Goal: Task Accomplishment & Management: Complete application form

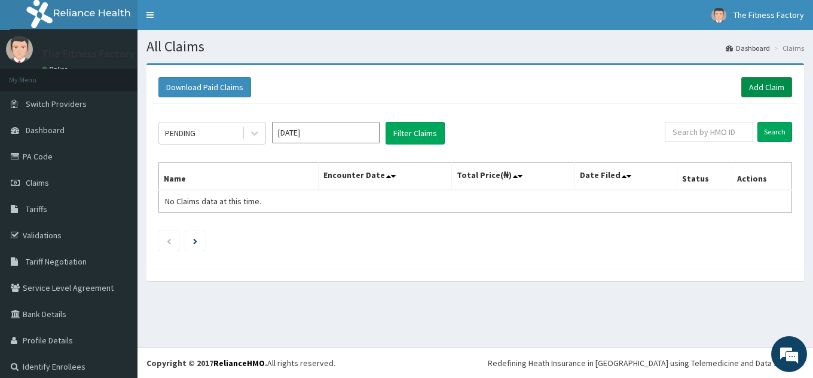
drag, startPoint x: 0, startPoint y: 0, endPoint x: 750, endPoint y: 88, distance: 755.1
click at [750, 88] on link "Add Claim" at bounding box center [766, 87] width 51 height 20
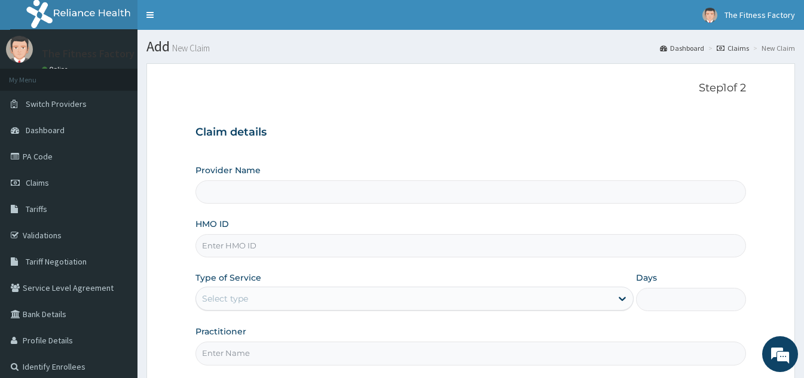
type input "Fitness Factory Ltd"
type input "1"
click at [421, 253] on input "HMO ID" at bounding box center [470, 245] width 550 height 23
type input "DUP/10033/A"
click at [345, 358] on input "Practitioner" at bounding box center [470, 353] width 550 height 23
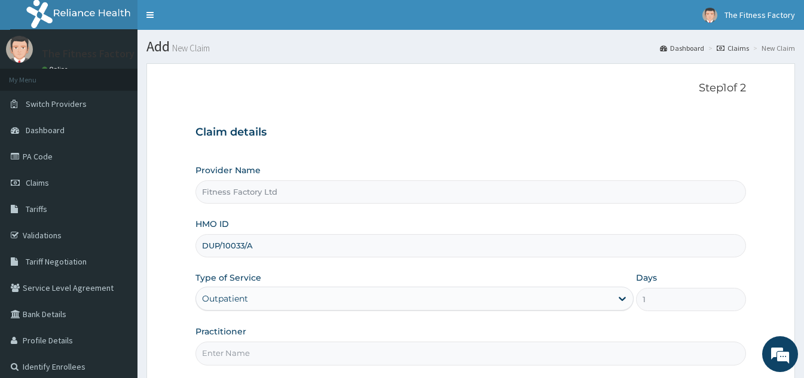
click at [335, 298] on div "Outpatient" at bounding box center [414, 299] width 438 height 24
click at [377, 357] on input "Practitioner" at bounding box center [470, 353] width 550 height 23
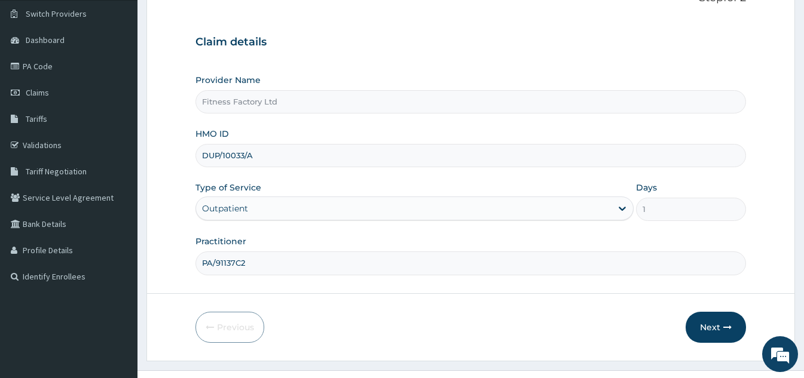
scroll to position [113, 0]
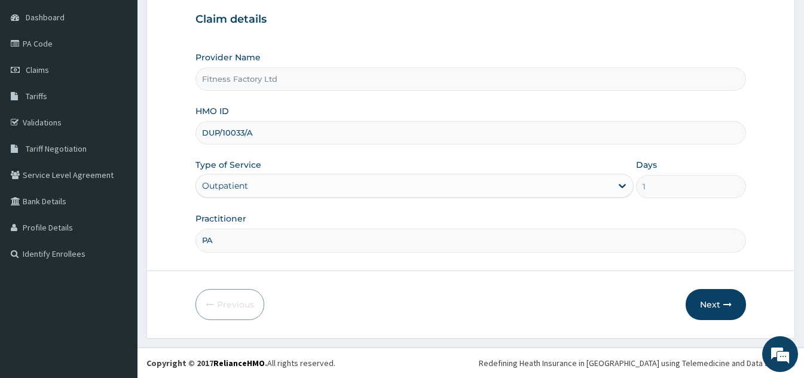
type input "P"
type input "AKASH"
click at [723, 319] on button "Next" at bounding box center [715, 304] width 60 height 31
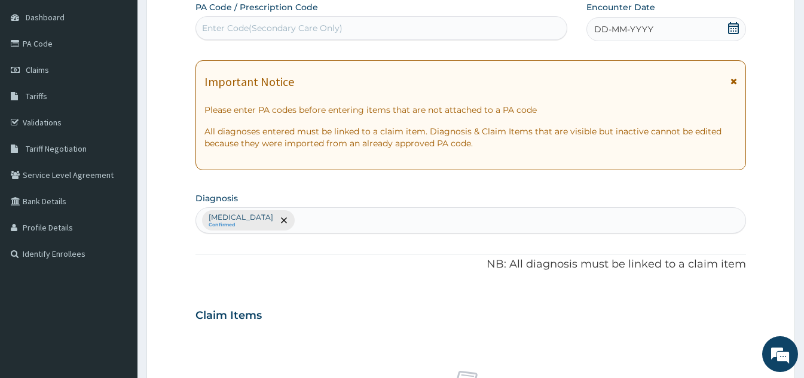
click at [744, 36] on div "DD-MM-YYYY" at bounding box center [666, 29] width 160 height 24
click at [736, 29] on icon at bounding box center [733, 28] width 12 height 12
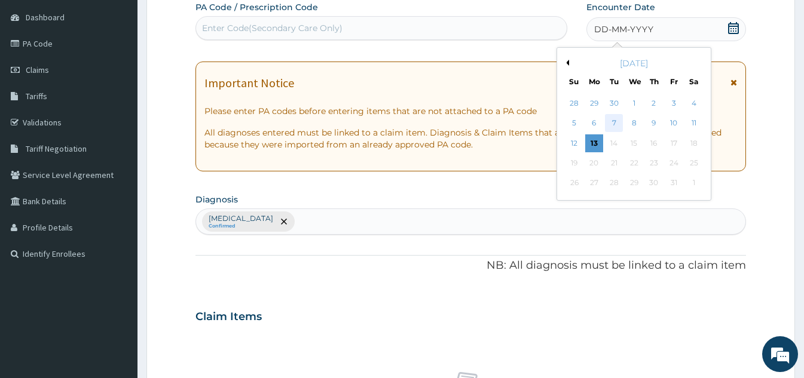
click at [611, 126] on div "7" at bounding box center [614, 124] width 18 height 18
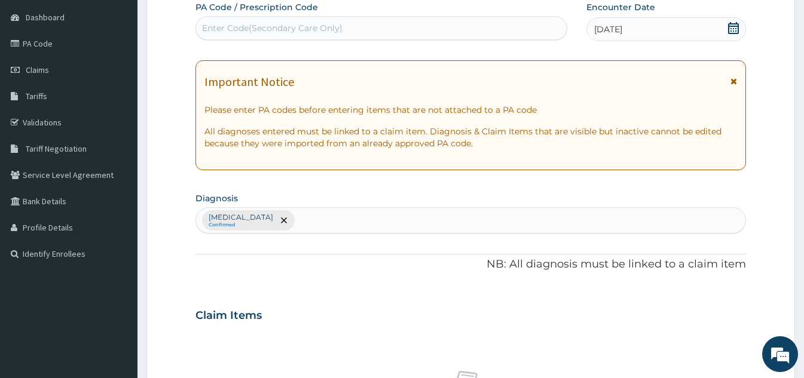
click at [265, 22] on div "Enter Code(Secondary Care Only)" at bounding box center [272, 28] width 140 height 12
type input "PA/91B7C2"
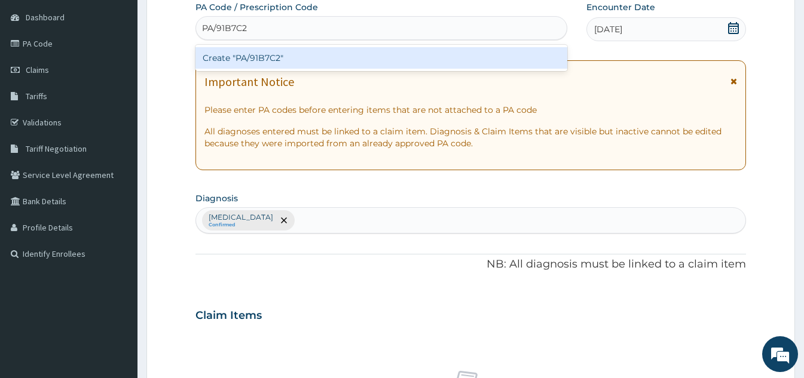
click at [270, 61] on div "Create "PA/91B7C2"" at bounding box center [381, 58] width 372 height 22
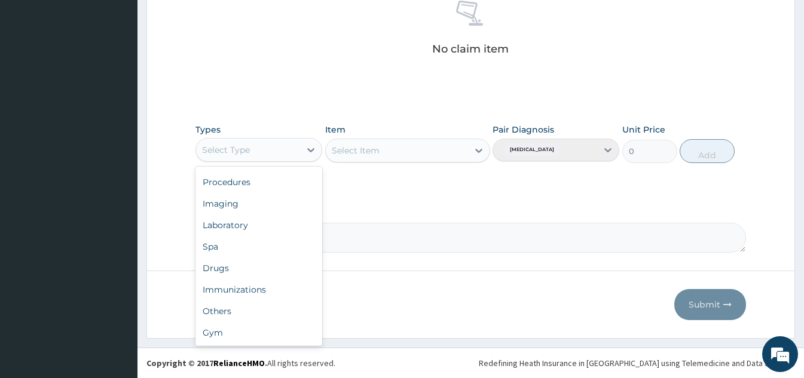
scroll to position [483, 0]
click at [252, 343] on div "Gym" at bounding box center [258, 334] width 127 height 22
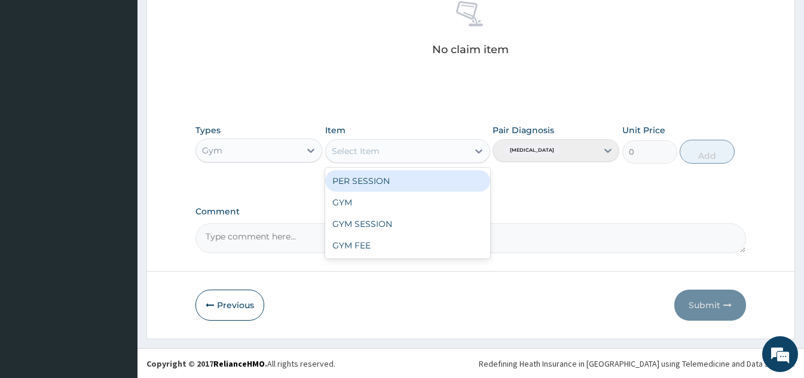
click at [387, 206] on div "GYM" at bounding box center [407, 203] width 165 height 22
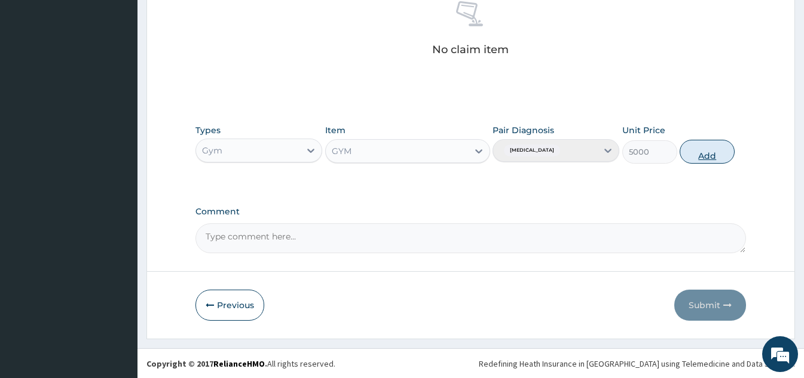
click at [705, 163] on button "Add" at bounding box center [707, 152] width 55 height 24
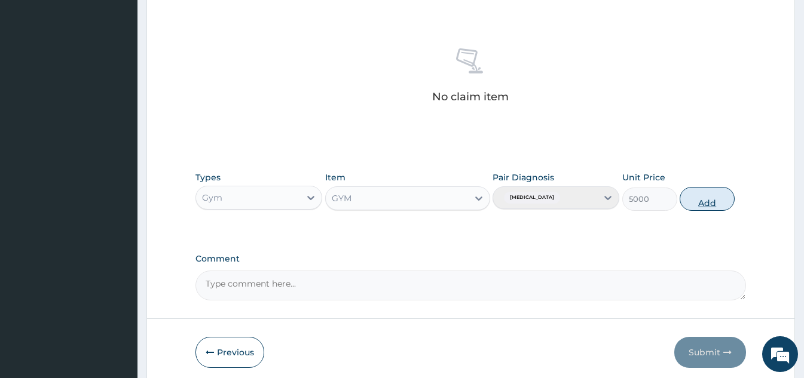
type input "0"
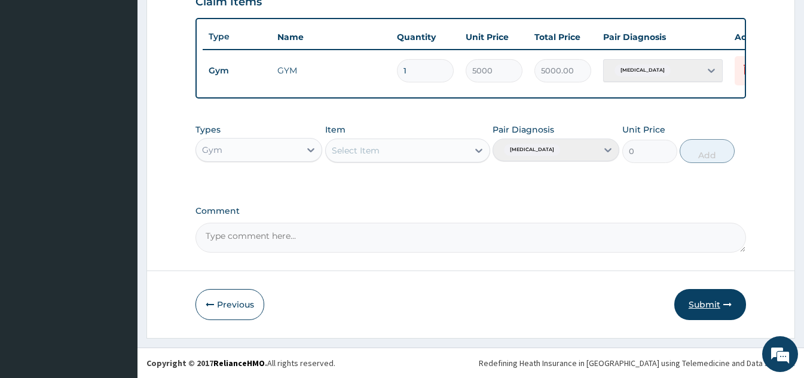
click at [708, 308] on button "Submit" at bounding box center [710, 304] width 72 height 31
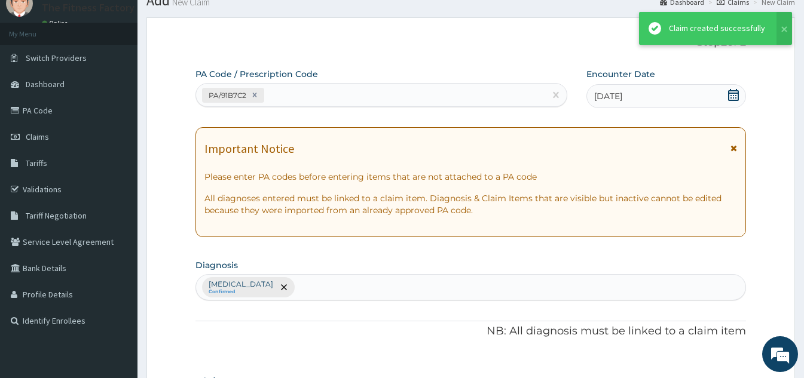
scroll to position [436, 0]
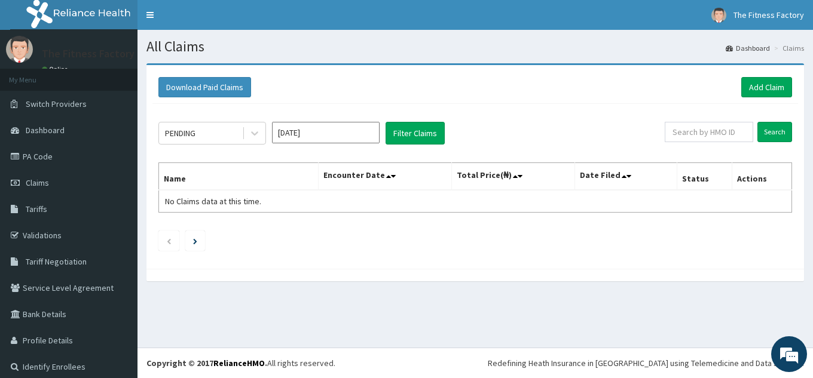
click at [323, 270] on div at bounding box center [474, 275] width 657 height 13
click at [742, 98] on div "Download Paid Claims Add Claim" at bounding box center [474, 87] width 645 height 33
click at [742, 92] on link "Add Claim" at bounding box center [766, 87] width 51 height 20
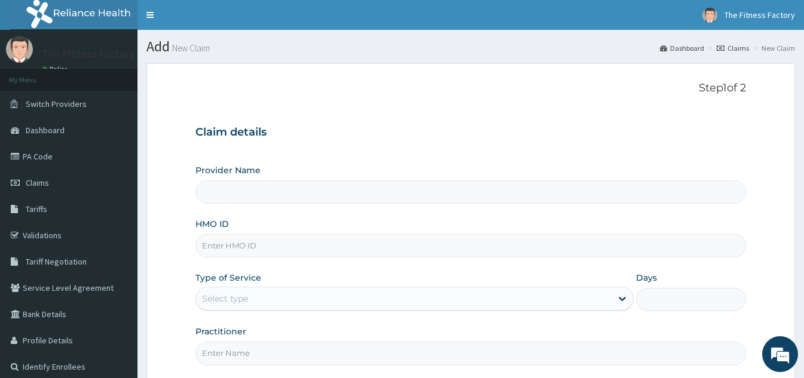
type input "Fitness Factory Ltd"
type input "1"
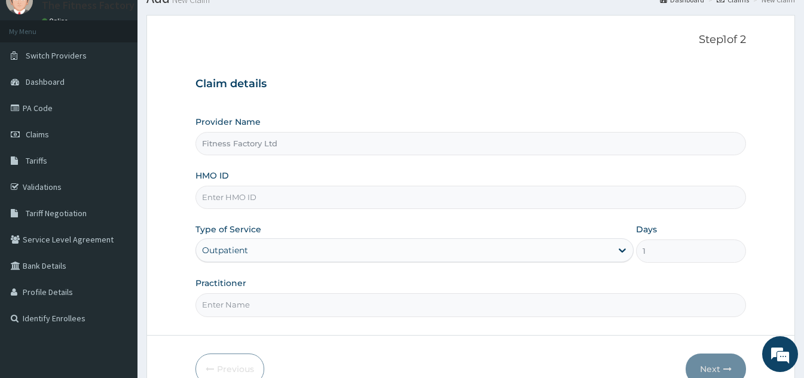
scroll to position [113, 0]
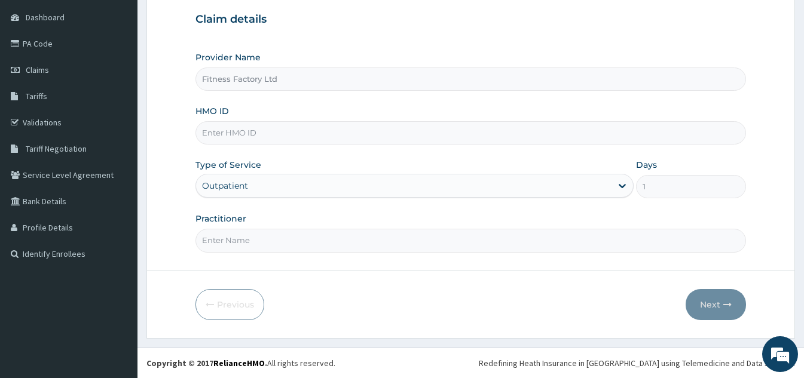
click at [344, 136] on input "HMO ID" at bounding box center [470, 132] width 550 height 23
type input "DUP/10045/A"
click at [302, 246] on input "Practitioner" at bounding box center [470, 240] width 550 height 23
type input "AKASH"
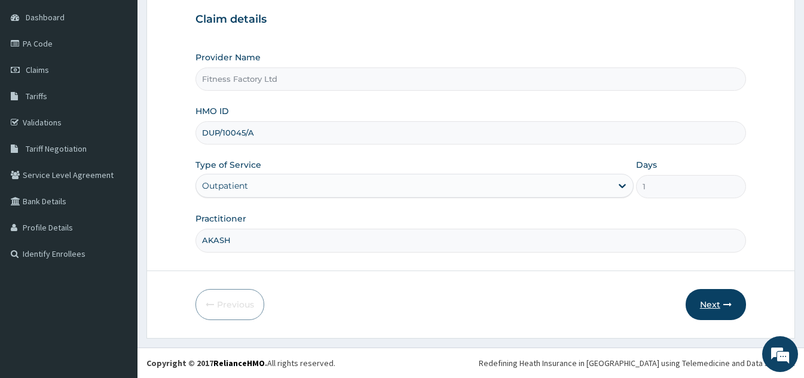
click at [707, 310] on button "Next" at bounding box center [715, 304] width 60 height 31
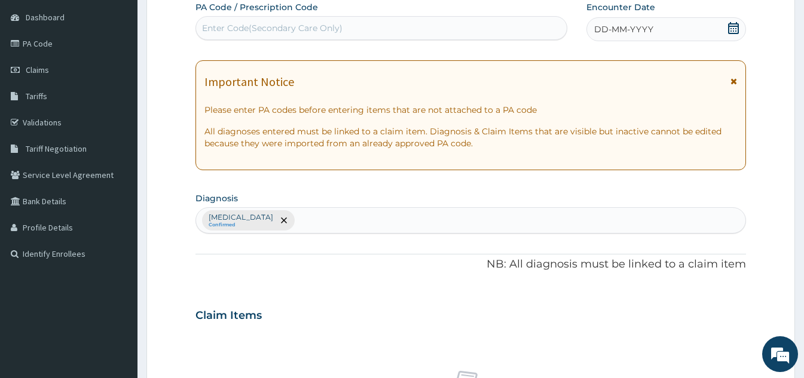
click at [734, 35] on span at bounding box center [733, 29] width 12 height 15
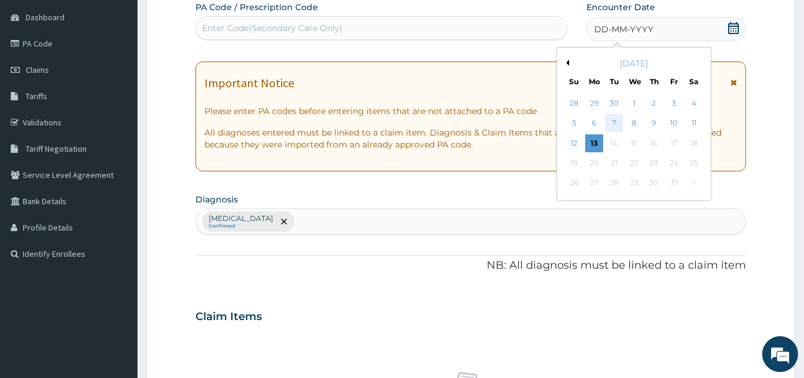
click at [613, 124] on div "7" at bounding box center [614, 124] width 18 height 18
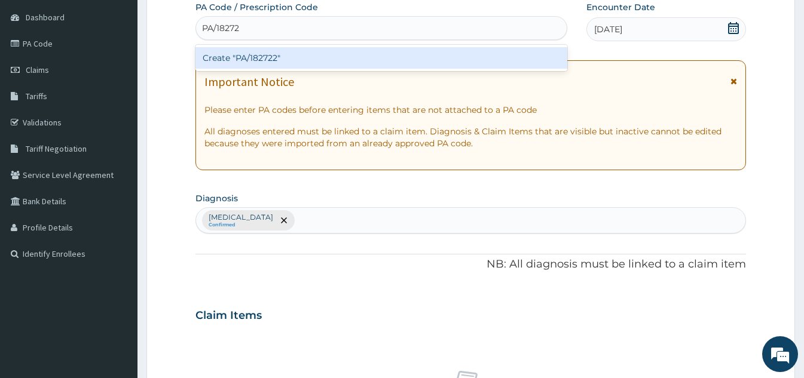
type input "PA/182722"
click at [312, 62] on div "Create "PA/182722"" at bounding box center [381, 58] width 372 height 22
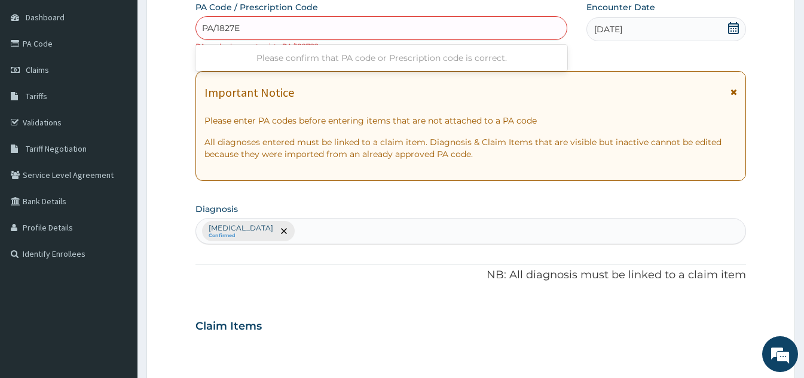
type input "PA/1827EE"
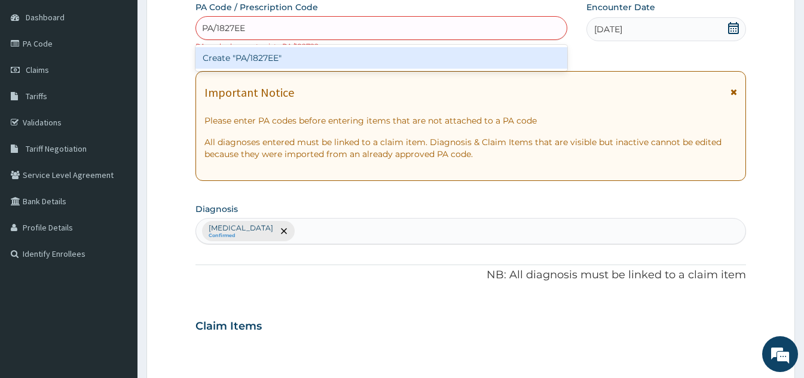
click at [312, 63] on div "Create "PA/1827EE"" at bounding box center [381, 58] width 372 height 22
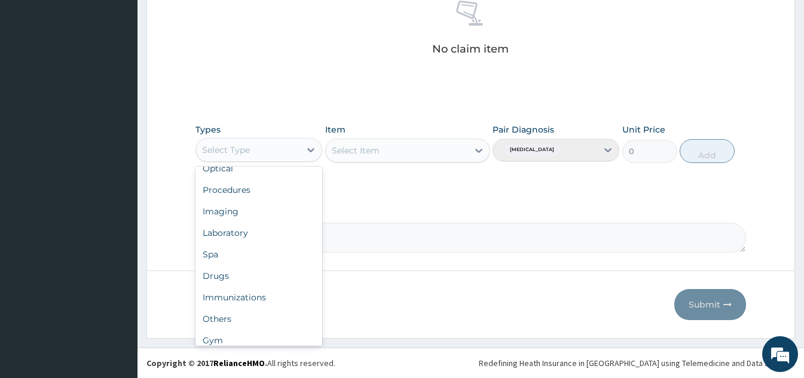
scroll to position [41, 0]
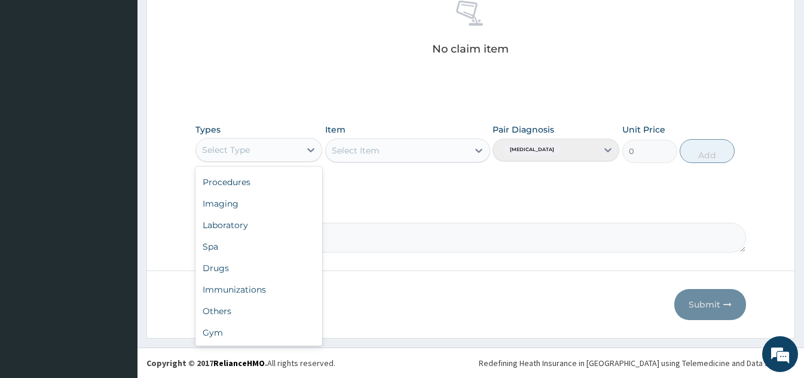
click at [236, 338] on div "Gym" at bounding box center [258, 333] width 127 height 22
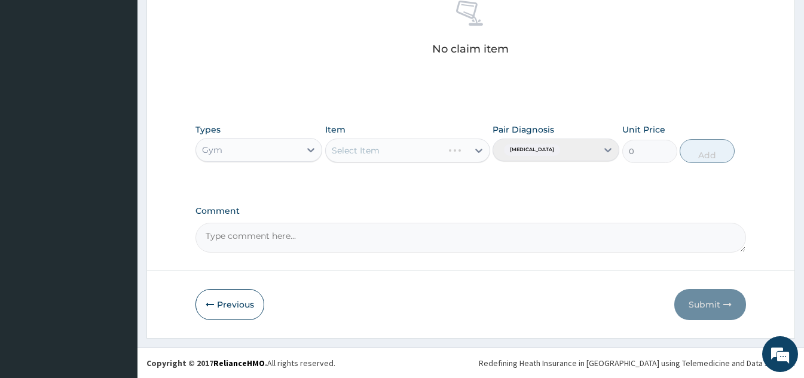
click at [417, 158] on div "Select Item" at bounding box center [407, 151] width 165 height 24
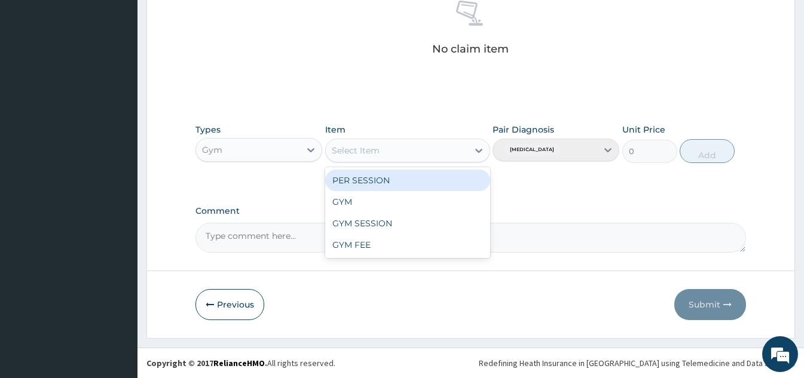
click at [392, 201] on div "GYM" at bounding box center [407, 202] width 165 height 22
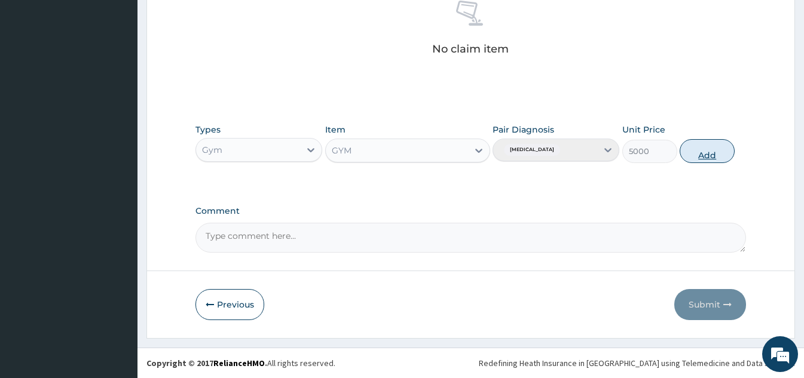
click at [710, 154] on button "Add" at bounding box center [707, 151] width 55 height 24
type input "0"
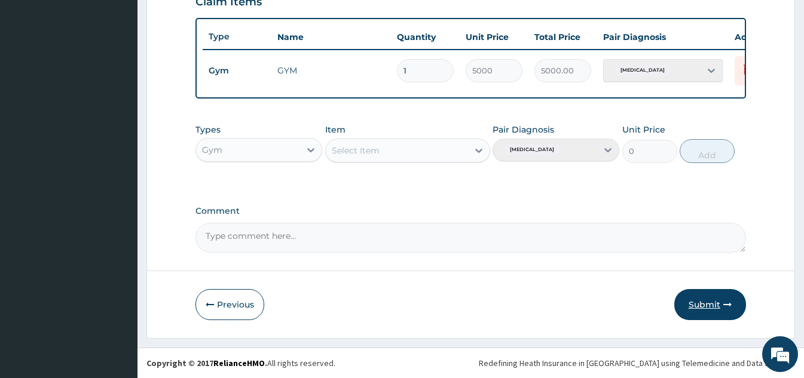
click at [703, 312] on button "Submit" at bounding box center [710, 304] width 72 height 31
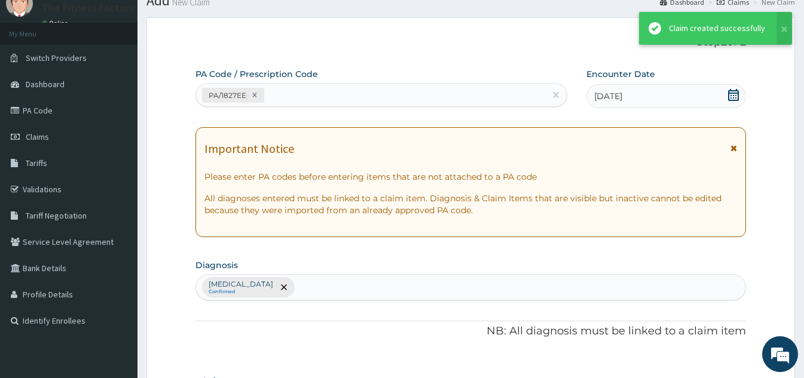
scroll to position [436, 0]
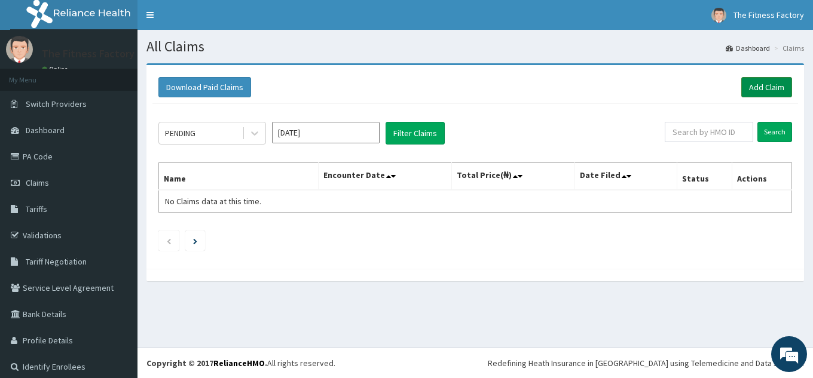
click at [769, 84] on link "Add Claim" at bounding box center [766, 87] width 51 height 20
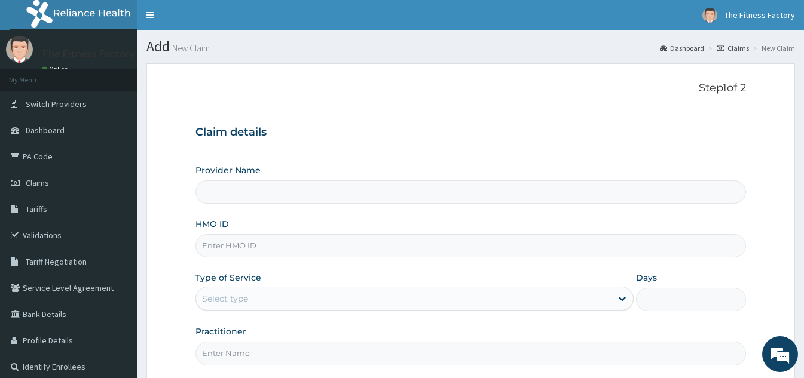
type input "Fitness Factory Ltd"
type input "1"
click at [417, 247] on input "HMO ID" at bounding box center [470, 245] width 550 height 23
type input "TLR/10168/A"
click at [310, 350] on input "Practitioner" at bounding box center [470, 353] width 550 height 23
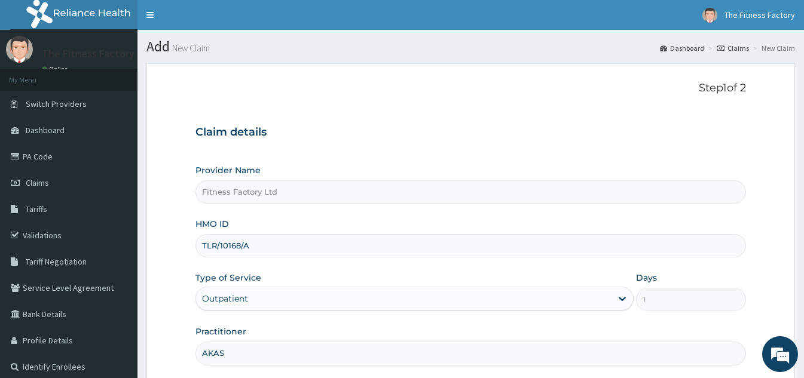
type input "AKASH"
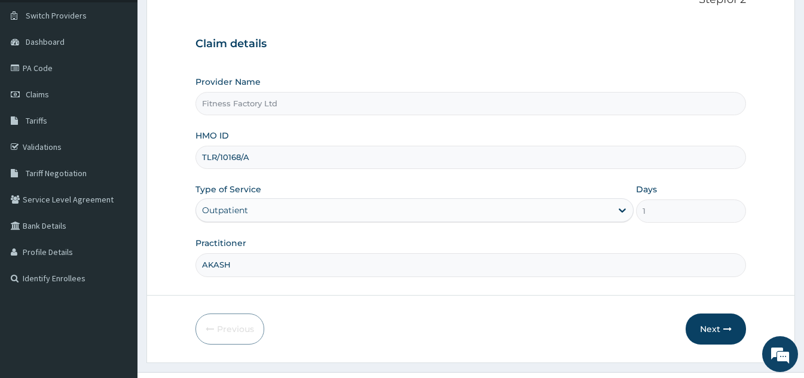
scroll to position [113, 0]
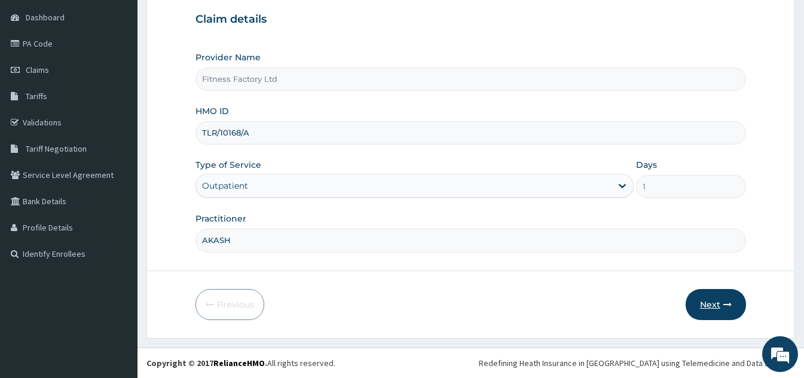
click at [713, 305] on button "Next" at bounding box center [715, 304] width 60 height 31
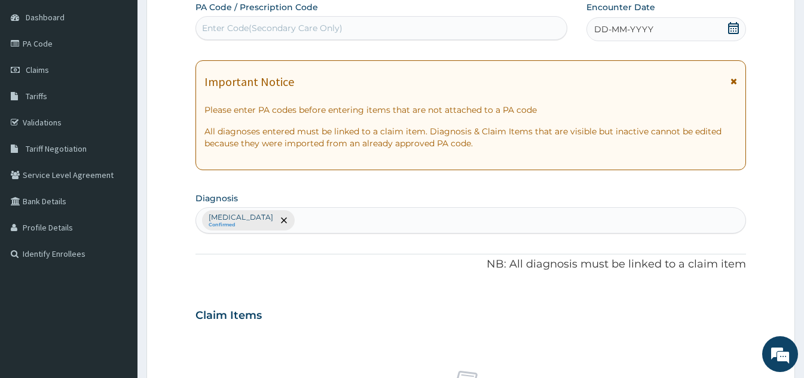
click at [604, 27] on span "DD-MM-YYYY" at bounding box center [623, 29] width 59 height 12
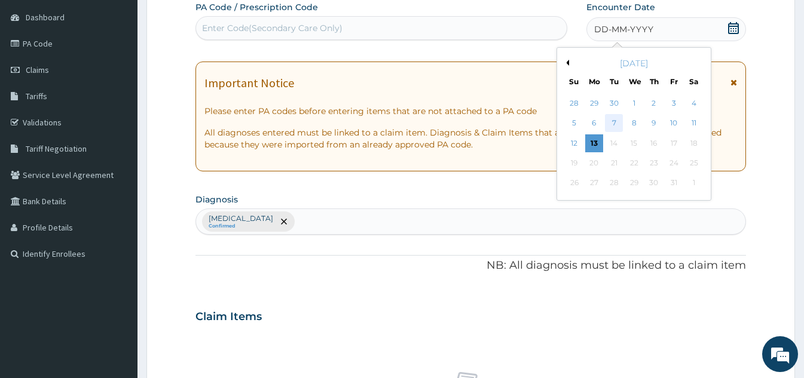
click at [615, 123] on div "7" at bounding box center [614, 124] width 18 height 18
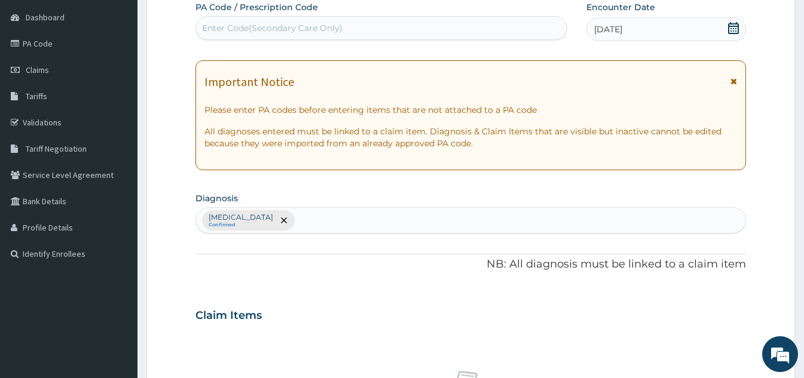
click at [431, 33] on div "Enter Code(Secondary Care Only)" at bounding box center [381, 28] width 371 height 19
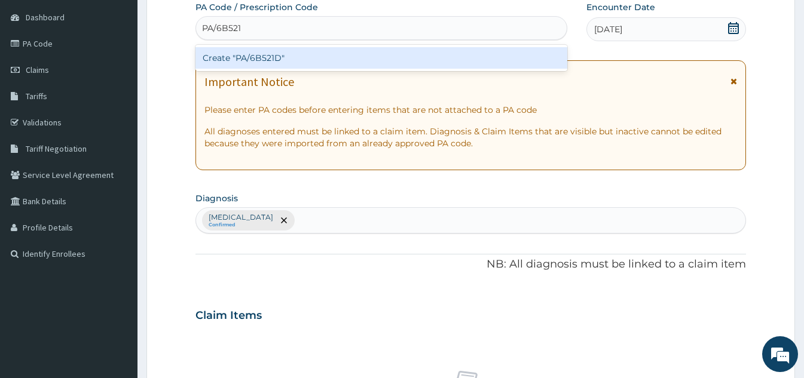
type input "PA/6B521D"
click at [431, 54] on div "Create "PA/6B521D"" at bounding box center [381, 58] width 372 height 22
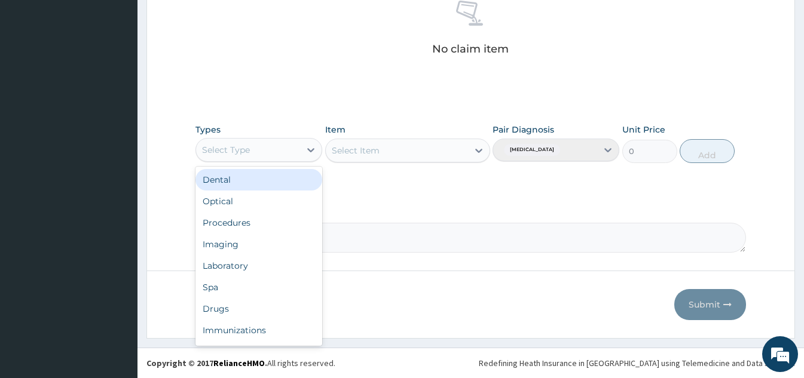
scroll to position [41, 0]
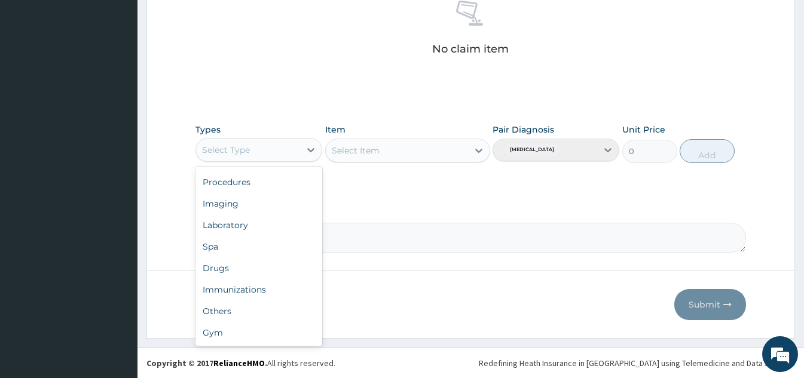
click at [265, 343] on div "Gym" at bounding box center [258, 333] width 127 height 22
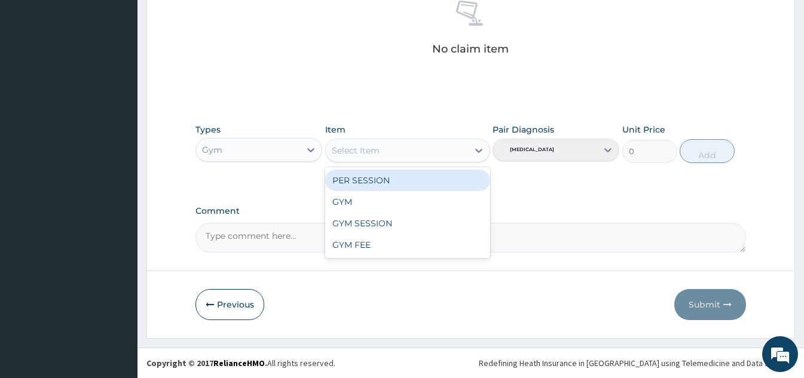
click at [400, 210] on div "GYM" at bounding box center [407, 202] width 165 height 22
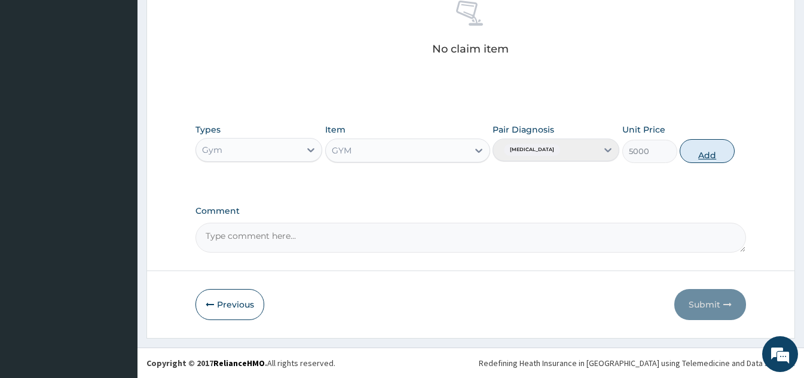
click at [703, 155] on button "Add" at bounding box center [707, 151] width 55 height 24
type input "0"
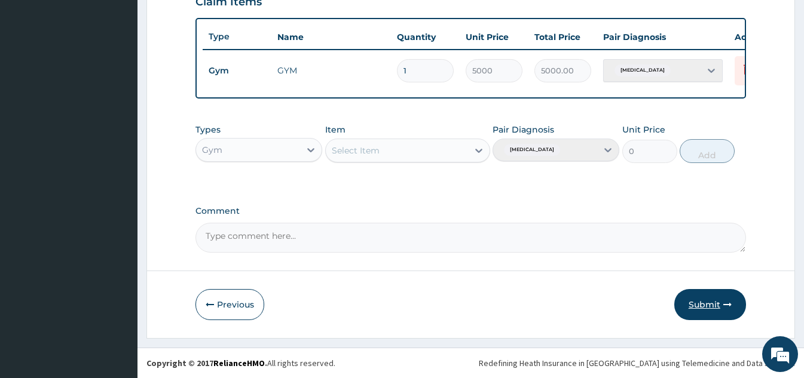
click at [707, 307] on button "Submit" at bounding box center [710, 304] width 72 height 31
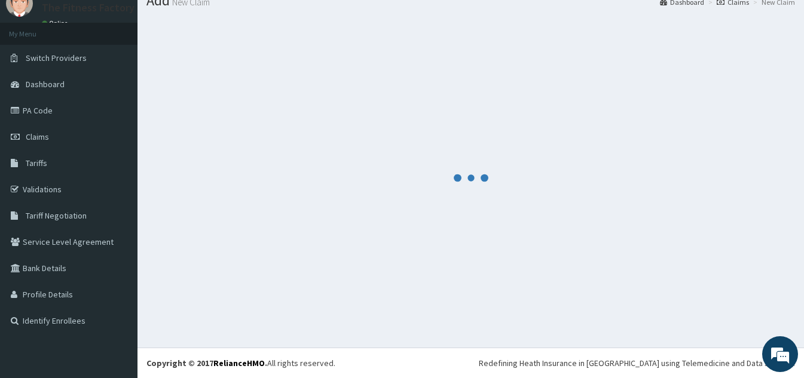
scroll to position [436, 0]
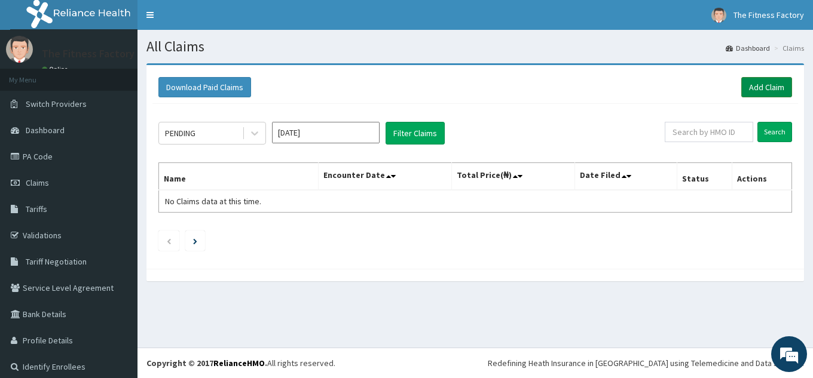
click at [763, 91] on link "Add Claim" at bounding box center [766, 87] width 51 height 20
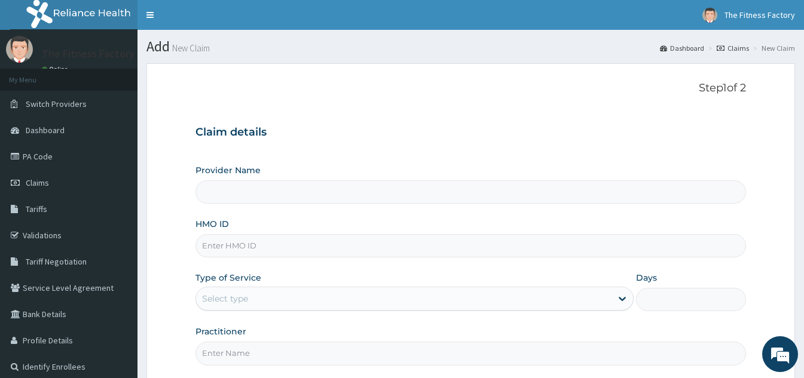
type input "Fitness Factory Ltd"
type input "1"
click at [409, 244] on input "HMO ID" at bounding box center [470, 245] width 550 height 23
type input "TLR/10247/A"
click at [375, 345] on input "Practitioner" at bounding box center [470, 353] width 550 height 23
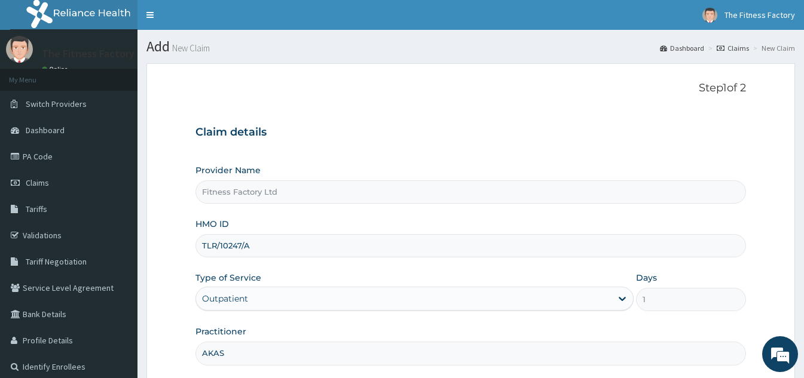
type input "AKASH"
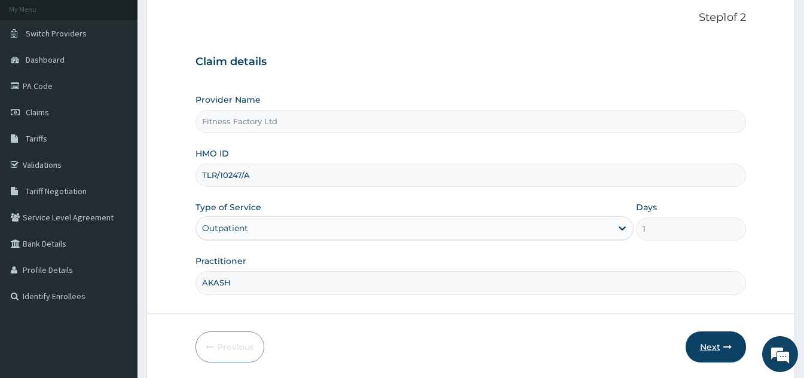
click at [721, 345] on button "Next" at bounding box center [715, 347] width 60 height 31
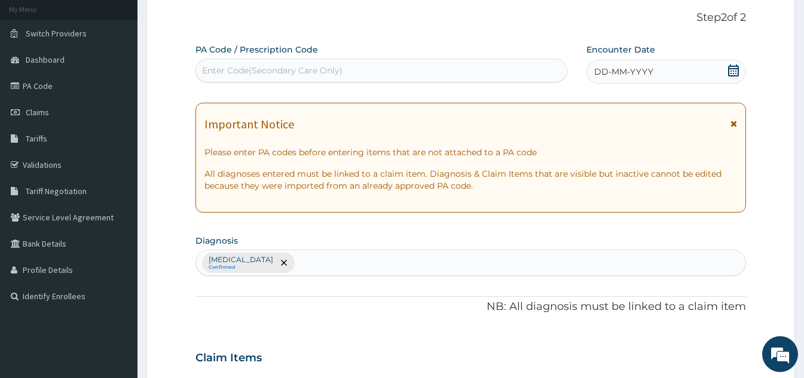
click at [739, 71] on icon at bounding box center [733, 71] width 12 height 12
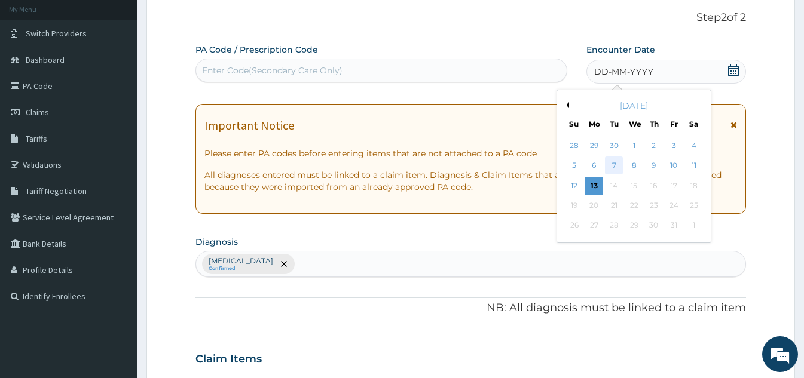
click at [613, 172] on div "7" at bounding box center [614, 166] width 18 height 18
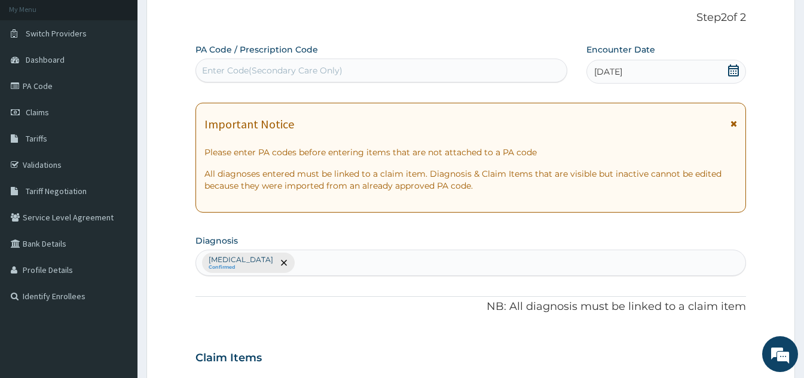
click at [353, 68] on div "Enter Code(Secondary Care Only)" at bounding box center [381, 70] width 371 height 19
type input "PA/C2FC78"
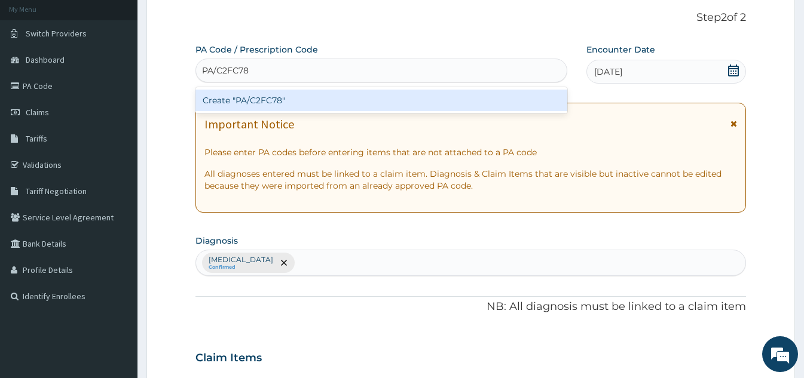
click at [338, 97] on div "Create "PA/C2FC78"" at bounding box center [381, 101] width 372 height 22
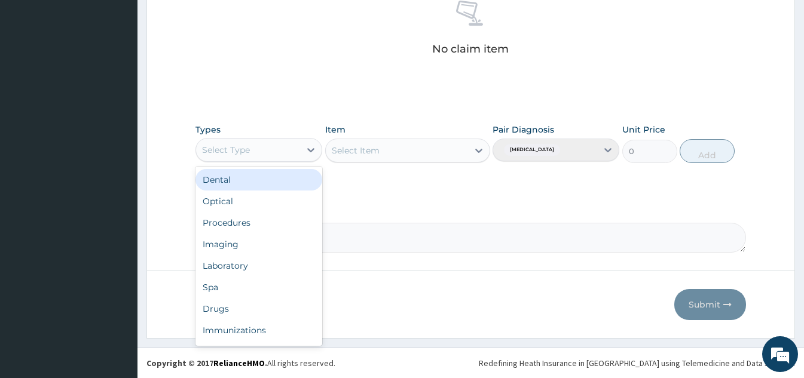
scroll to position [41, 0]
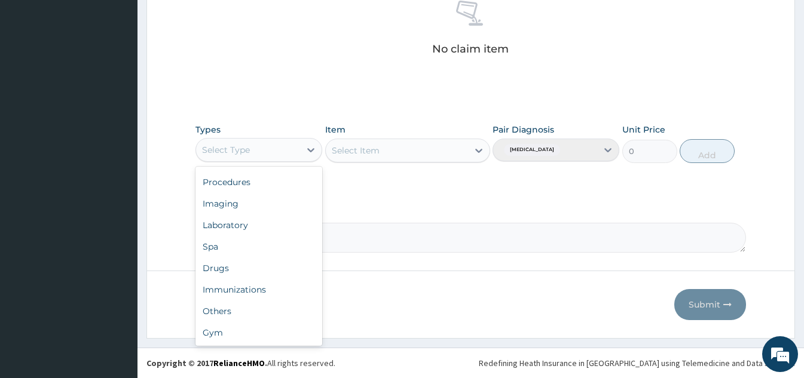
click at [245, 339] on div "Gym" at bounding box center [258, 333] width 127 height 22
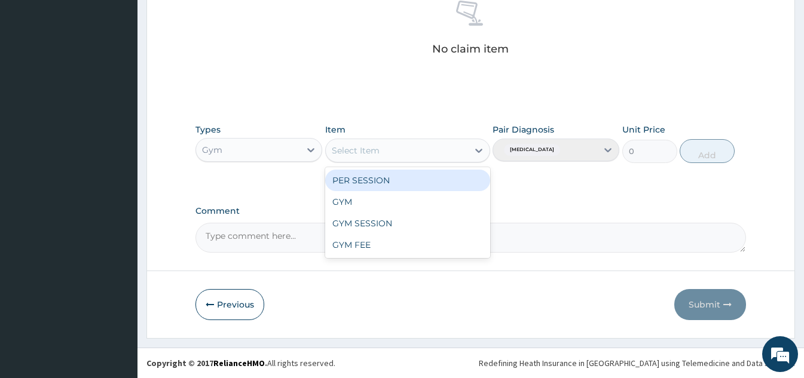
click at [374, 207] on div "GYM" at bounding box center [407, 202] width 165 height 22
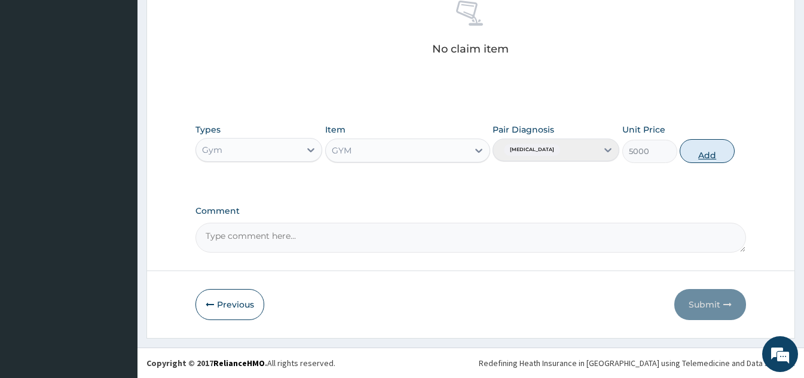
click at [713, 154] on button "Add" at bounding box center [707, 151] width 55 height 24
type input "0"
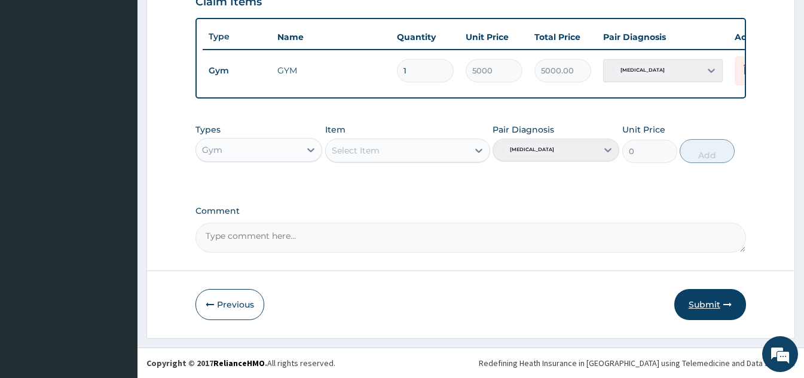
click at [707, 317] on button "Submit" at bounding box center [710, 304] width 72 height 31
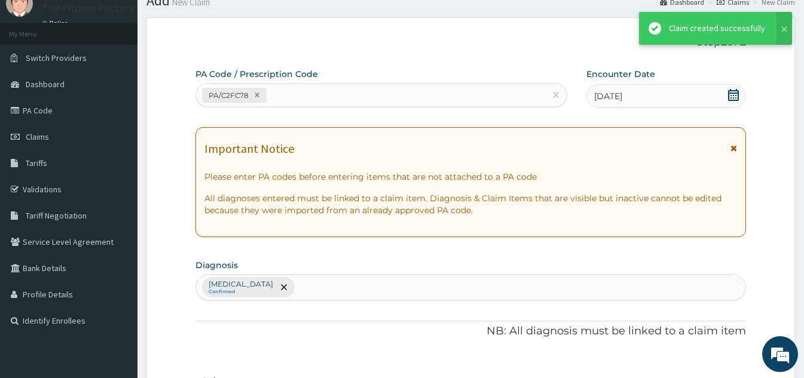
scroll to position [436, 0]
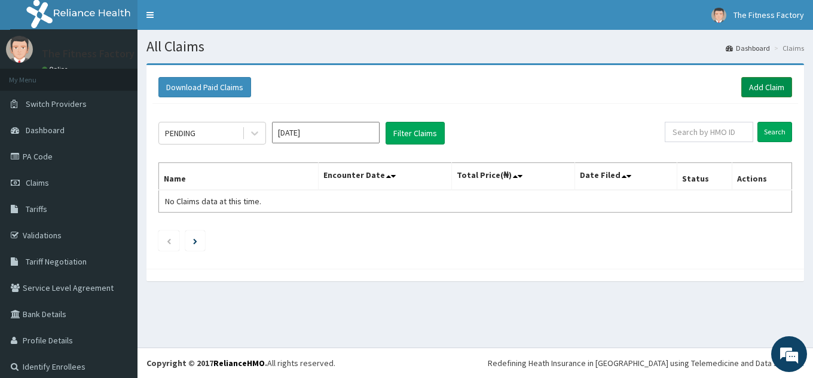
click at [767, 81] on link "Add Claim" at bounding box center [766, 87] width 51 height 20
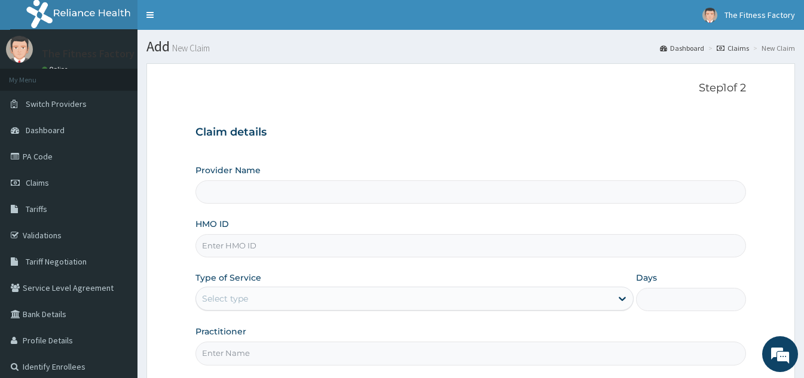
type input "Fitness Factory Ltd"
type input "1"
click at [360, 246] on input "HMO ID" at bounding box center [470, 245] width 550 height 23
click at [319, 247] on input "HMO ID" at bounding box center [470, 245] width 550 height 23
type input "SZL/10001/A"
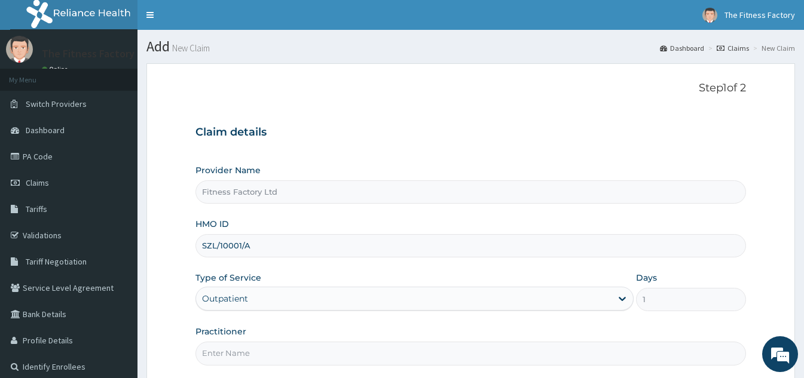
click at [281, 348] on input "Practitioner" at bounding box center [470, 353] width 550 height 23
type input "AKASH"
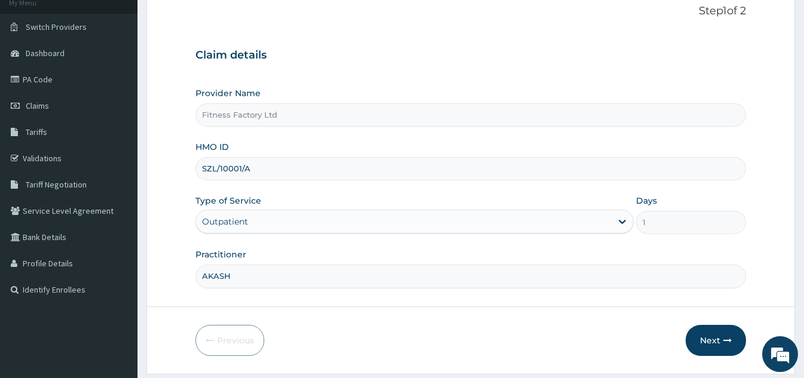
scroll to position [113, 0]
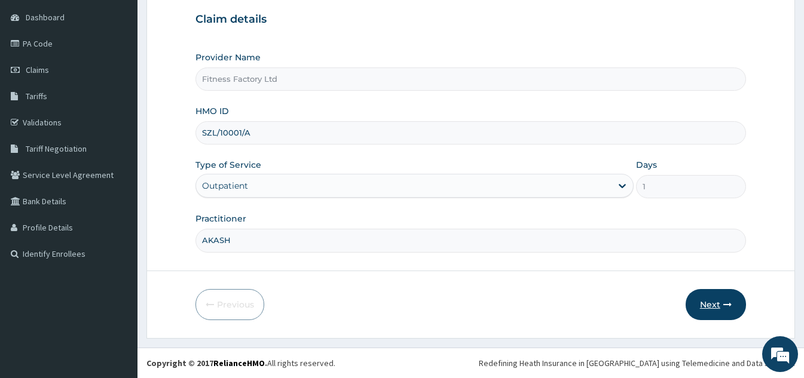
click at [727, 308] on icon "button" at bounding box center [727, 305] width 8 height 8
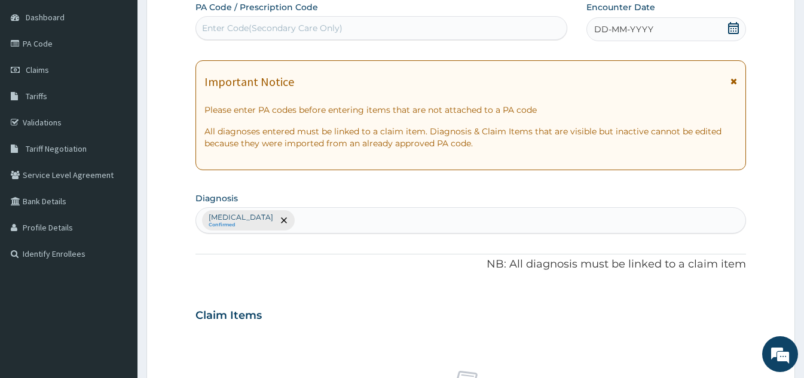
click at [720, 24] on div "DD-MM-YYYY" at bounding box center [666, 29] width 160 height 24
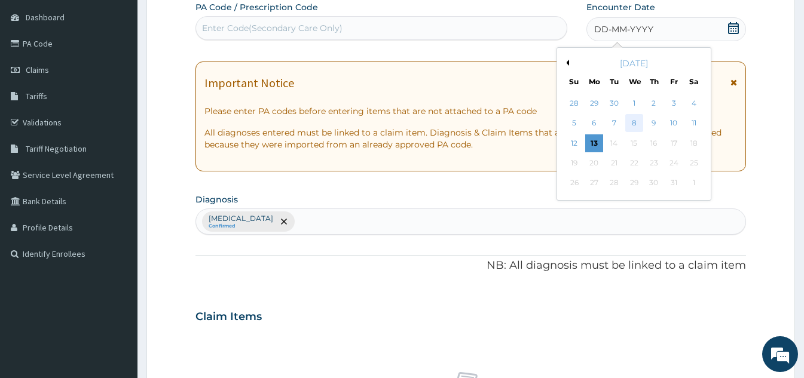
click at [632, 124] on div "8" at bounding box center [634, 124] width 18 height 18
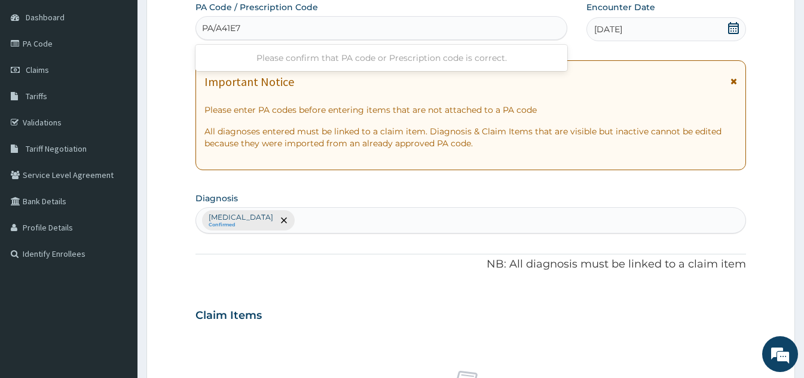
type input "PA/A41E7B"
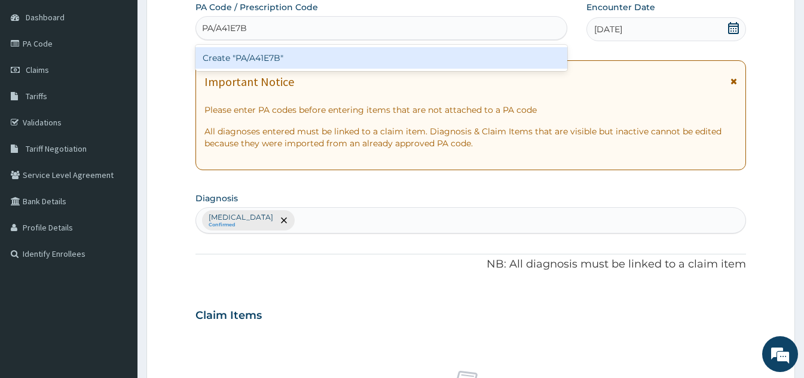
click at [323, 54] on div "Create "PA/A41E7B"" at bounding box center [381, 58] width 372 height 22
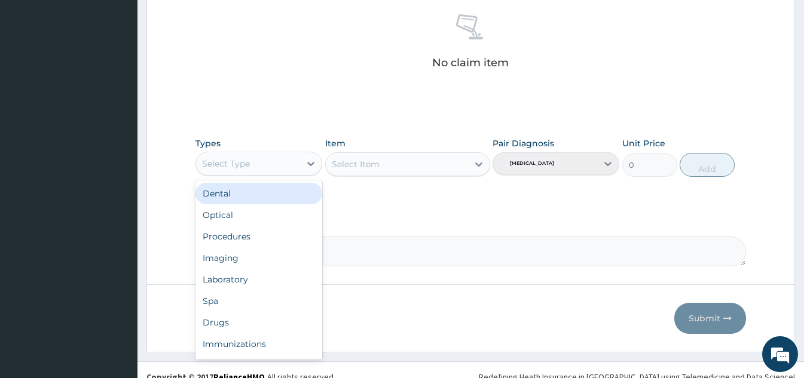
scroll to position [41, 0]
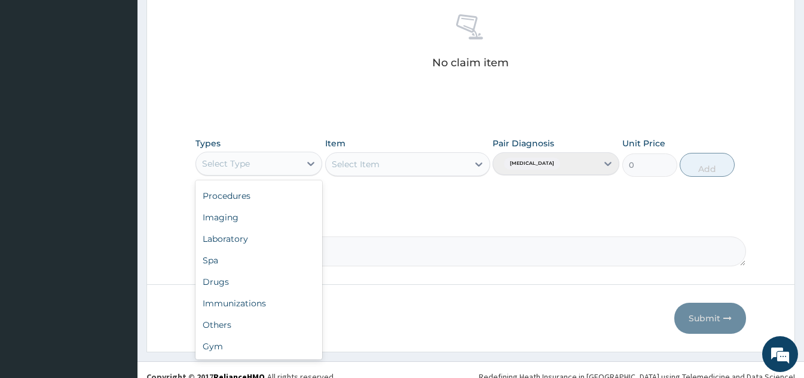
click at [227, 348] on div "Gym" at bounding box center [258, 347] width 127 height 22
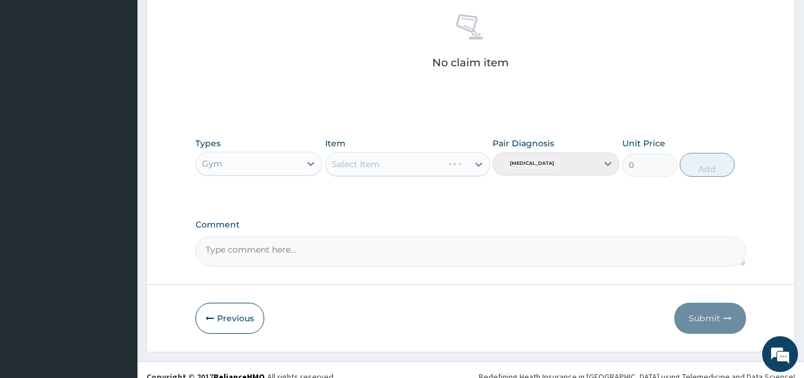
click at [374, 167] on div "Select Item" at bounding box center [407, 164] width 165 height 24
click at [363, 172] on div "Select Item" at bounding box center [407, 164] width 165 height 24
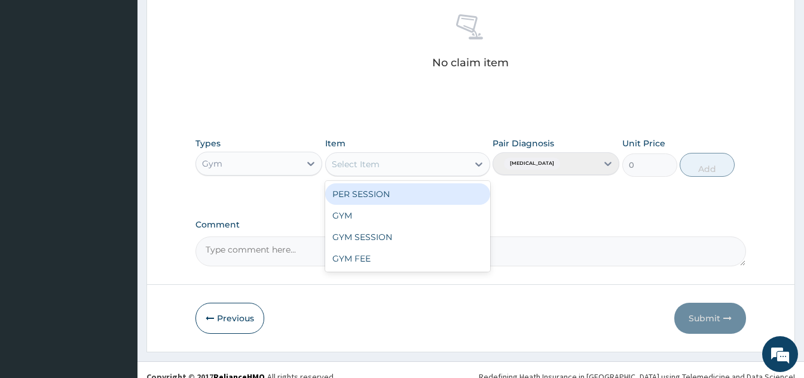
click at [395, 221] on div "GYM" at bounding box center [407, 216] width 165 height 22
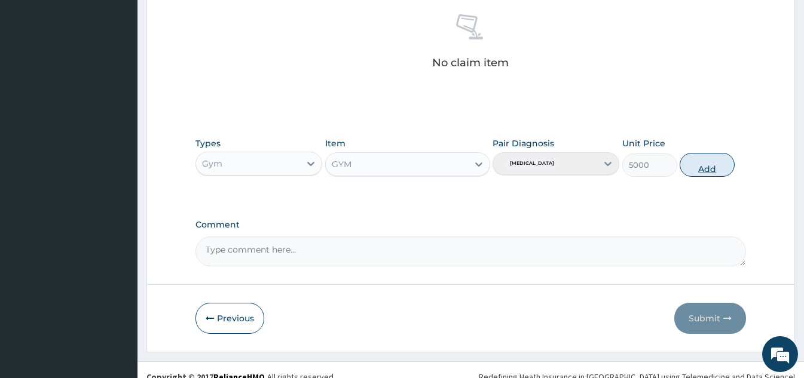
click at [712, 161] on button "Add" at bounding box center [707, 165] width 55 height 24
type input "0"
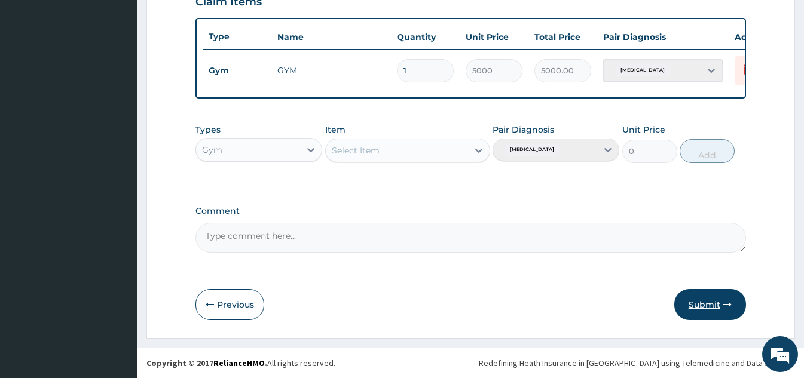
click at [713, 302] on button "Submit" at bounding box center [710, 304] width 72 height 31
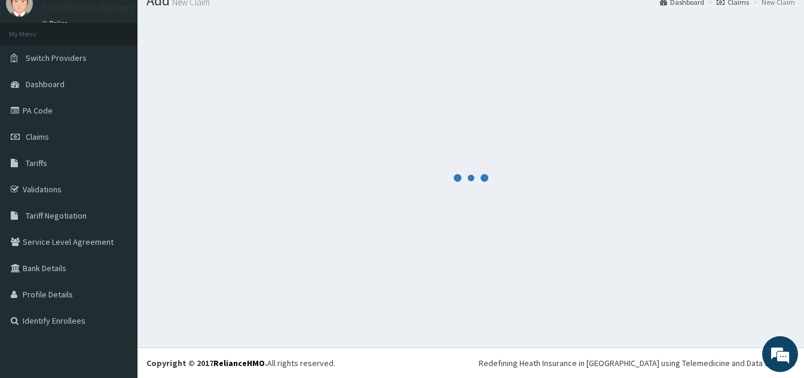
scroll to position [436, 0]
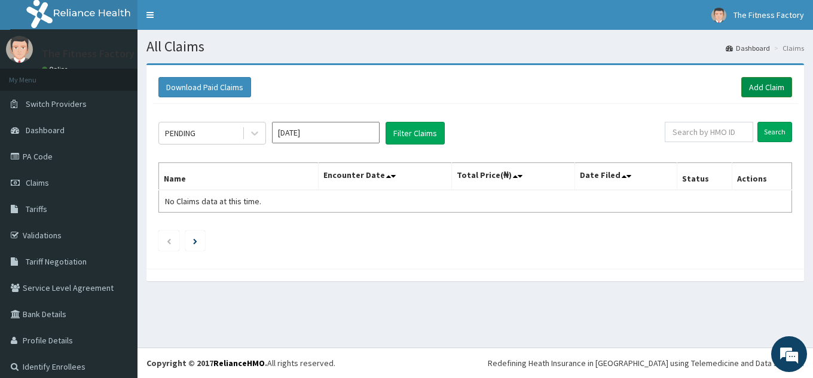
click at [766, 82] on link "Add Claim" at bounding box center [766, 87] width 51 height 20
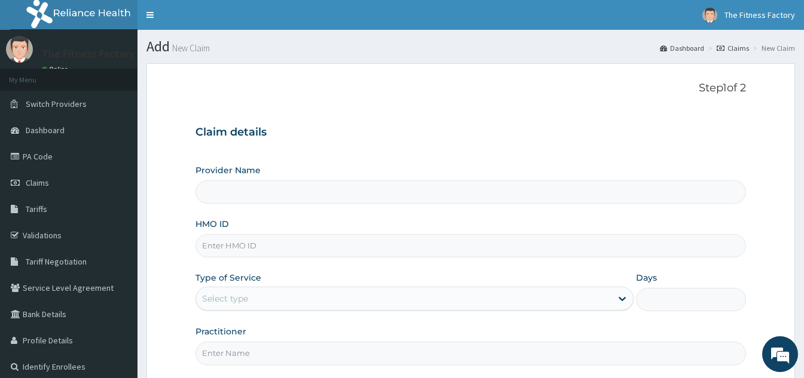
click at [452, 248] on input "HMO ID" at bounding box center [470, 245] width 550 height 23
type input "Fitness Factory Ltd"
type input "1"
type input "QCM/10006/A"
click at [381, 351] on input "Practitioner" at bounding box center [470, 353] width 550 height 23
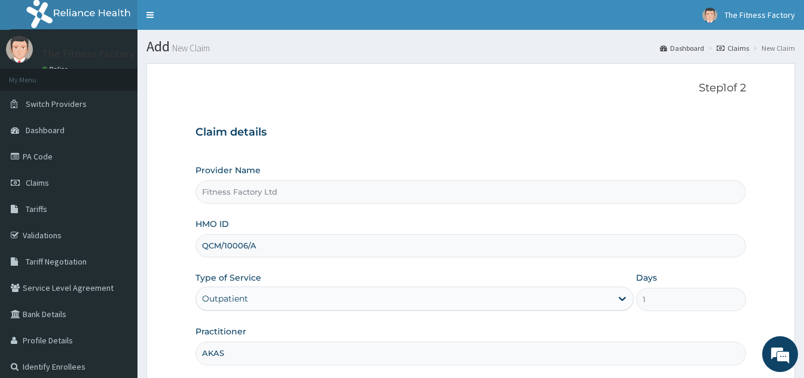
type input "AKASH"
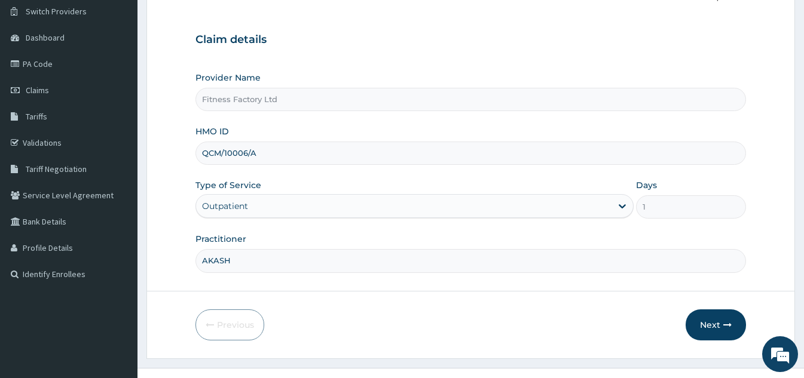
scroll to position [113, 0]
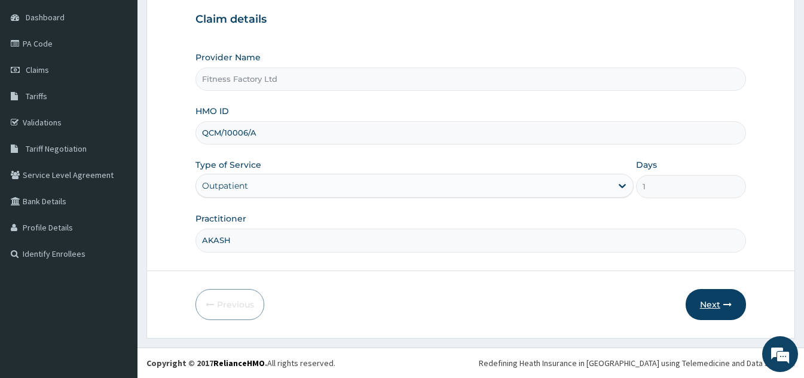
click at [707, 299] on button "Next" at bounding box center [715, 304] width 60 height 31
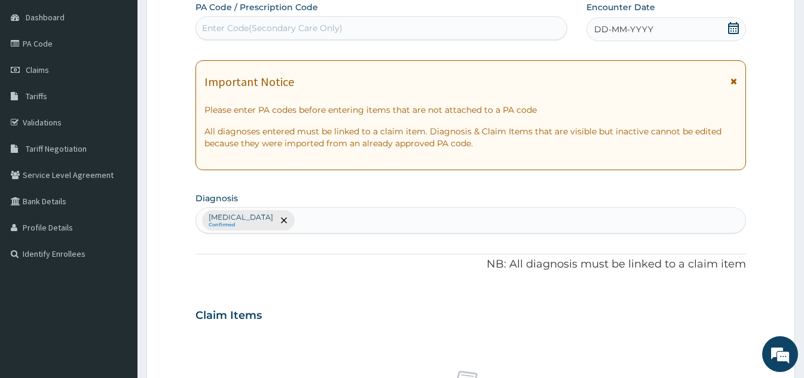
click at [707, 30] on div "DD-MM-YYYY" at bounding box center [666, 29] width 160 height 24
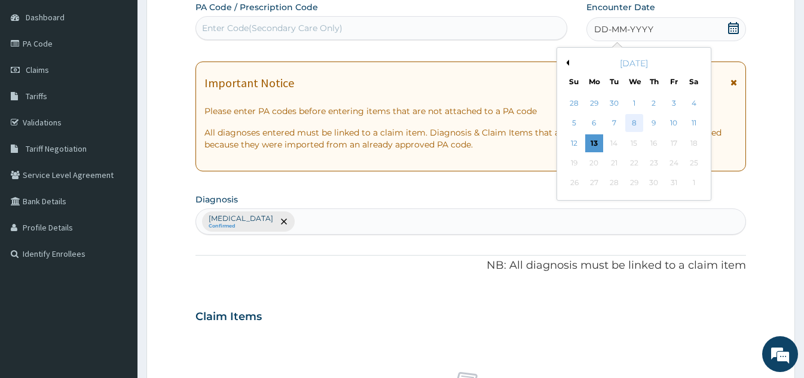
click at [635, 123] on div "8" at bounding box center [634, 124] width 18 height 18
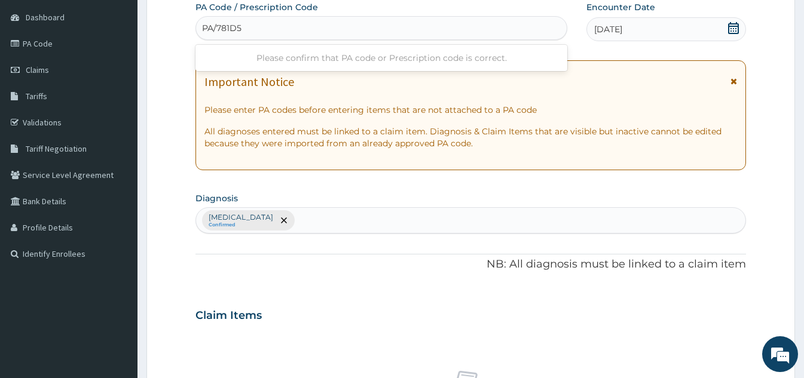
type input "PA/781D50"
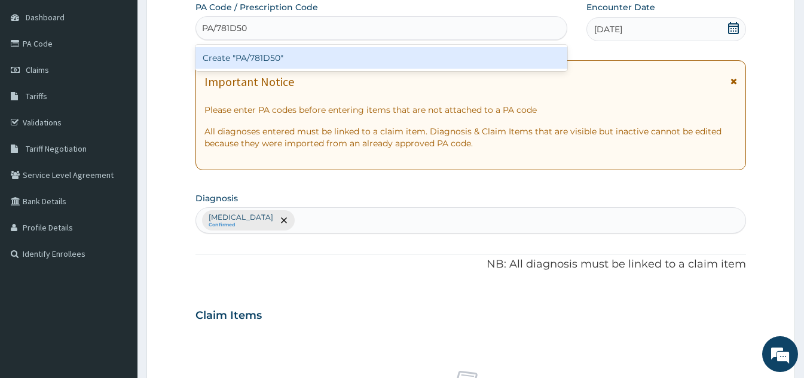
click at [381, 60] on div "Create "PA/781D50"" at bounding box center [381, 58] width 372 height 22
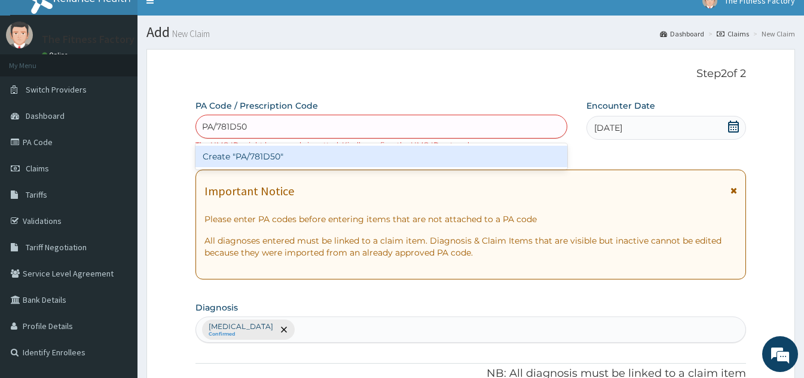
scroll to position [0, 0]
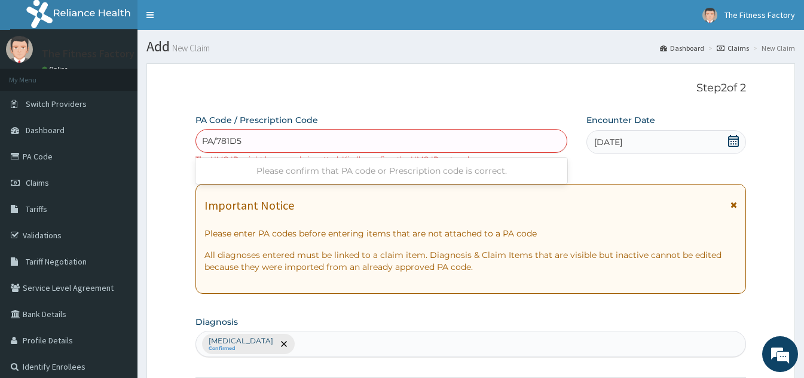
type input "PA/781D5O"
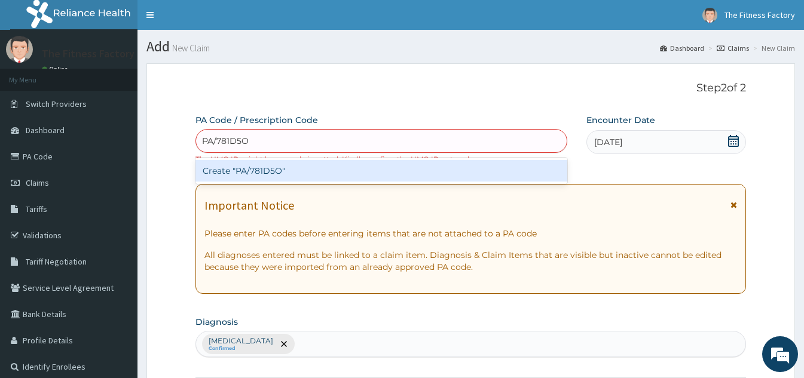
click at [315, 170] on div "Create "PA/781D5O"" at bounding box center [381, 171] width 372 height 22
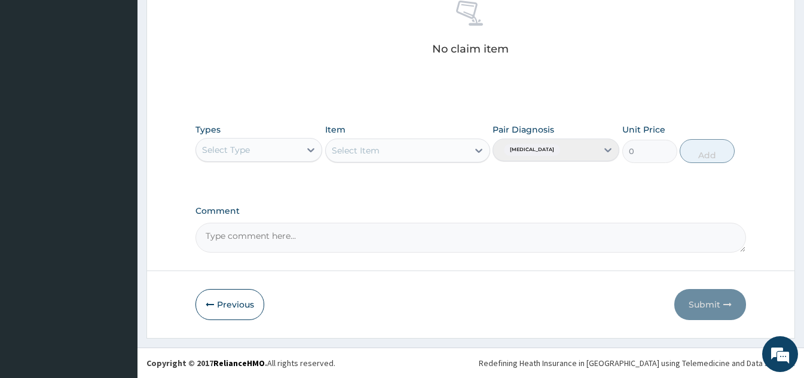
type input "PA/781D50"
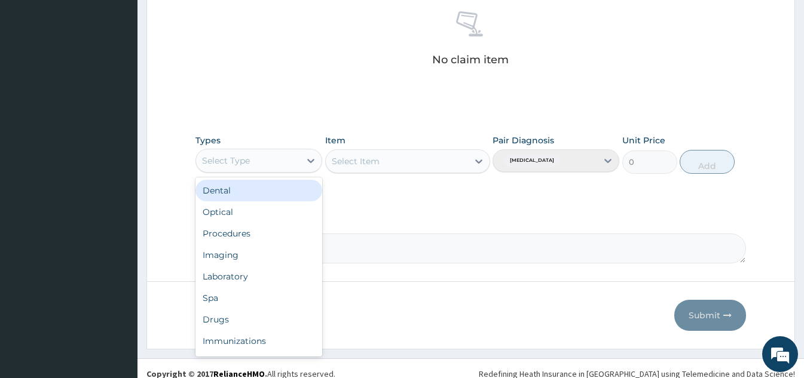
scroll to position [41, 0]
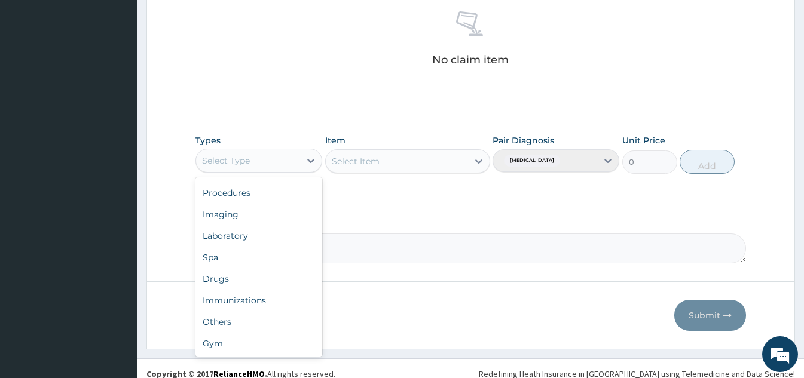
click at [231, 351] on div "Gym" at bounding box center [258, 344] width 127 height 22
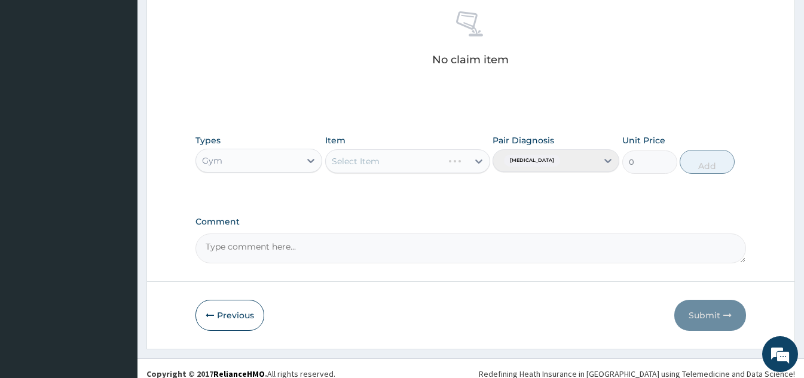
click at [464, 161] on div "Select Item" at bounding box center [407, 161] width 165 height 24
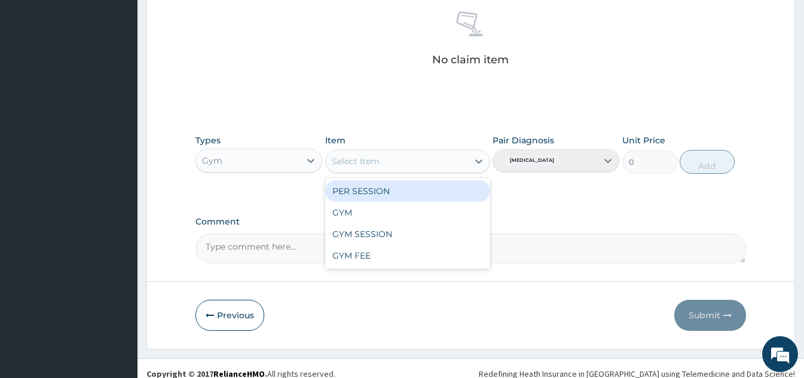
click at [381, 218] on div "GYM" at bounding box center [407, 213] width 165 height 22
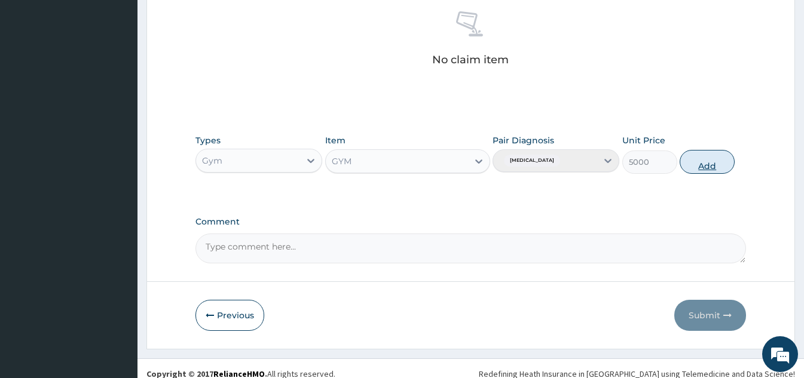
click at [700, 172] on button "Add" at bounding box center [707, 162] width 55 height 24
type input "0"
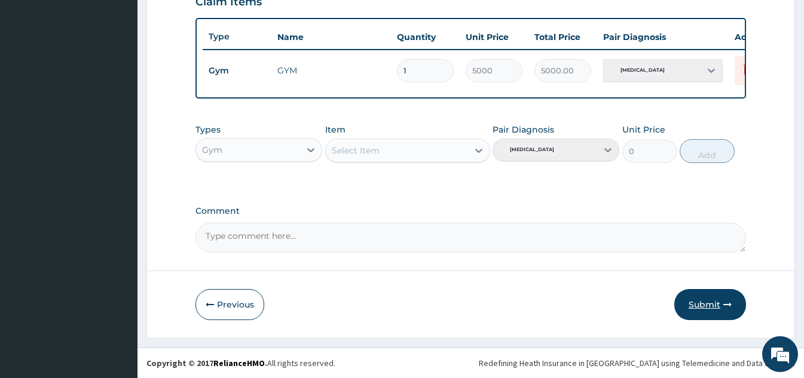
click at [706, 306] on button "Submit" at bounding box center [710, 304] width 72 height 31
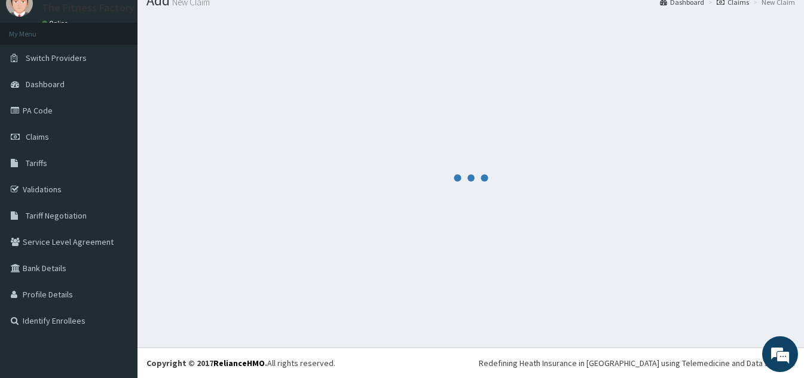
scroll to position [436, 0]
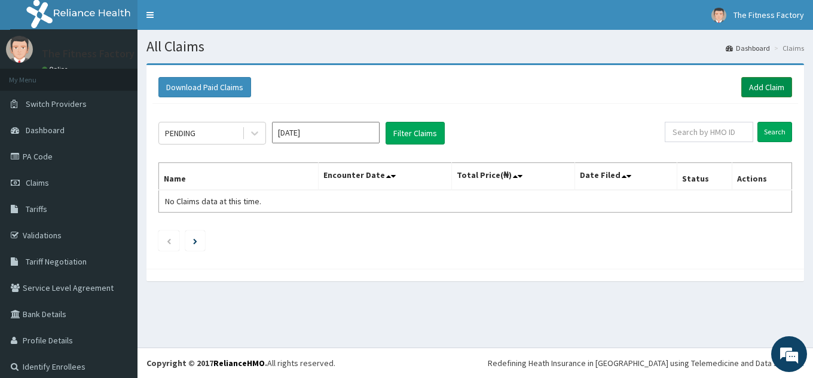
click at [755, 87] on link "Add Claim" at bounding box center [766, 87] width 51 height 20
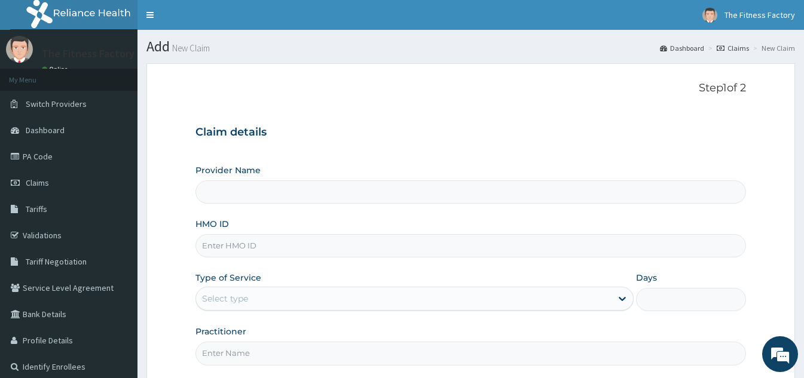
click at [339, 256] on input "HMO ID" at bounding box center [470, 245] width 550 height 23
type input "Fitness Factory Ltd"
type input "1"
click at [339, 256] on input "B2Y/10023" at bounding box center [470, 245] width 550 height 23
click at [212, 247] on input "B2Y/10023" at bounding box center [470, 245] width 550 height 23
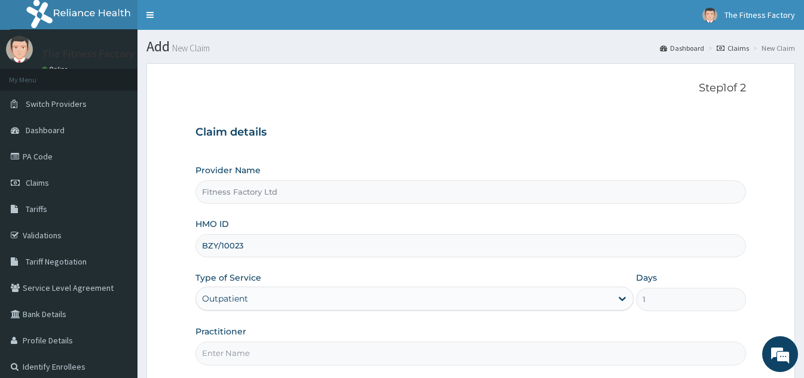
click at [253, 243] on input "BZY/10023" at bounding box center [470, 245] width 550 height 23
type input "BZY/10023/B"
click at [216, 352] on input "Practitioner" at bounding box center [470, 353] width 550 height 23
type input "AKASH"
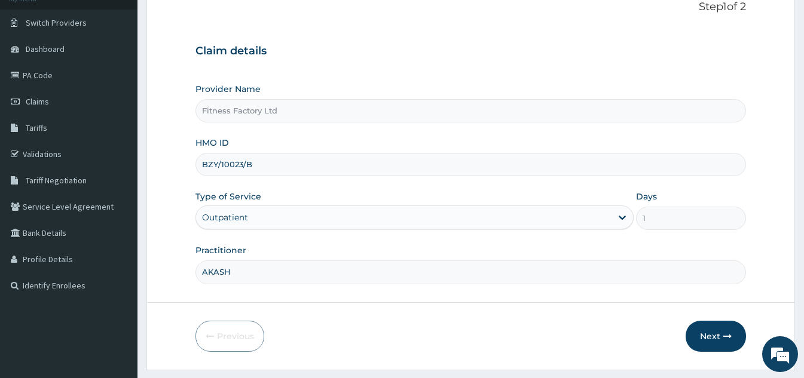
scroll to position [113, 0]
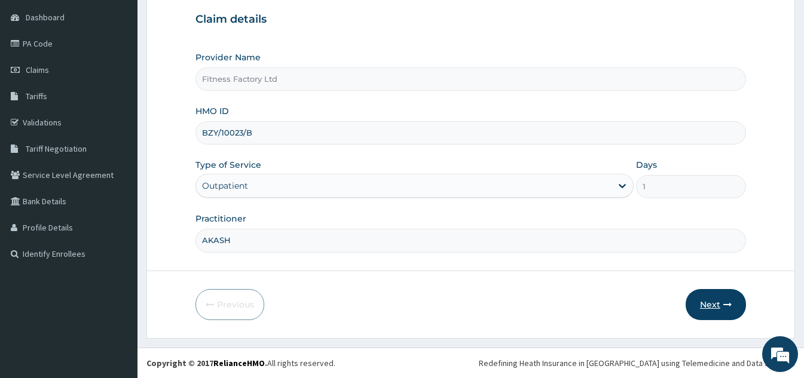
click at [711, 317] on button "Next" at bounding box center [715, 304] width 60 height 31
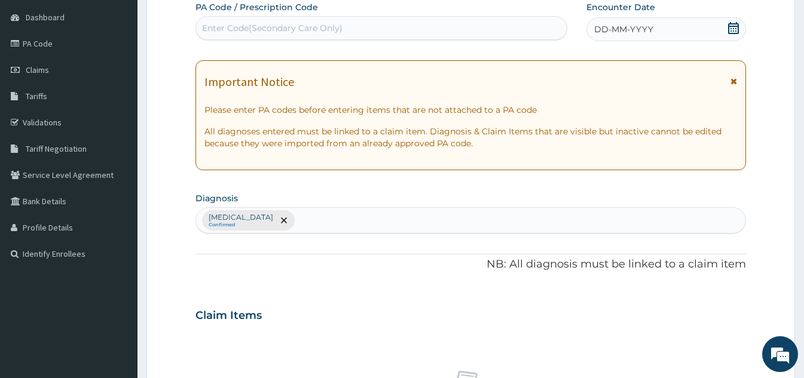
click at [684, 29] on div "DD-MM-YYYY" at bounding box center [666, 29] width 160 height 24
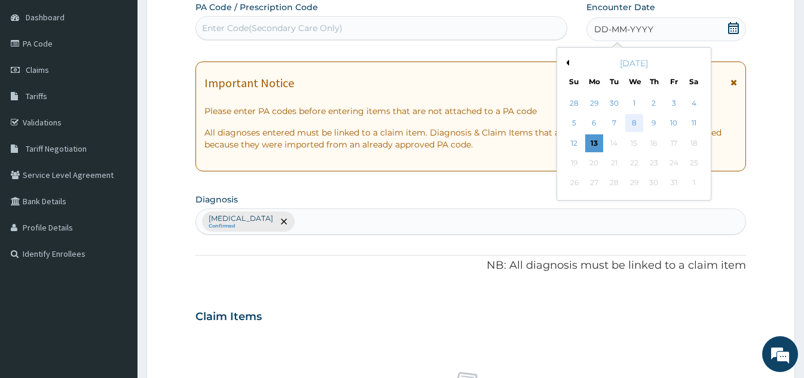
click at [631, 128] on div "8" at bounding box center [634, 124] width 18 height 18
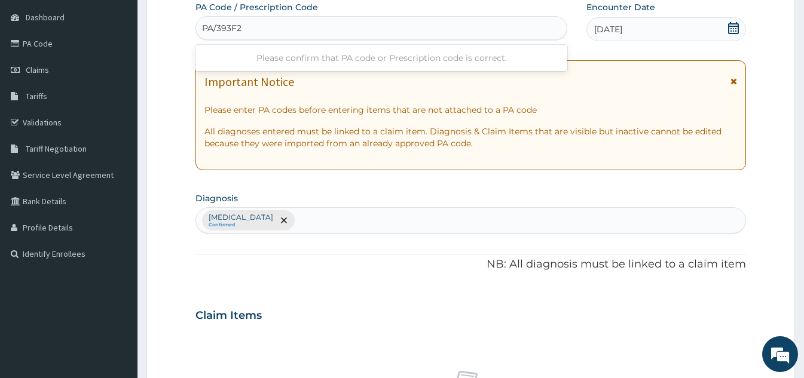
type input "PA/393F29"
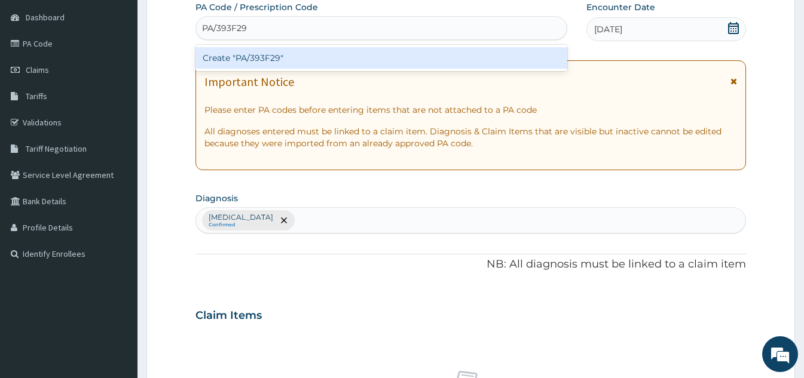
click at [352, 63] on div "Create "PA/393F29"" at bounding box center [381, 58] width 372 height 22
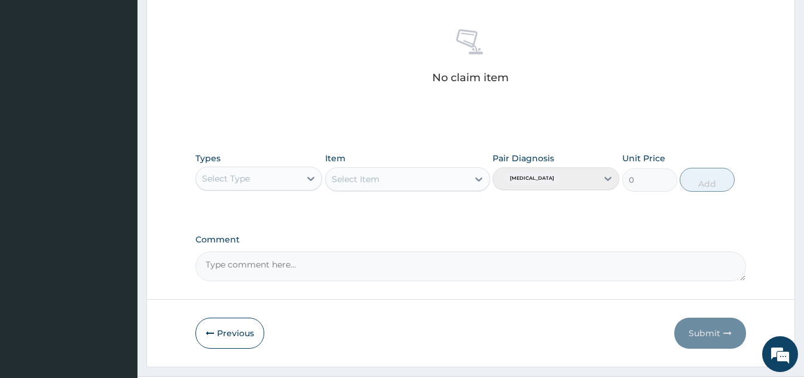
scroll to position [470, 0]
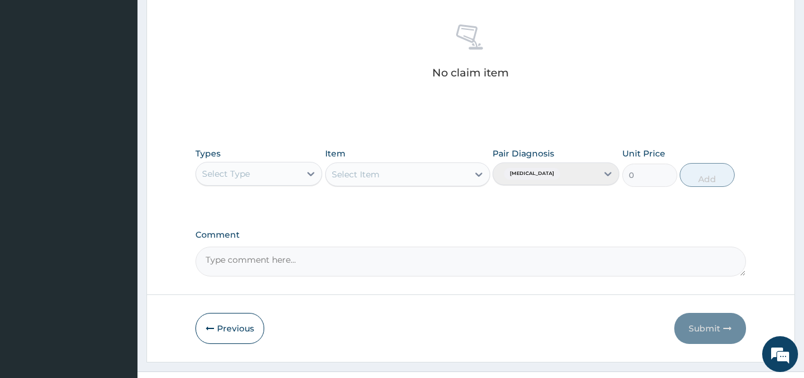
type input "PA/393F29"
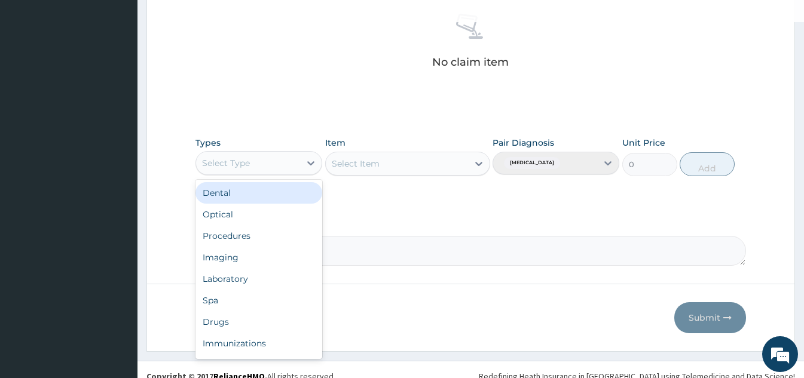
scroll to position [41, 0]
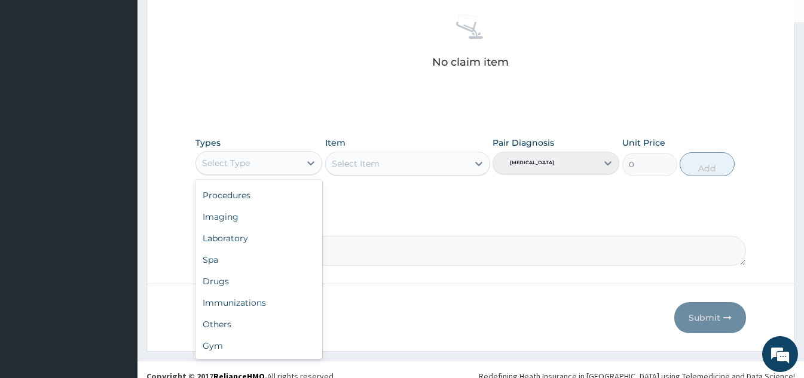
click at [261, 354] on div "Gym" at bounding box center [258, 346] width 127 height 22
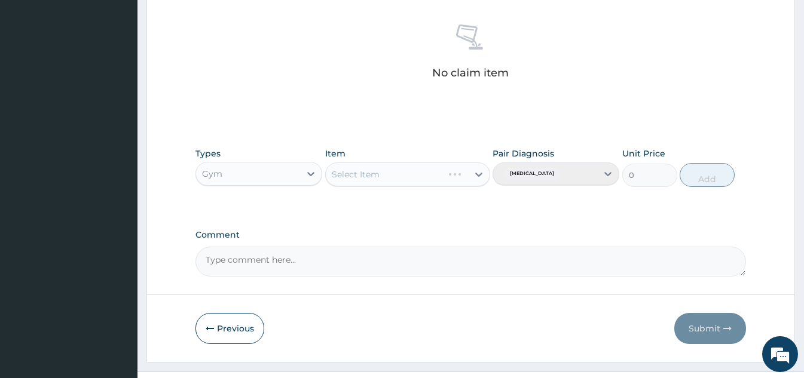
click at [480, 168] on div "Select Item" at bounding box center [407, 175] width 165 height 24
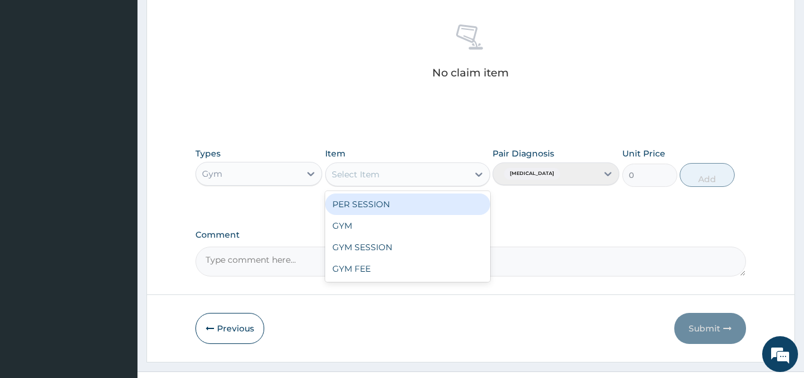
click at [416, 240] on div "GYM SESSION" at bounding box center [407, 248] width 165 height 22
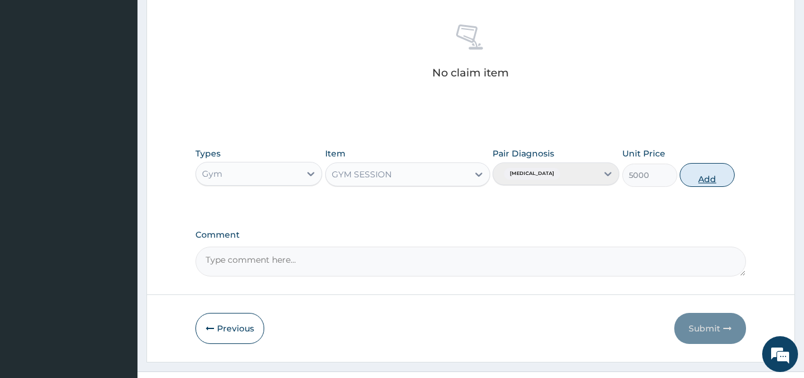
click at [714, 177] on button "Add" at bounding box center [707, 175] width 55 height 24
type input "0"
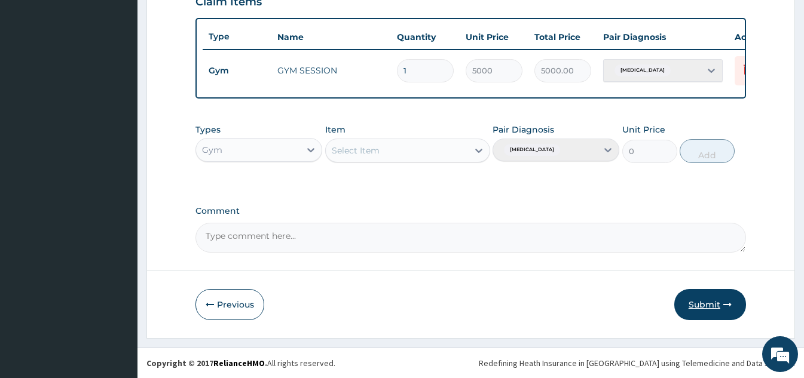
click at [712, 319] on button "Submit" at bounding box center [710, 304] width 72 height 31
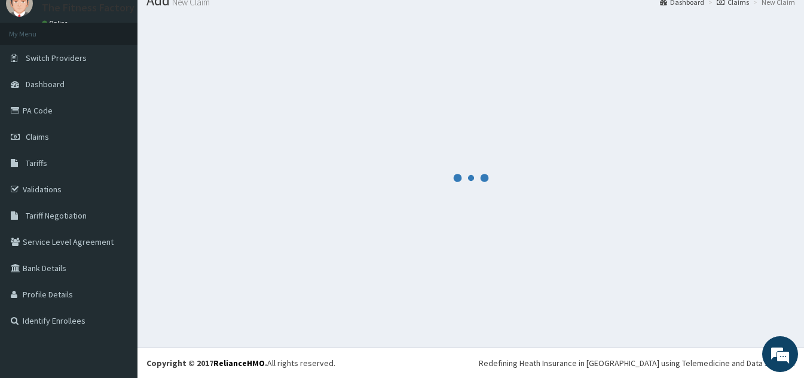
scroll to position [436, 0]
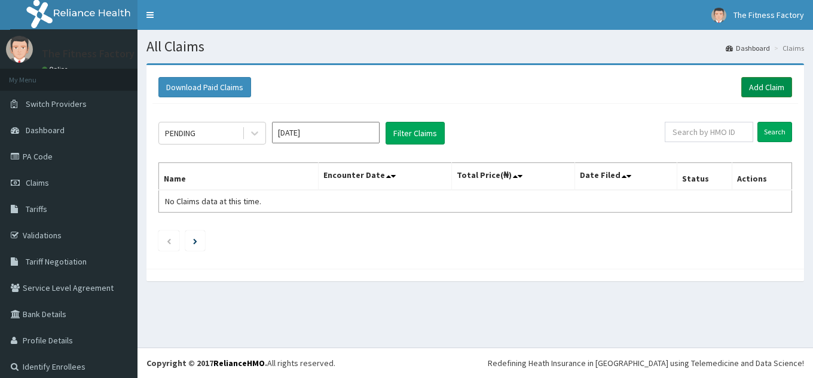
click at [750, 82] on link "Add Claim" at bounding box center [766, 87] width 51 height 20
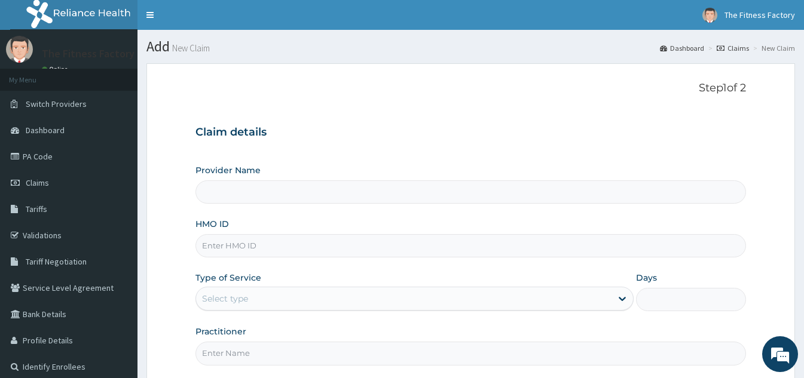
click at [430, 251] on input "HMO ID" at bounding box center [470, 245] width 550 height 23
type input "PAY"
type input "Fitness Factory Ltd"
type input "1"
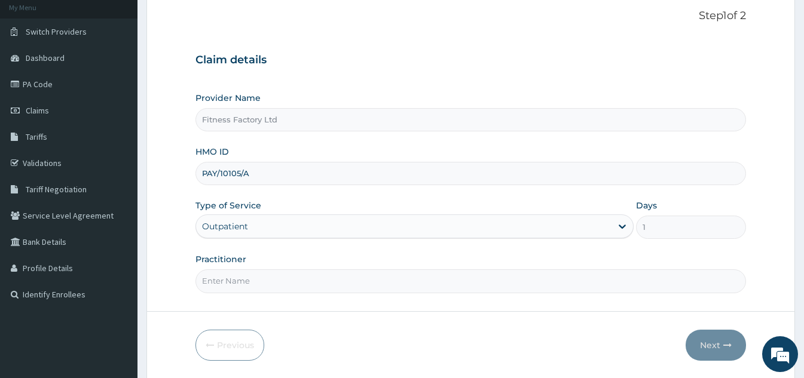
scroll to position [103, 0]
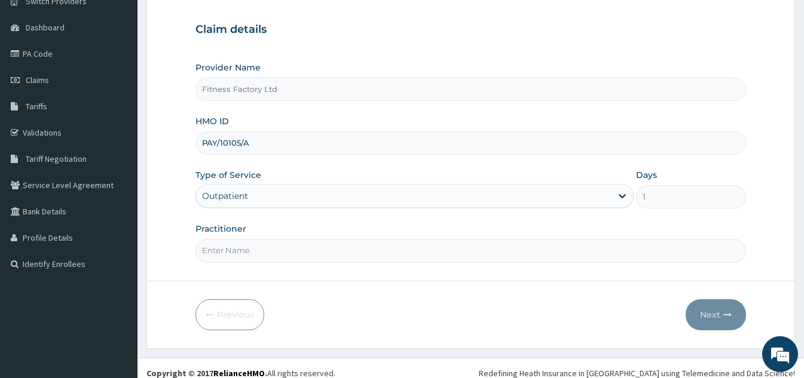
type input "PAY/10105/A"
click at [332, 250] on input "Practitioner" at bounding box center [470, 250] width 550 height 23
type input "AKASH"
click at [714, 317] on button "Next" at bounding box center [715, 314] width 60 height 31
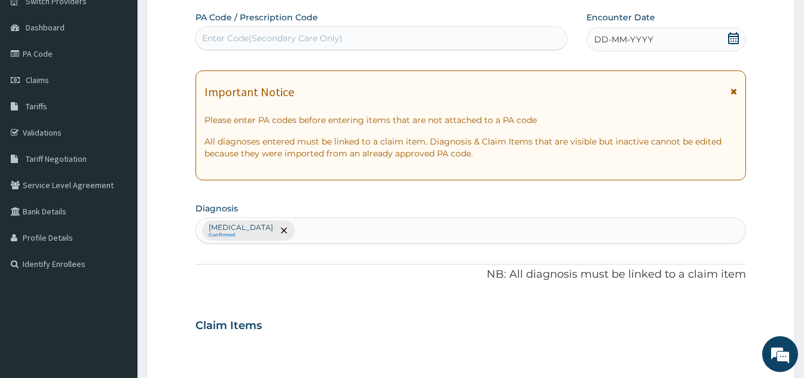
click at [713, 33] on div "DD-MM-YYYY" at bounding box center [666, 39] width 160 height 24
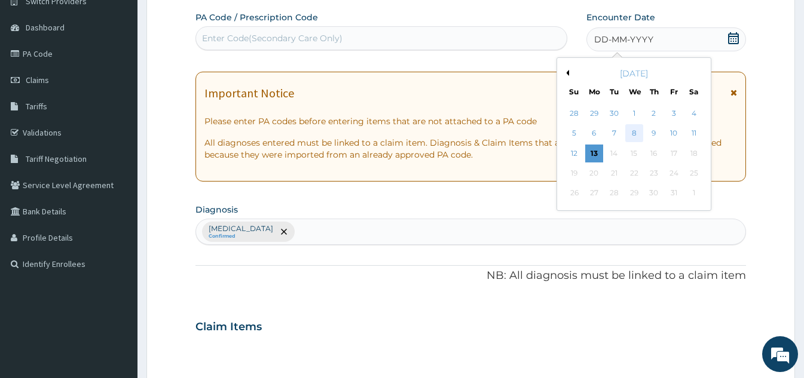
click at [628, 136] on div "8" at bounding box center [634, 134] width 18 height 18
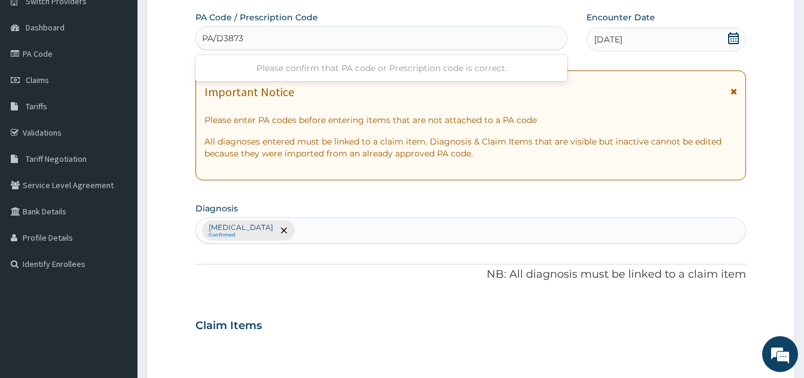
type input "PA/D38737"
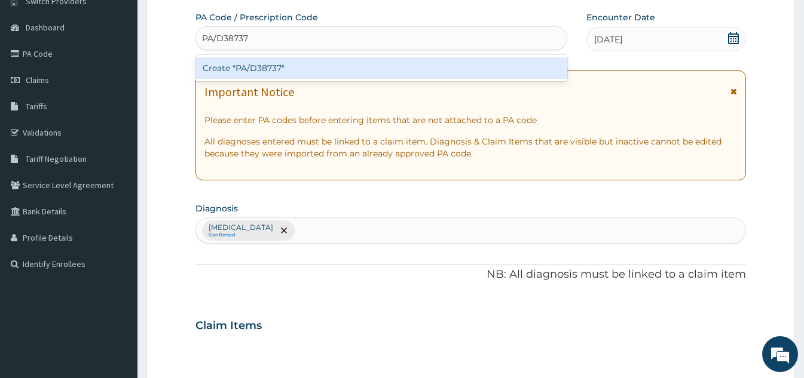
click at [375, 66] on div "Create "PA/D38737"" at bounding box center [381, 68] width 372 height 22
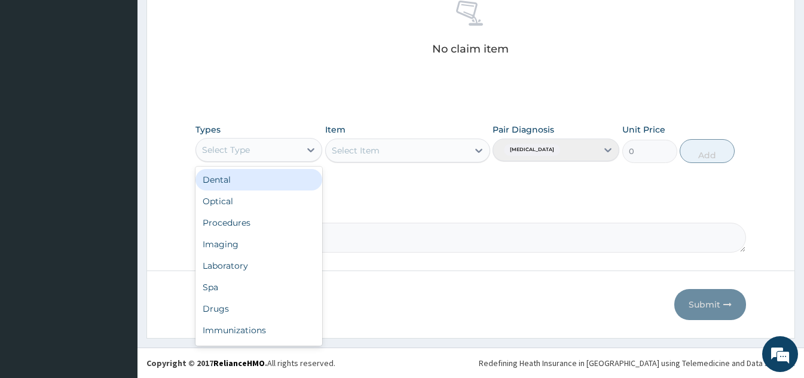
scroll to position [41, 0]
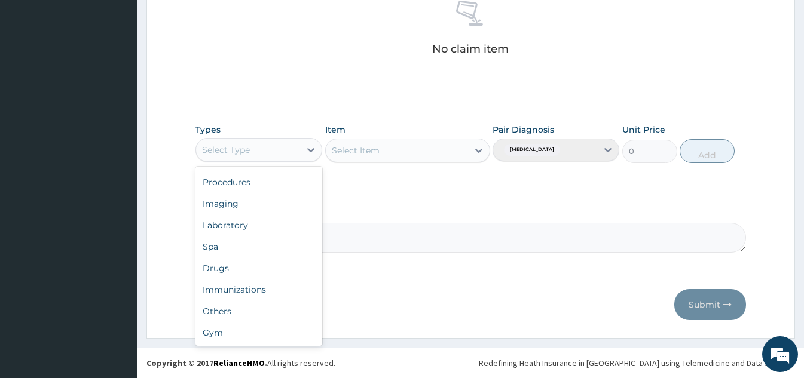
click at [235, 341] on div "Gym" at bounding box center [258, 333] width 127 height 22
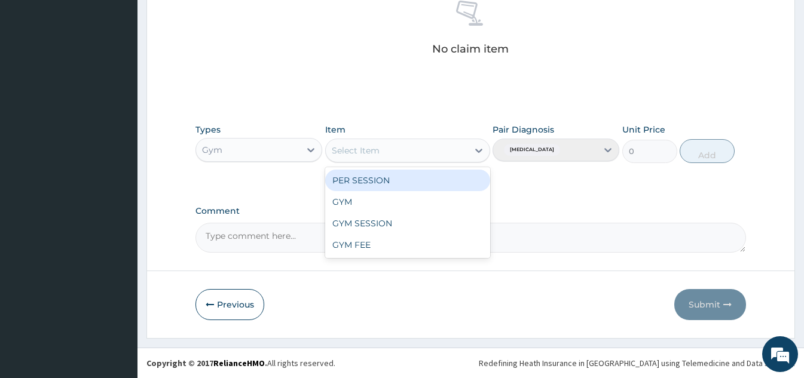
click at [408, 207] on div "GYM" at bounding box center [407, 202] width 165 height 22
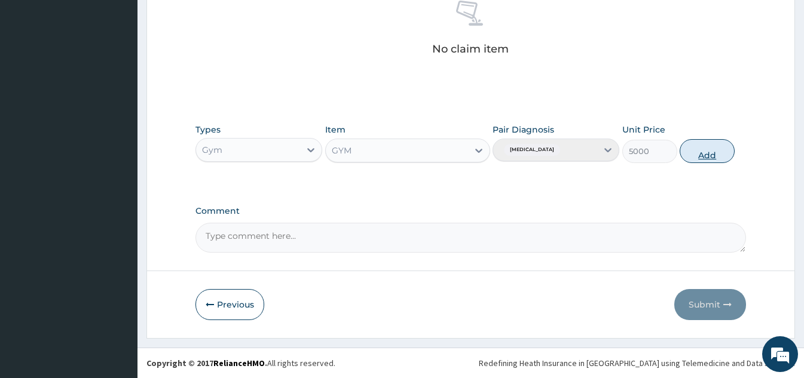
click at [710, 155] on button "Add" at bounding box center [707, 151] width 55 height 24
type input "0"
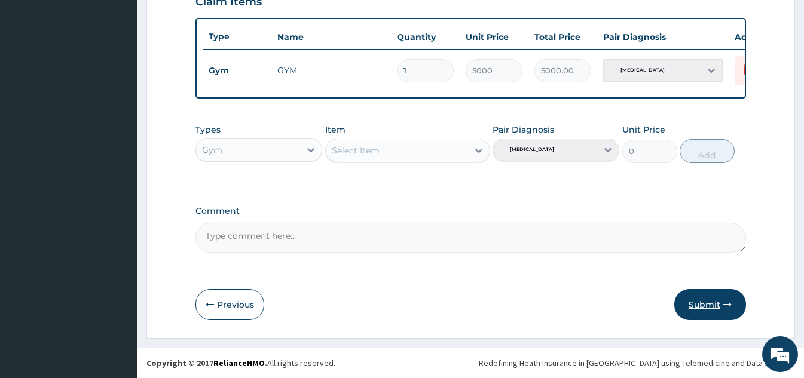
click at [722, 313] on button "Submit" at bounding box center [710, 304] width 72 height 31
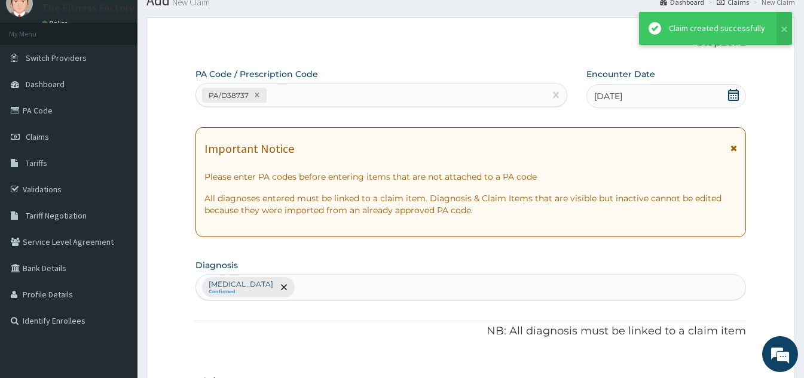
scroll to position [436, 0]
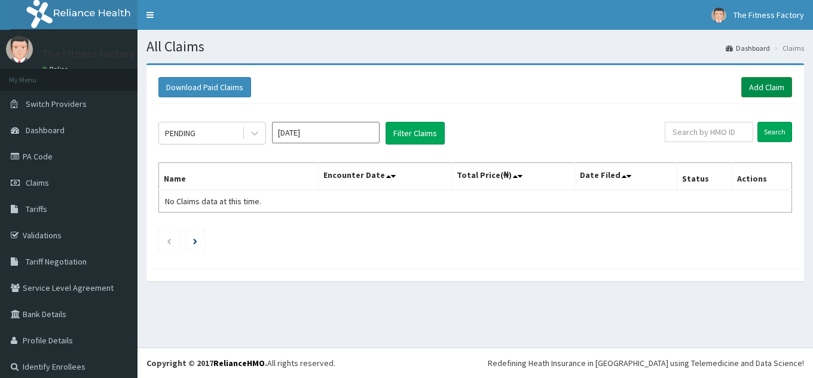
click at [761, 87] on link "Add Claim" at bounding box center [766, 87] width 51 height 20
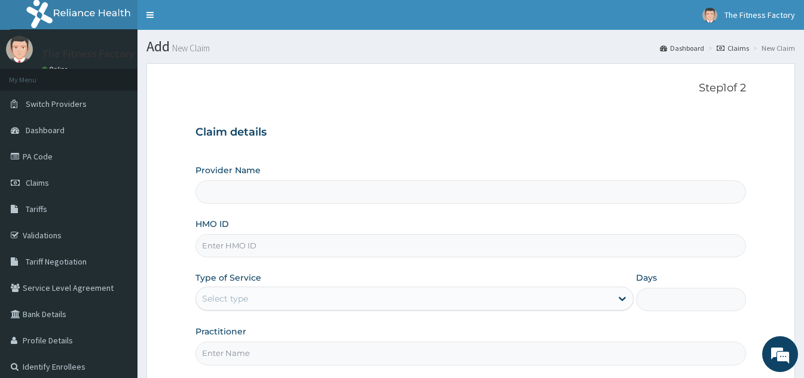
type input "Fitness Factory Ltd"
type input "1"
click at [320, 243] on input "HMO ID" at bounding box center [470, 245] width 550 height 23
type input "PAY/10043/A"
click at [340, 350] on input "Practitioner" at bounding box center [470, 353] width 550 height 23
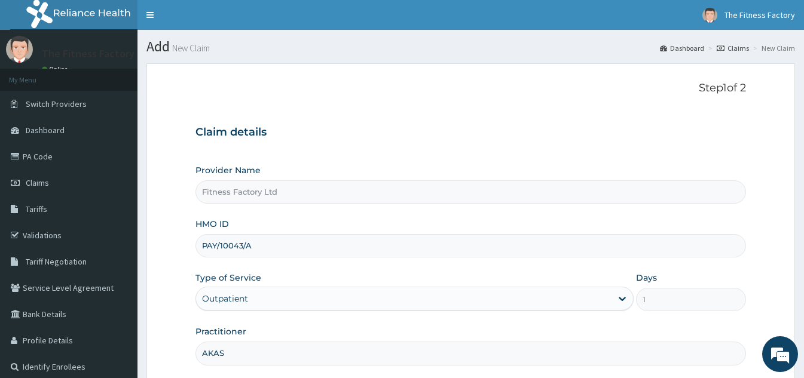
type input "AKASH"
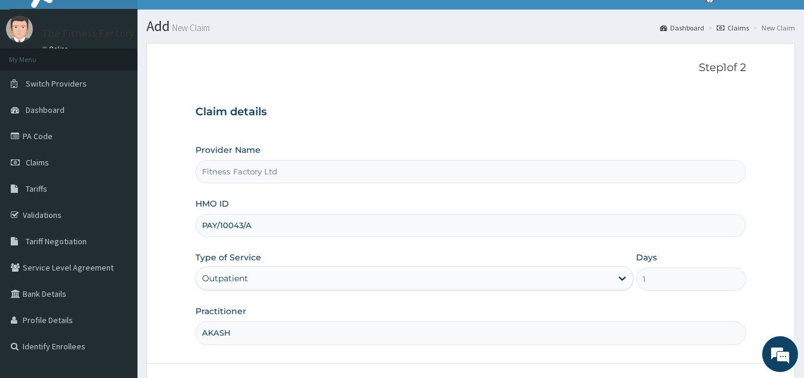
scroll to position [113, 0]
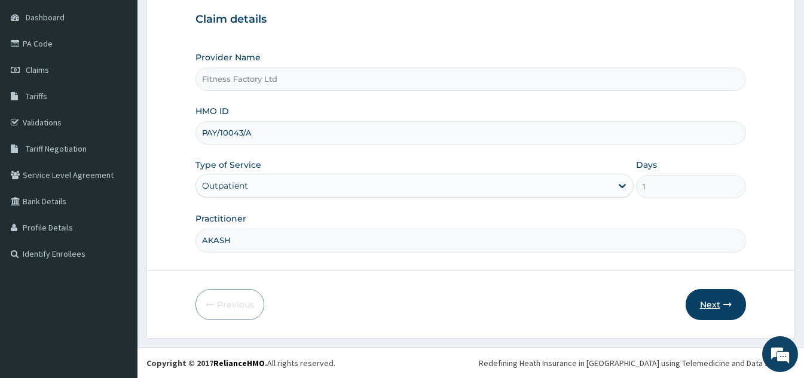
click at [705, 311] on button "Next" at bounding box center [715, 304] width 60 height 31
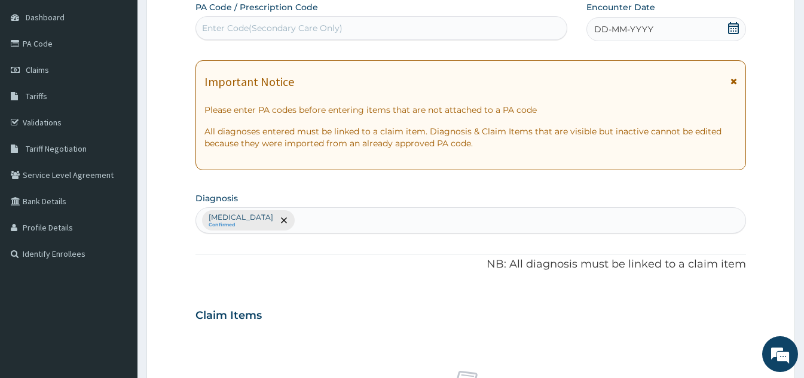
click at [666, 35] on div "DD-MM-YYYY" at bounding box center [666, 29] width 160 height 24
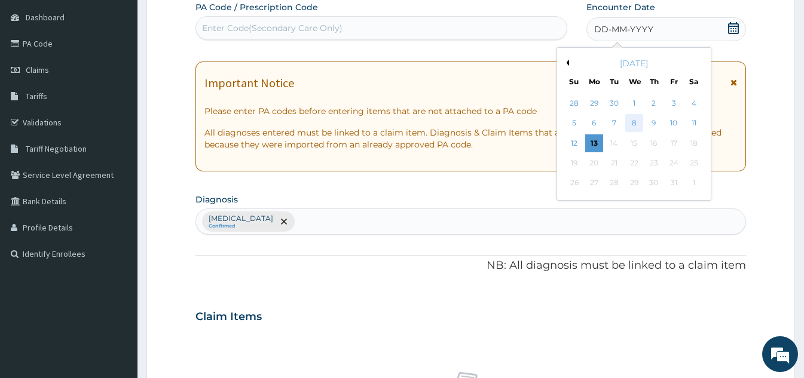
click at [632, 131] on div "8" at bounding box center [634, 124] width 18 height 18
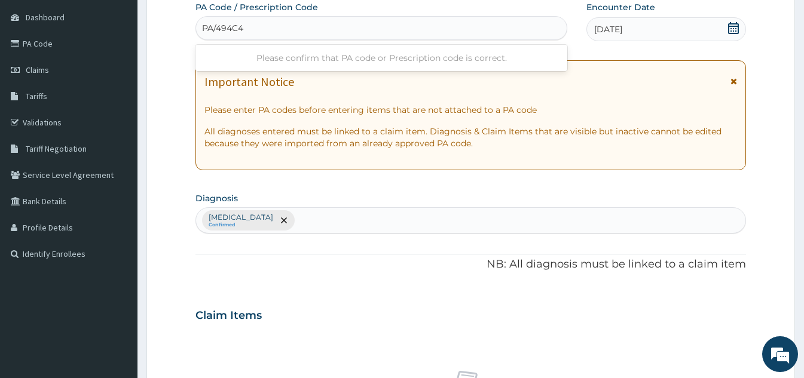
type input "PA/494C40"
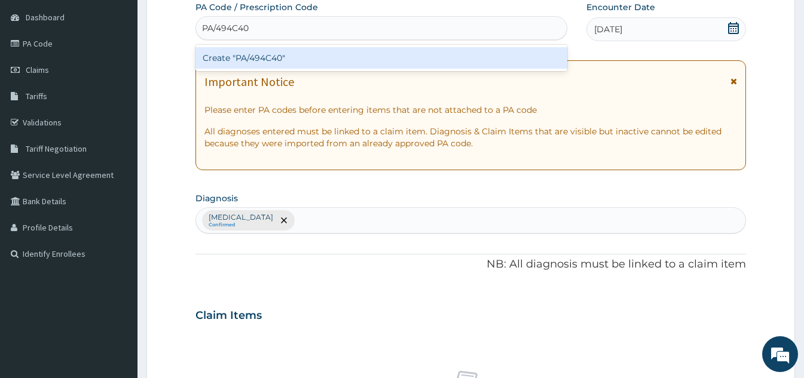
click at [372, 59] on div "Create "PA/494C40"" at bounding box center [381, 58] width 372 height 22
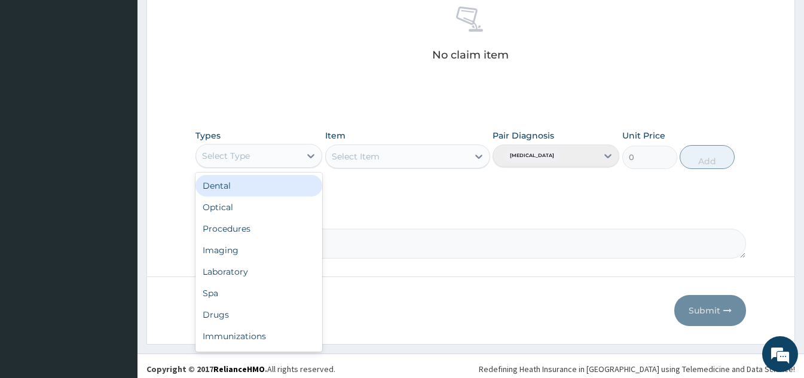
scroll to position [41, 0]
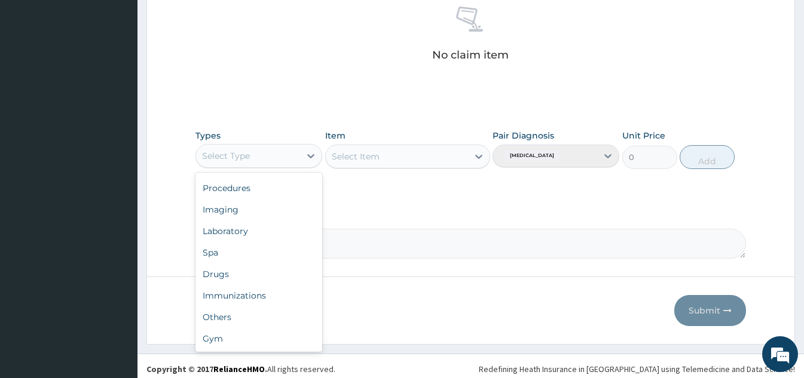
click at [243, 347] on div "Gym" at bounding box center [258, 339] width 127 height 22
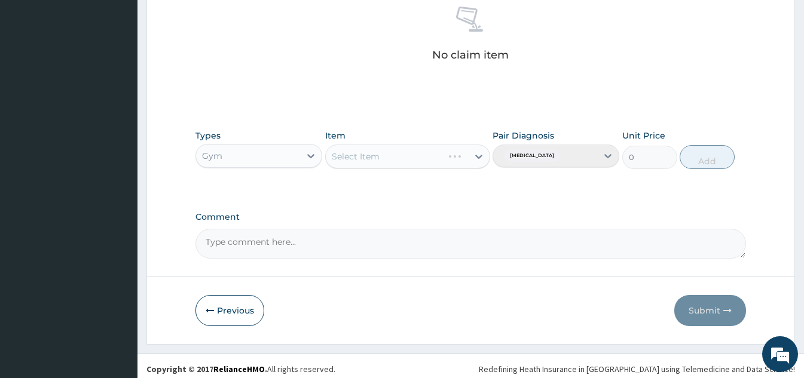
click at [443, 163] on div "Select Item" at bounding box center [407, 157] width 165 height 24
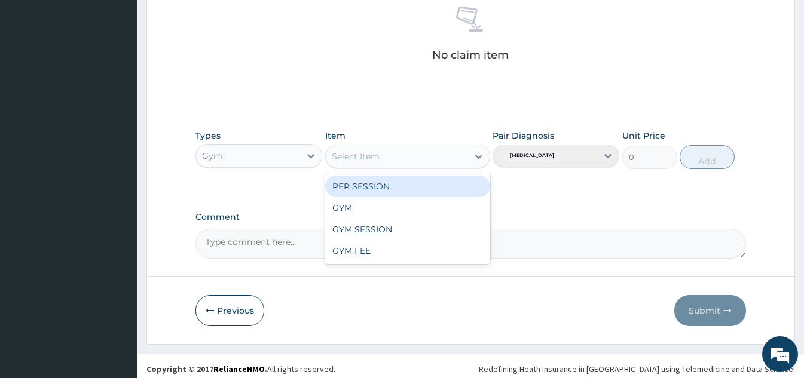
click at [362, 217] on div "GYM" at bounding box center [407, 208] width 165 height 22
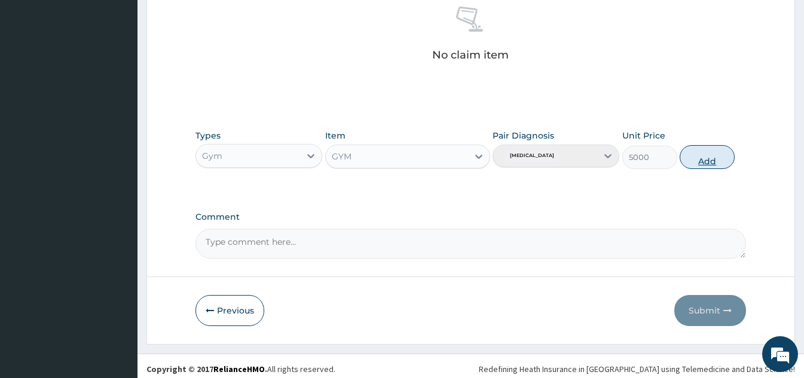
click at [690, 166] on button "Add" at bounding box center [707, 157] width 55 height 24
type input "0"
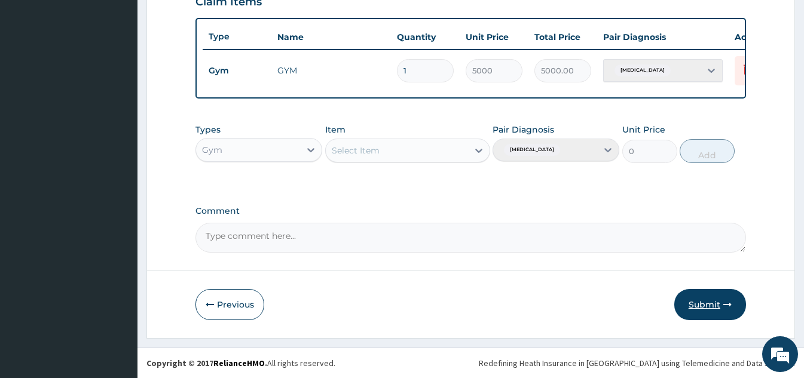
click at [711, 309] on button "Submit" at bounding box center [710, 304] width 72 height 31
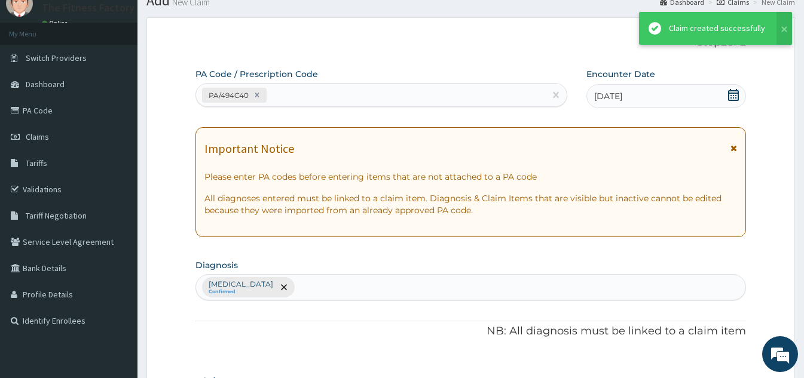
scroll to position [436, 0]
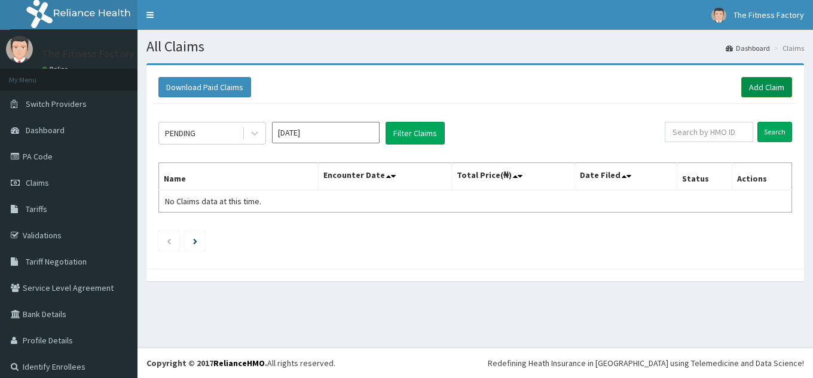
click at [748, 90] on link "Add Claim" at bounding box center [766, 87] width 51 height 20
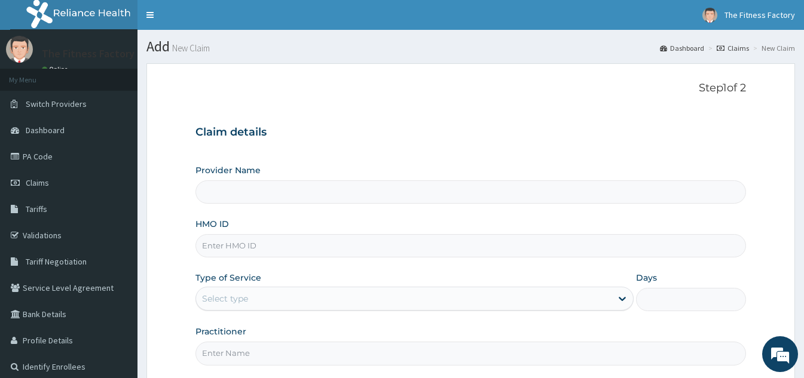
type input "Fitness Factory Ltd"
type input "1"
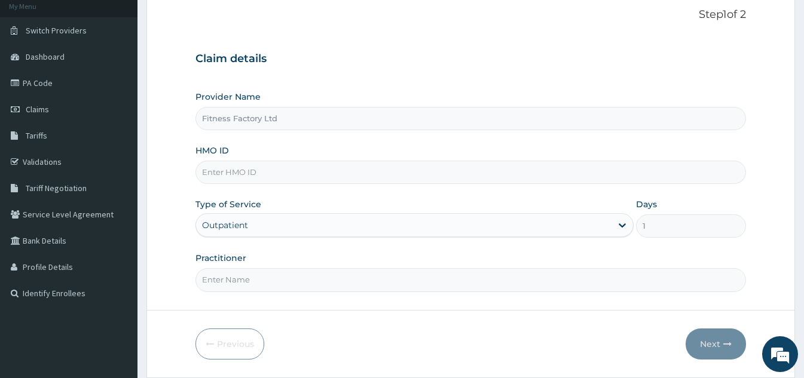
scroll to position [87, 0]
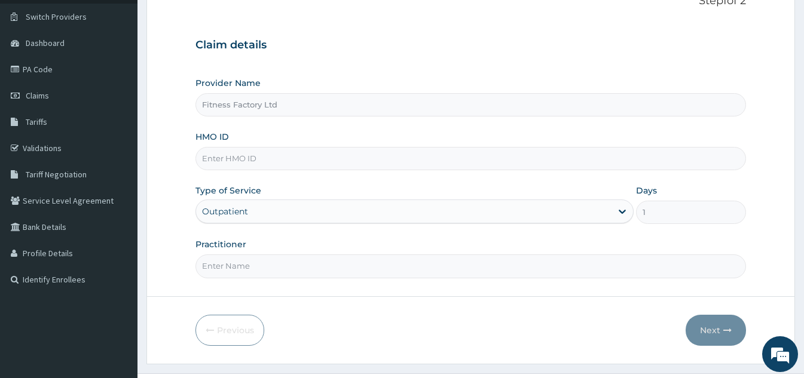
click at [524, 156] on input "HMO ID" at bounding box center [470, 158] width 550 height 23
type input "LTG/10057/A"
click at [315, 256] on input "Practitioner" at bounding box center [470, 266] width 550 height 23
type input "AKASH"
click at [714, 329] on button "Next" at bounding box center [715, 330] width 60 height 31
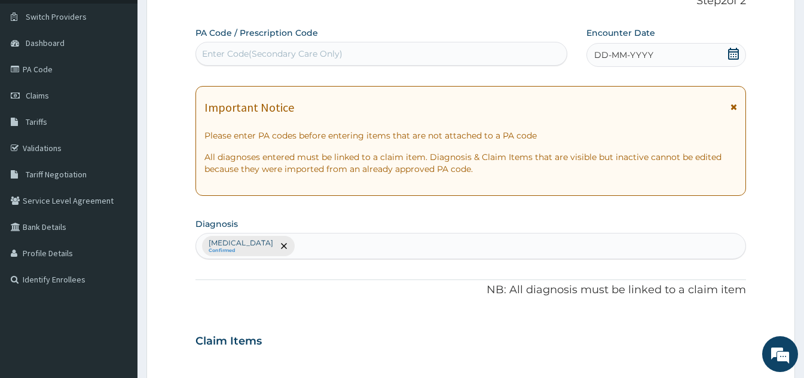
click at [667, 61] on div "DD-MM-YYYY" at bounding box center [666, 55] width 160 height 24
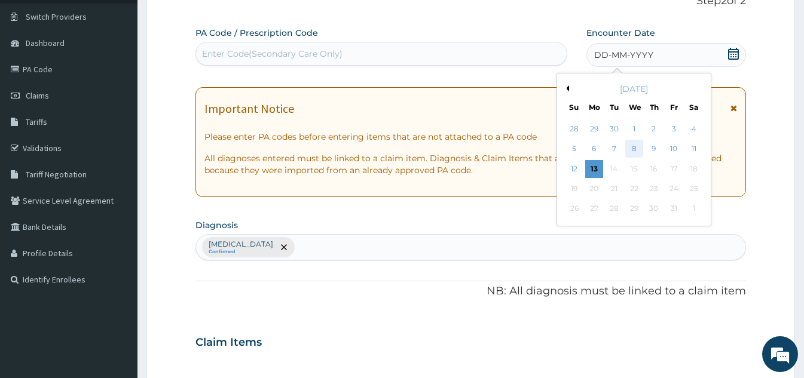
click at [635, 153] on div "8" at bounding box center [634, 149] width 18 height 18
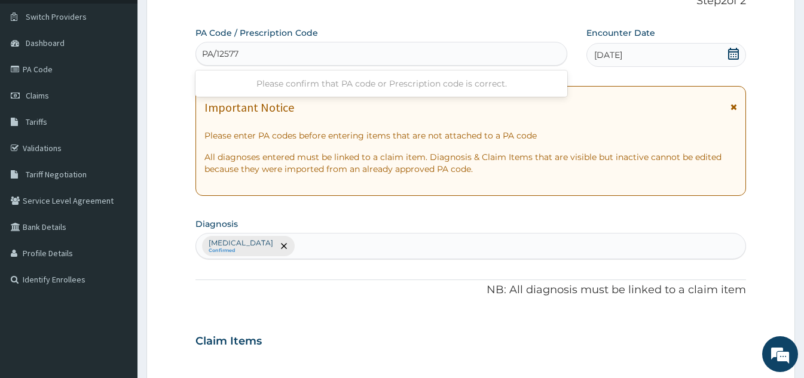
type input "PA/125777"
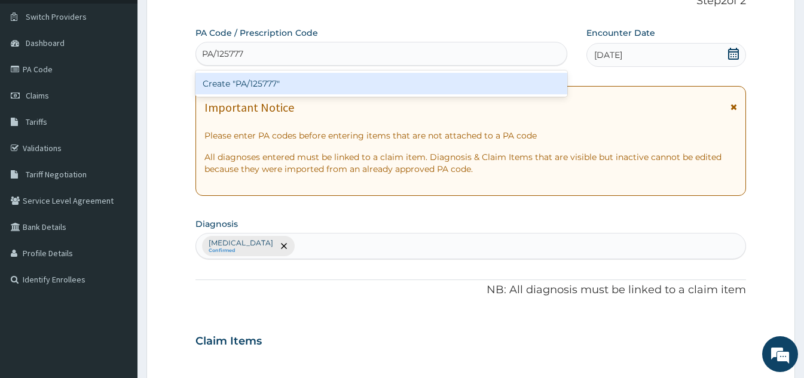
click at [373, 93] on div "Create "PA/125777"" at bounding box center [381, 84] width 372 height 22
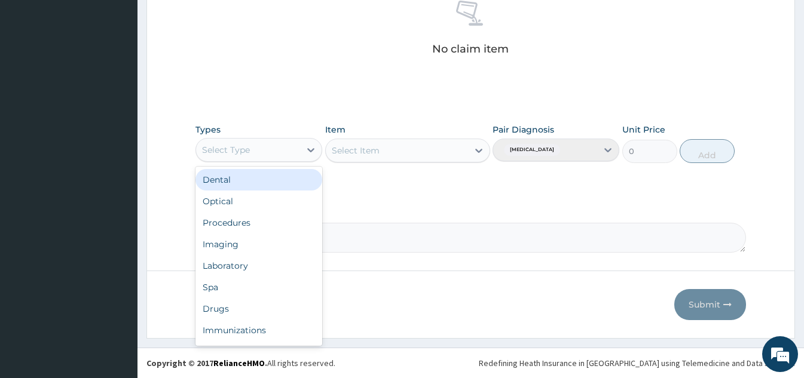
scroll to position [41, 0]
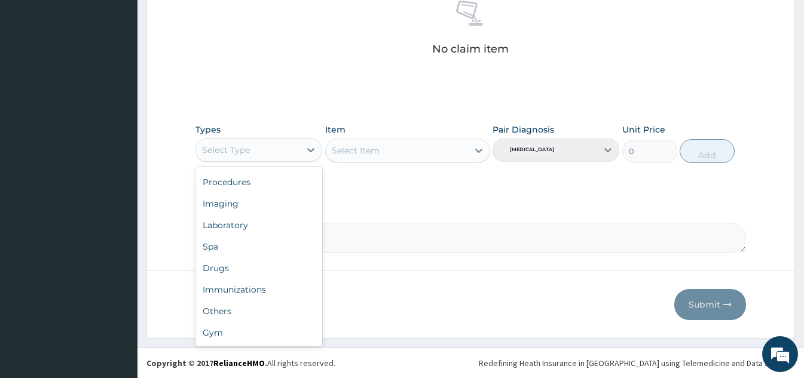
click at [225, 336] on div "Gym" at bounding box center [258, 333] width 127 height 22
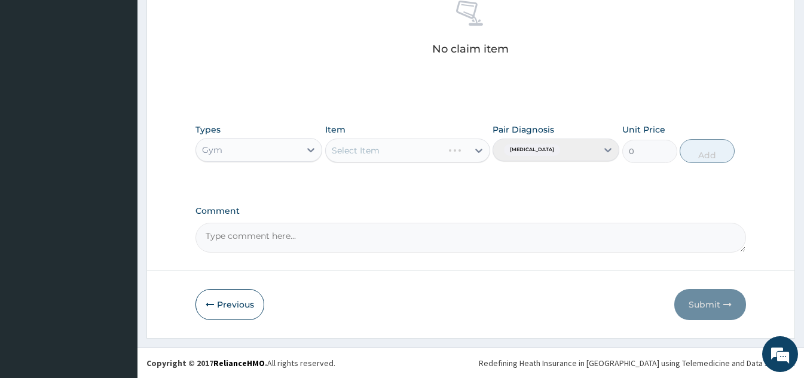
click at [443, 149] on div "Select Item" at bounding box center [384, 150] width 117 height 19
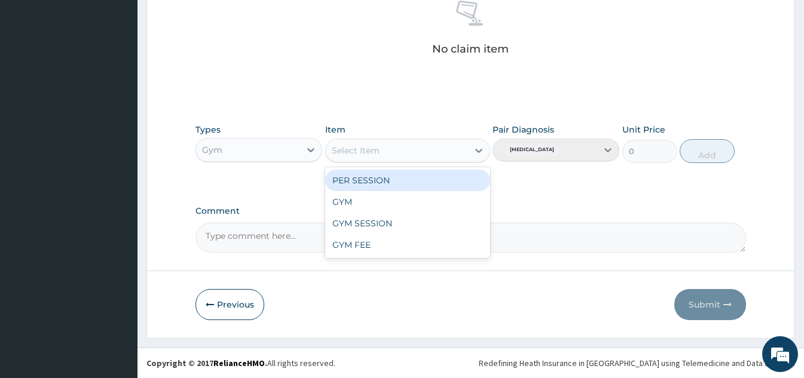
click at [391, 206] on div "GYM" at bounding box center [407, 202] width 165 height 22
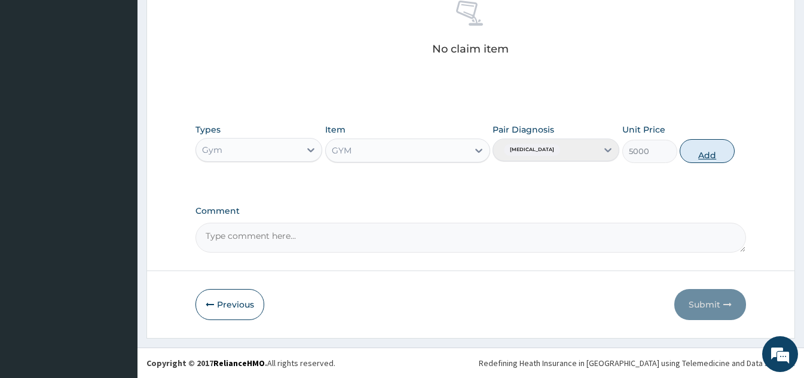
click at [712, 162] on button "Add" at bounding box center [707, 151] width 55 height 24
type input "0"
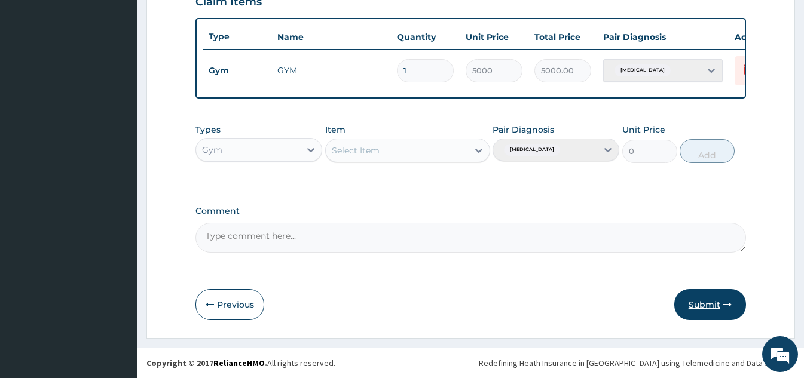
click at [708, 305] on button "Submit" at bounding box center [710, 304] width 72 height 31
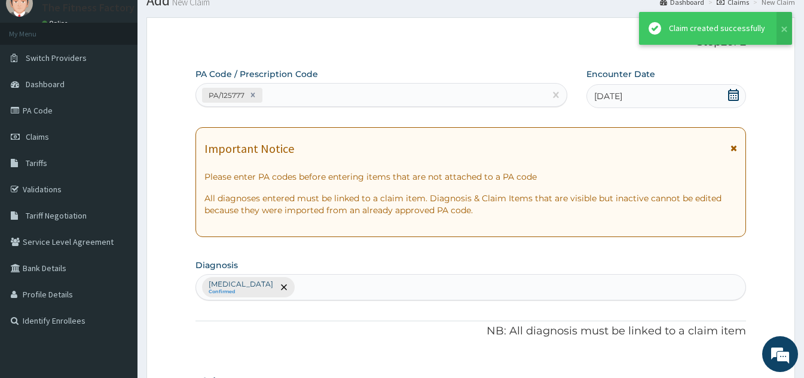
scroll to position [436, 0]
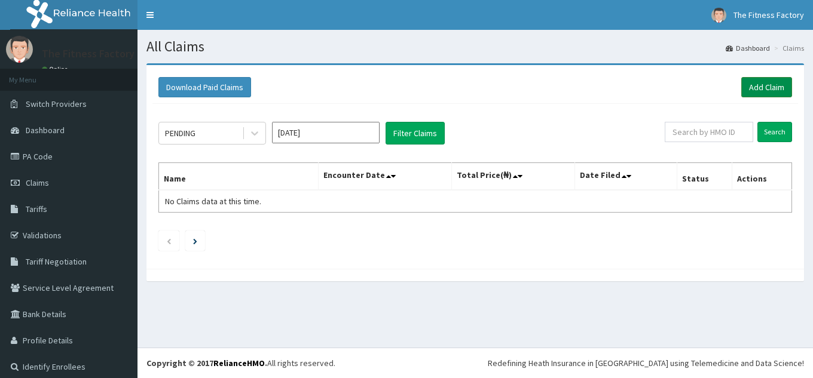
click at [745, 87] on link "Add Claim" at bounding box center [766, 87] width 51 height 20
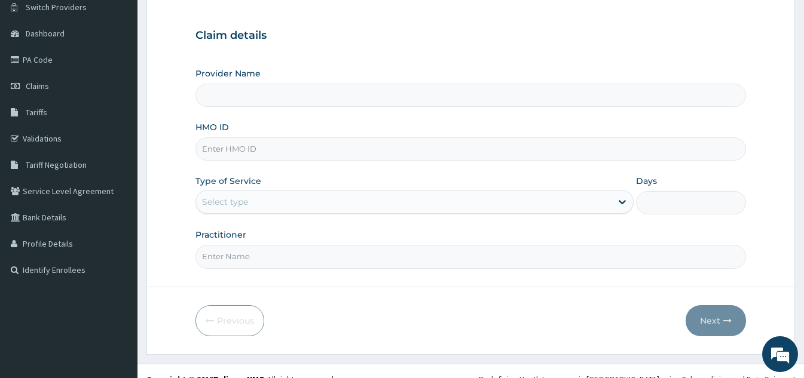
scroll to position [102, 0]
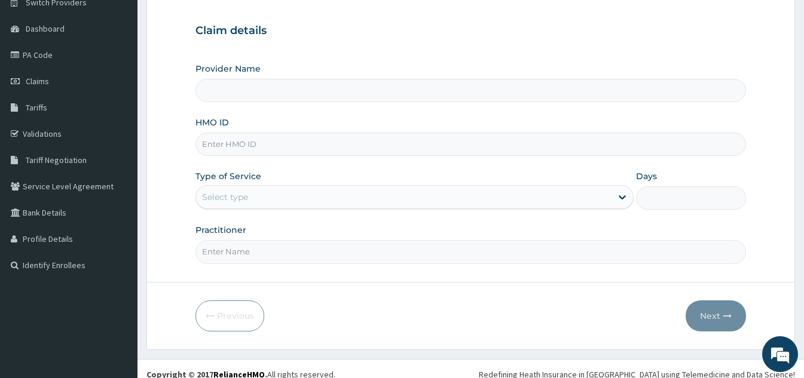
click at [383, 148] on input "HMO ID" at bounding box center [470, 144] width 550 height 23
type input "Fitness Factory Ltd"
type input "1"
type input "SLB/10792/A"
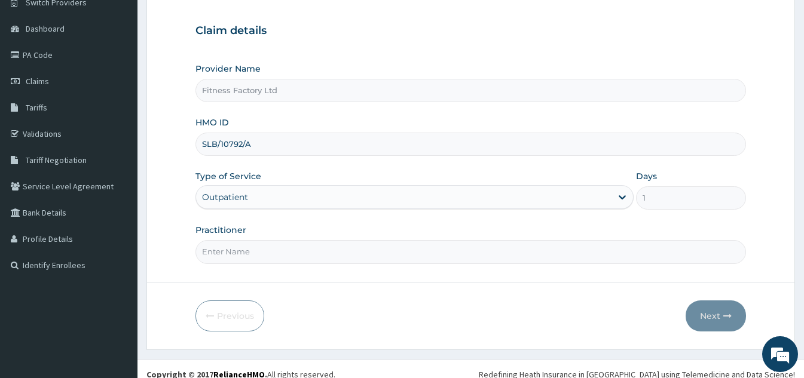
click at [310, 252] on input "Practitioner" at bounding box center [470, 251] width 550 height 23
type input "AKASH"
click at [724, 326] on button "Next" at bounding box center [715, 316] width 60 height 31
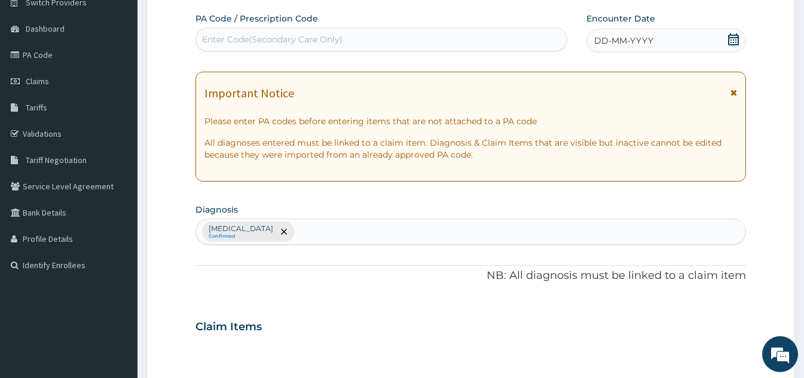
click at [663, 38] on div "DD-MM-YYYY" at bounding box center [666, 41] width 160 height 24
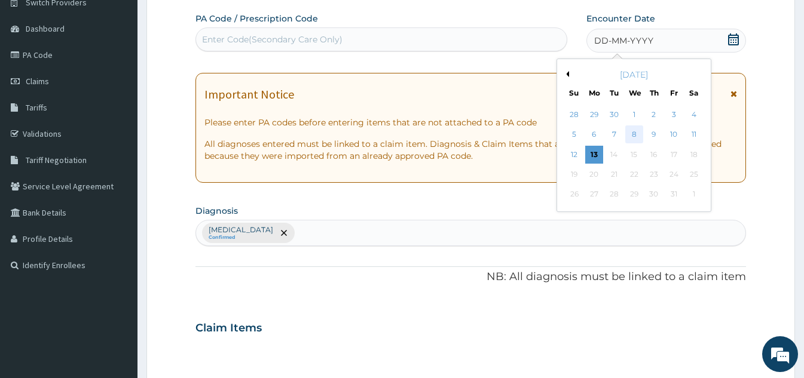
click at [632, 139] on div "8" at bounding box center [634, 135] width 18 height 18
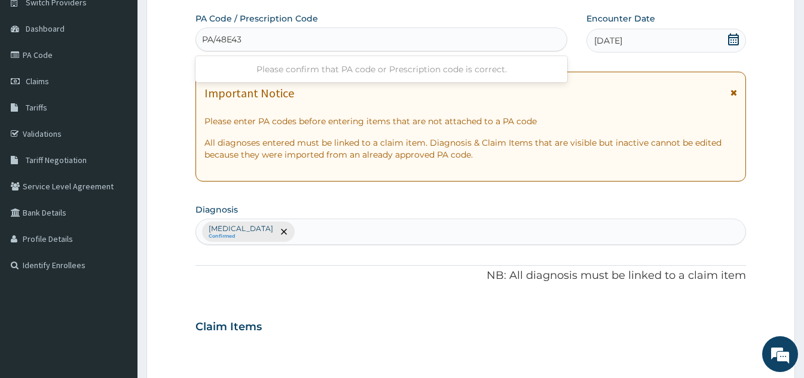
type input "PA/48E433"
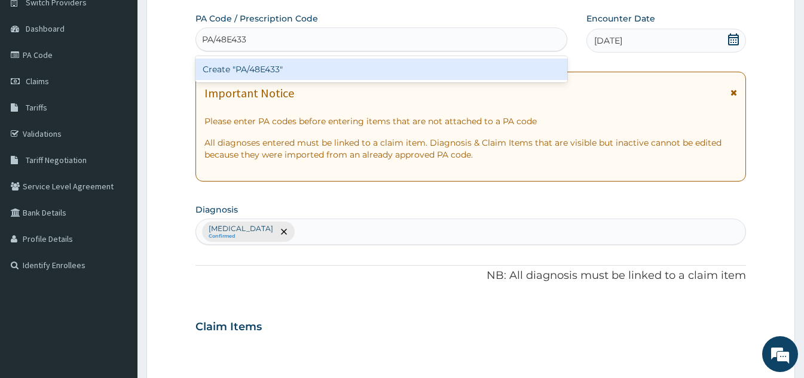
click at [359, 79] on div "Create "PA/48E433"" at bounding box center [381, 70] width 372 height 22
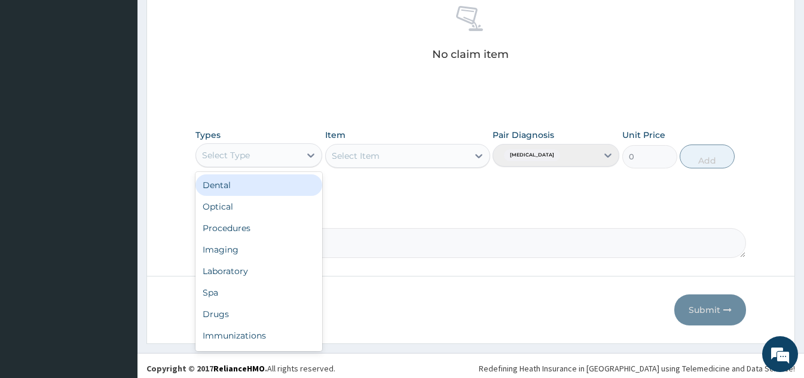
scroll to position [41, 0]
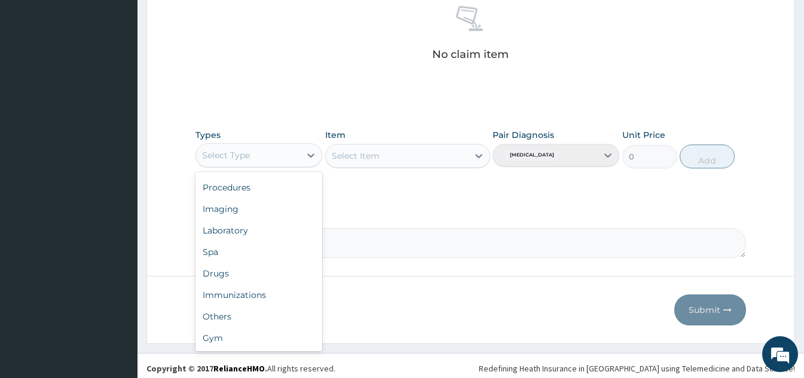
click at [229, 345] on div "Gym" at bounding box center [258, 338] width 127 height 22
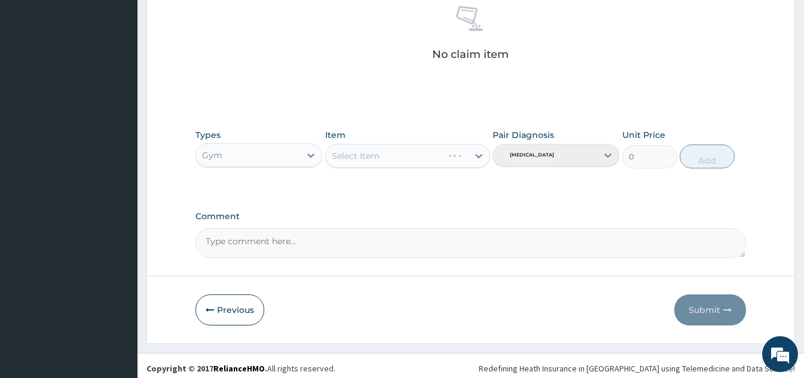
click at [454, 156] on div "Select Item" at bounding box center [407, 156] width 165 height 24
click at [429, 160] on div "Select Item" at bounding box center [407, 156] width 165 height 24
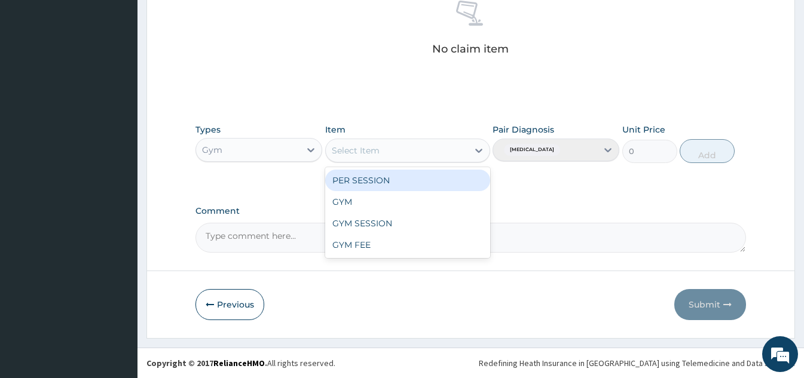
click at [388, 208] on div "GYM" at bounding box center [407, 202] width 165 height 22
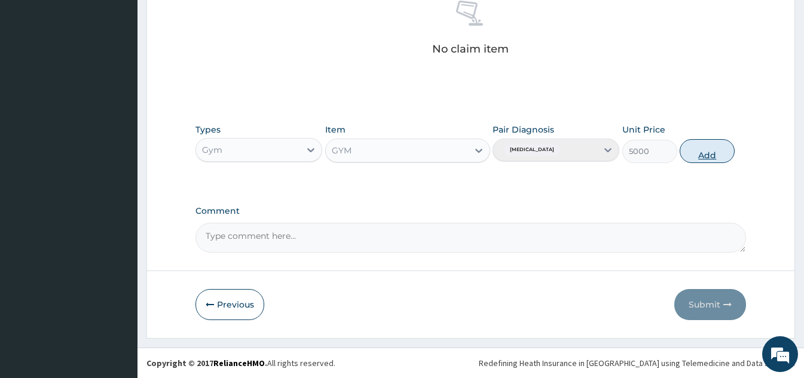
click at [708, 160] on button "Add" at bounding box center [707, 151] width 55 height 24
type input "0"
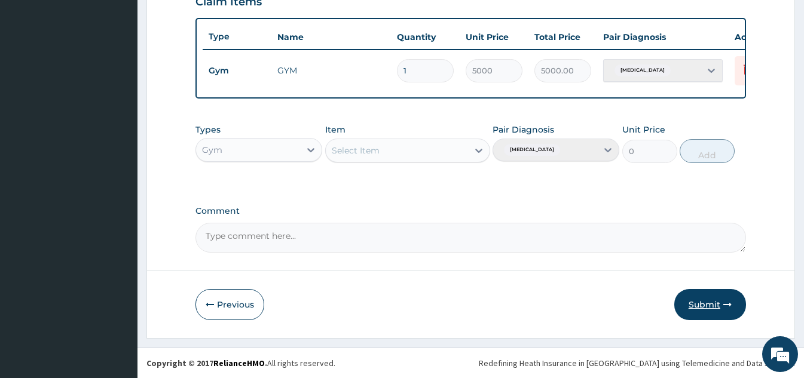
click at [703, 313] on button "Submit" at bounding box center [710, 304] width 72 height 31
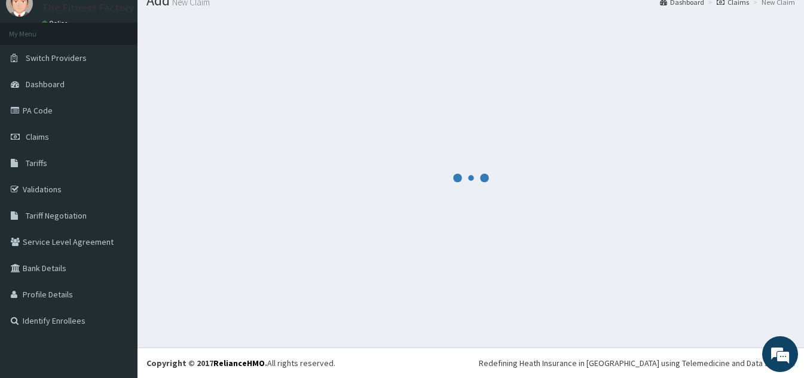
scroll to position [436, 0]
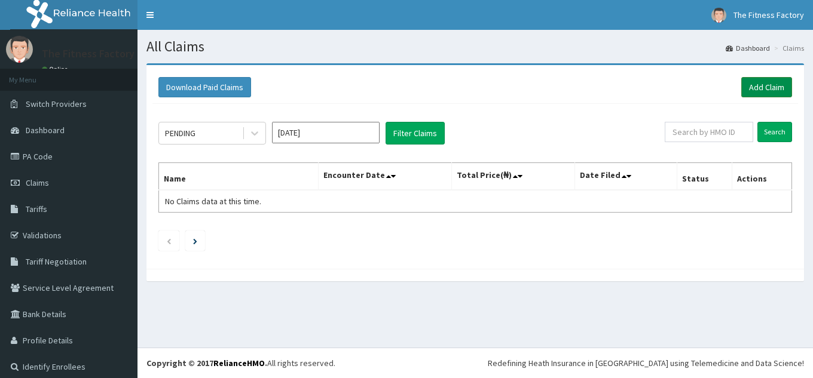
click at [753, 92] on link "Add Claim" at bounding box center [766, 87] width 51 height 20
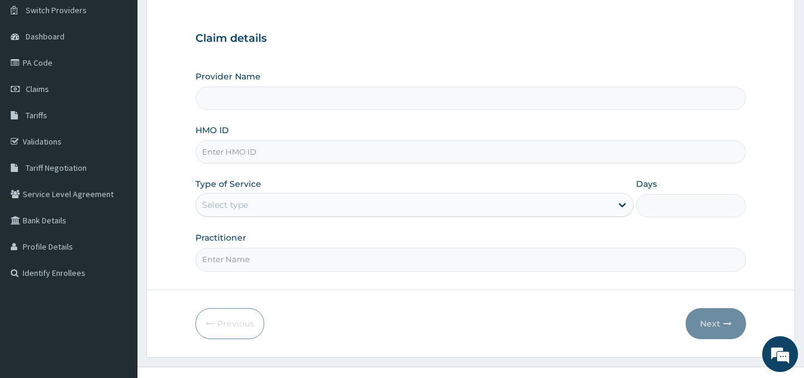
scroll to position [113, 0]
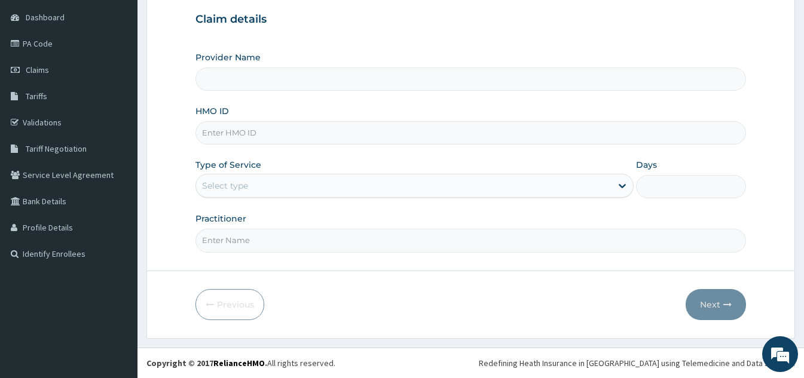
type input "Fitness Factory Ltd"
type input "1"
click at [410, 130] on input "HMO ID" at bounding box center [470, 132] width 550 height 23
type input "DUP/10051/A"
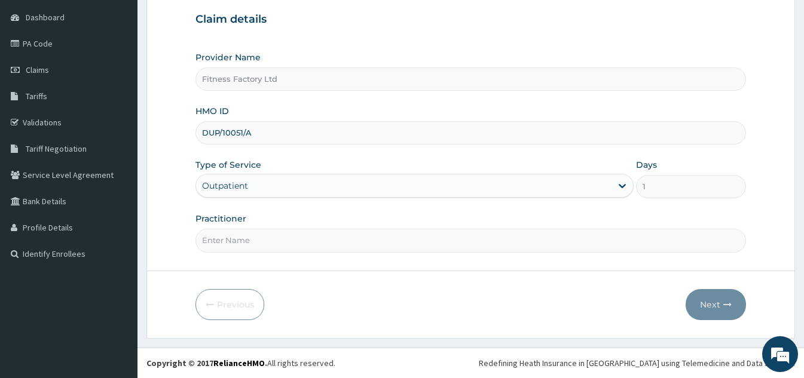
click at [308, 246] on input "Practitioner" at bounding box center [470, 240] width 550 height 23
type input "AKASH"
click at [733, 312] on button "Next" at bounding box center [715, 304] width 60 height 31
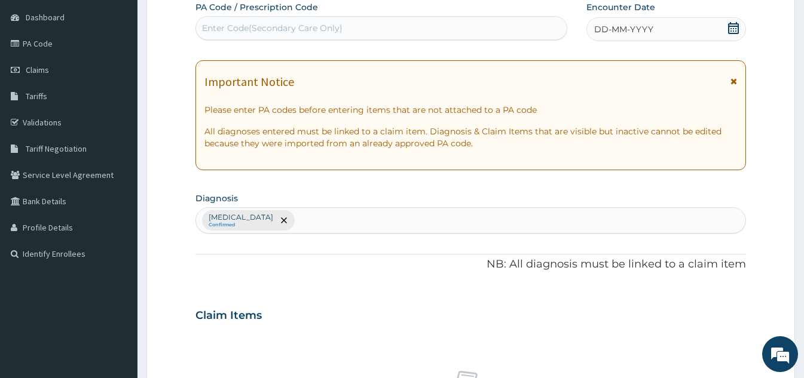
click at [662, 22] on div "DD-MM-YYYY" at bounding box center [666, 29] width 160 height 24
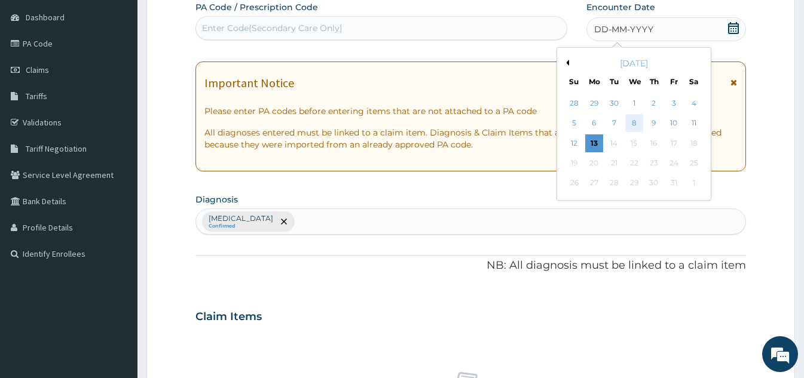
click at [632, 127] on div "8" at bounding box center [634, 124] width 18 height 18
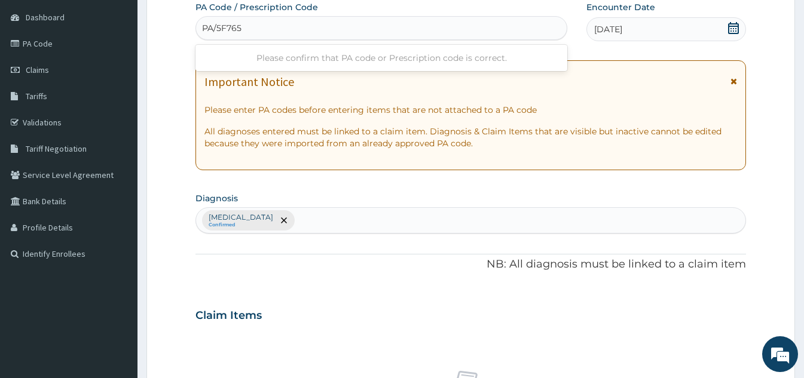
type input "PA/5F7657"
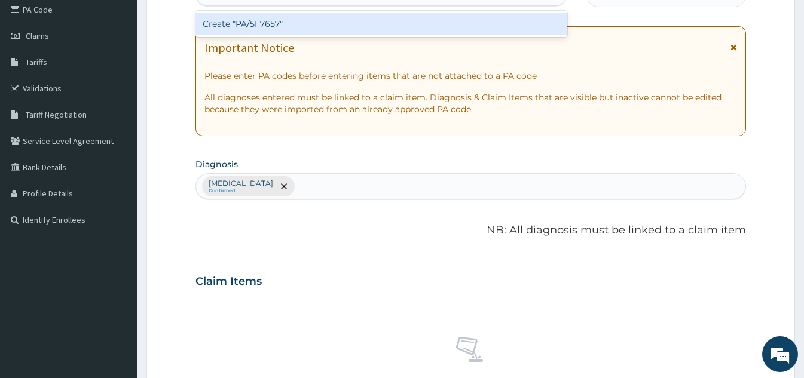
scroll to position [152, 0]
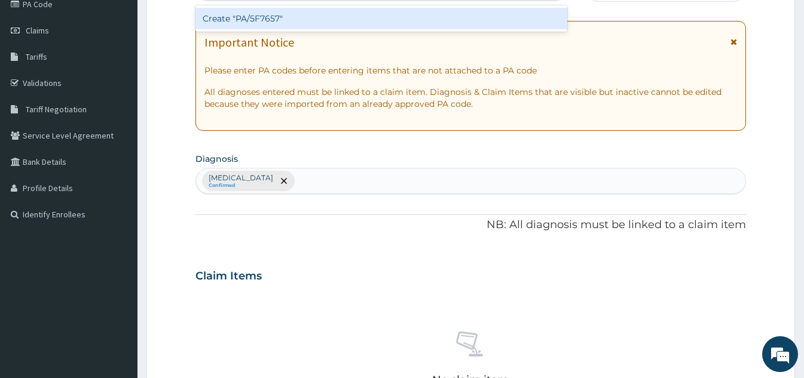
click at [359, 24] on div "Create "PA/5F7657"" at bounding box center [381, 19] width 372 height 22
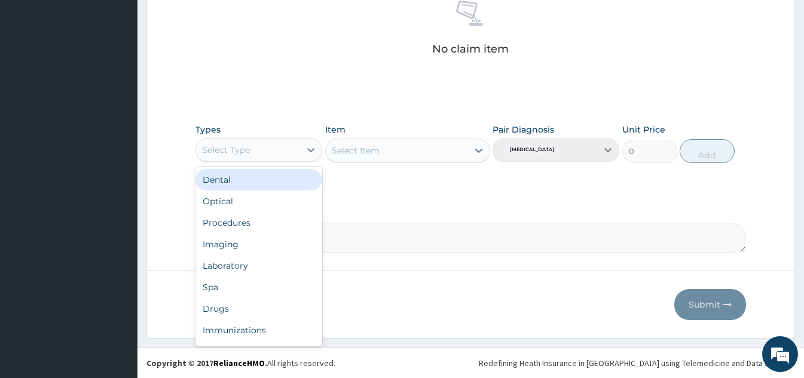
scroll to position [41, 0]
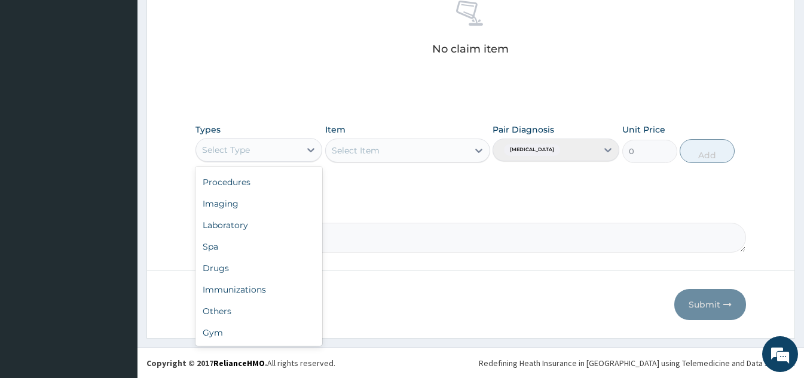
click at [240, 338] on div "Gym" at bounding box center [258, 333] width 127 height 22
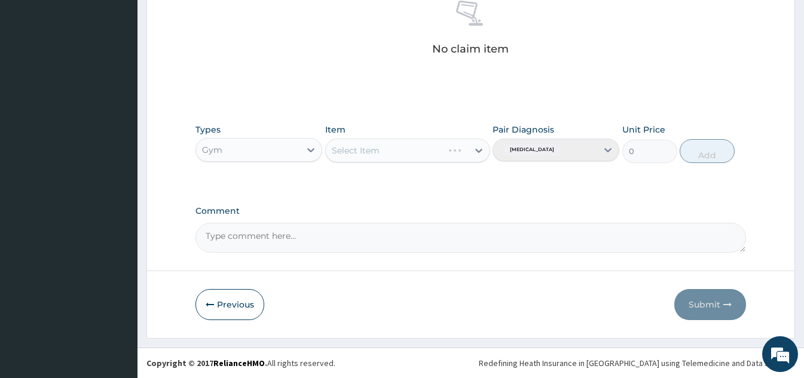
click at [439, 155] on div "Select Item" at bounding box center [407, 151] width 165 height 24
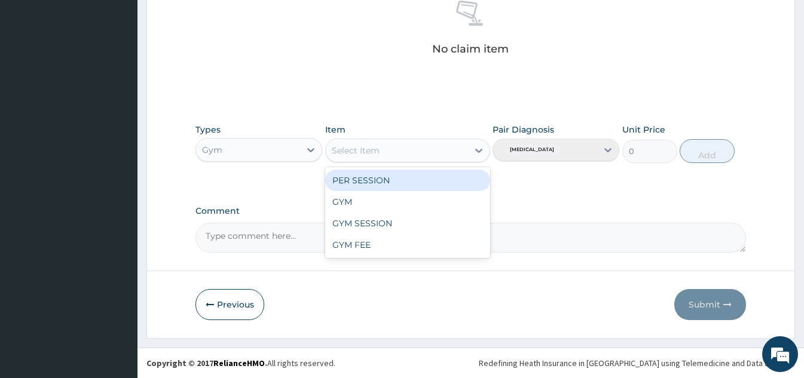
click at [384, 203] on div "GYM" at bounding box center [407, 202] width 165 height 22
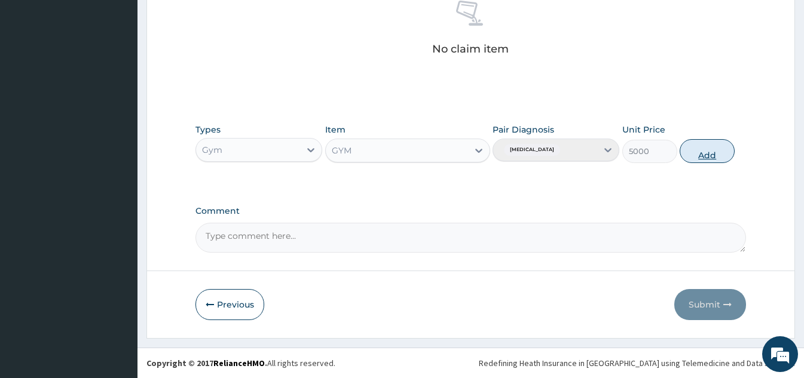
click at [706, 158] on button "Add" at bounding box center [707, 151] width 55 height 24
type input "0"
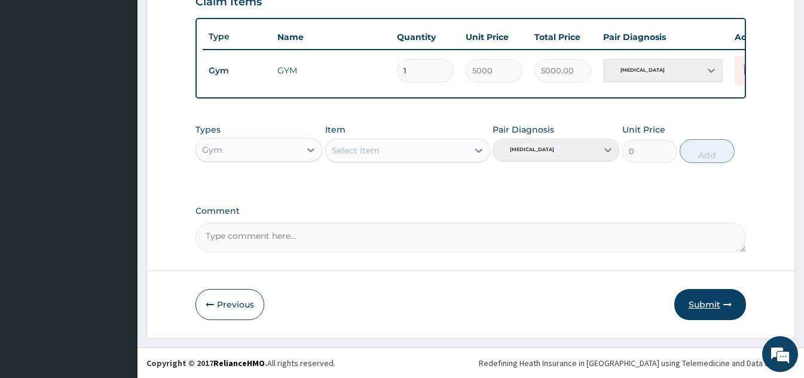
click at [712, 307] on button "Submit" at bounding box center [710, 304] width 72 height 31
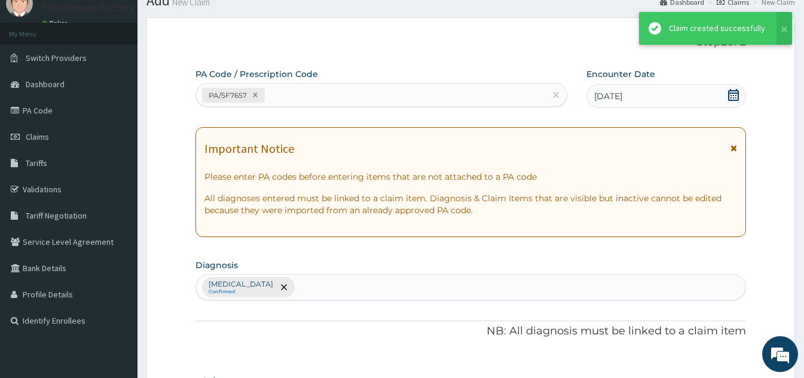
scroll to position [436, 0]
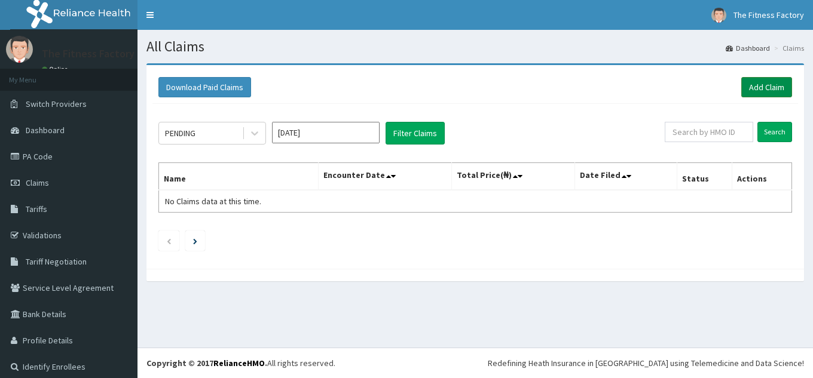
click at [758, 88] on link "Add Claim" at bounding box center [766, 87] width 51 height 20
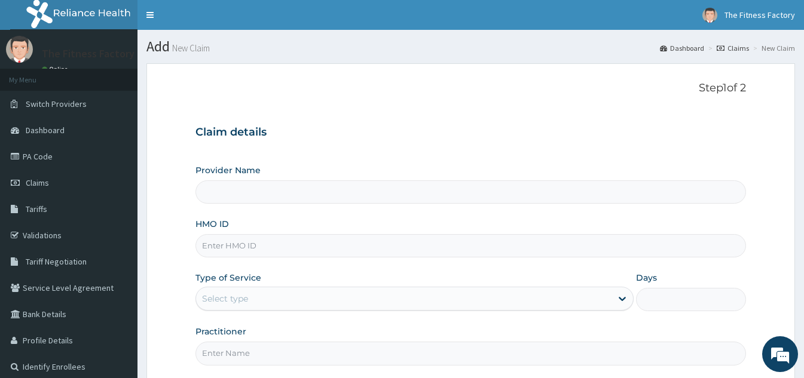
type input "Fitness Factory Ltd"
type input "1"
click at [589, 239] on input "HMO ID" at bounding box center [470, 245] width 550 height 23
type input "TLR/10120/A"
click at [434, 360] on input "Practitioner" at bounding box center [470, 353] width 550 height 23
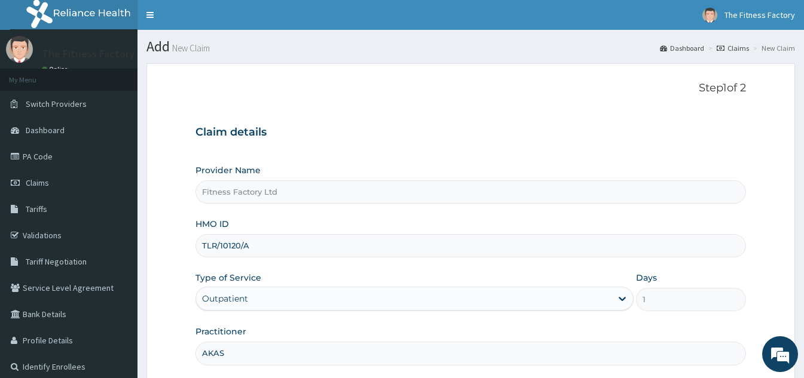
type input "AKASH"
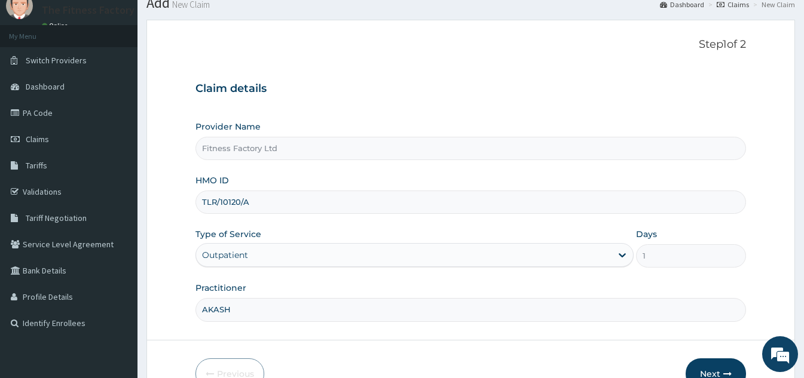
scroll to position [113, 0]
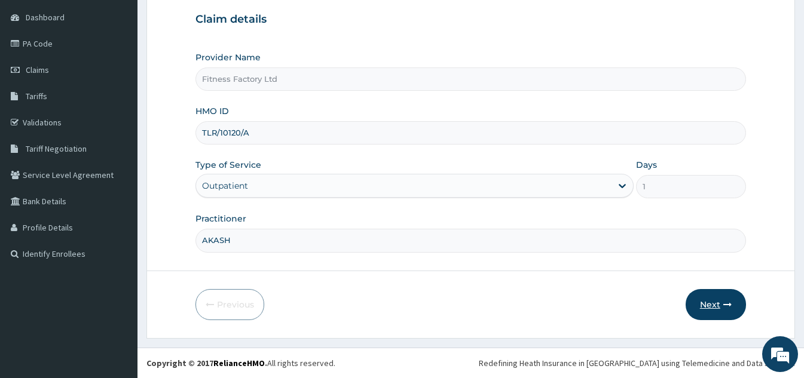
click at [712, 320] on button "Next" at bounding box center [715, 304] width 60 height 31
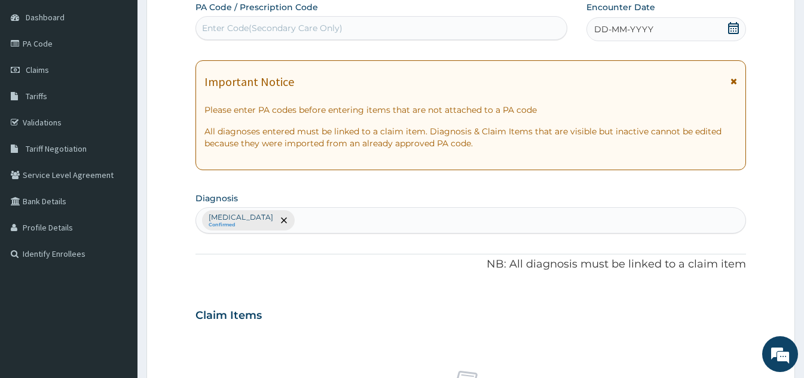
click at [657, 35] on div "DD-MM-YYYY" at bounding box center [666, 29] width 160 height 24
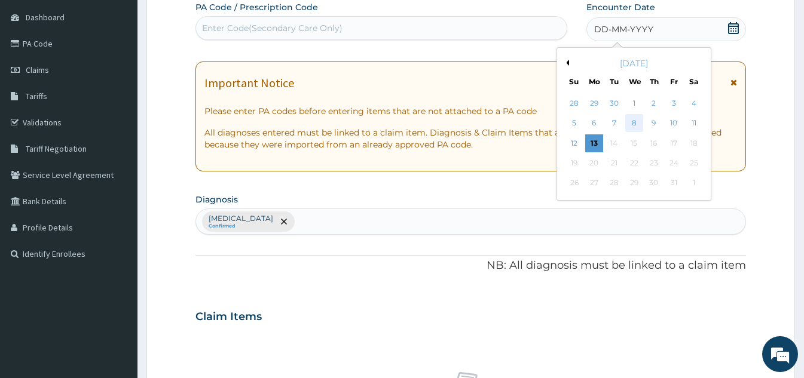
click at [637, 128] on div "8" at bounding box center [634, 124] width 18 height 18
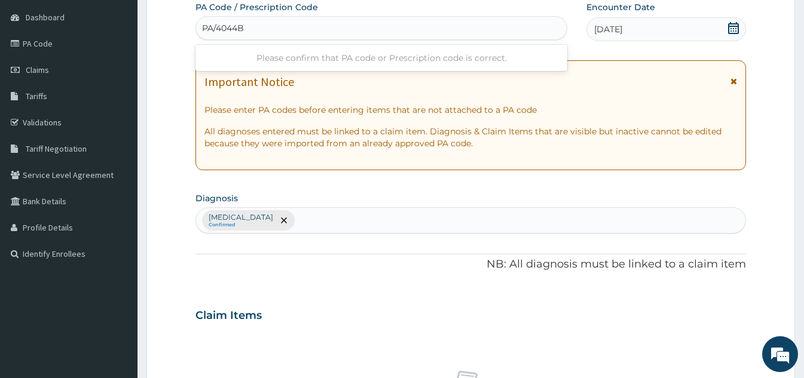
type input "PA/4044BD"
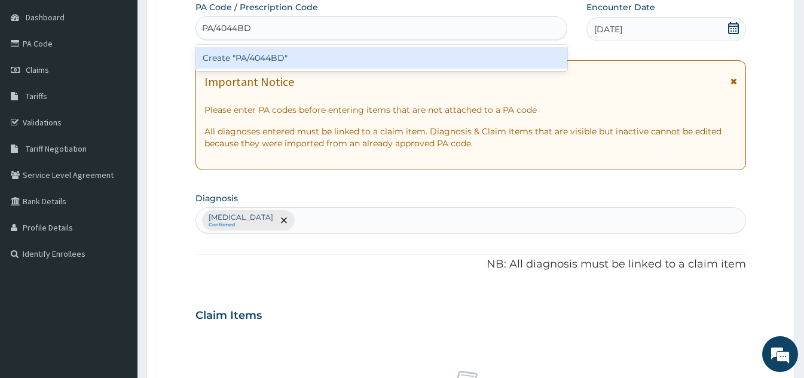
click at [323, 61] on div "Create "PA/4044BD"" at bounding box center [381, 58] width 372 height 22
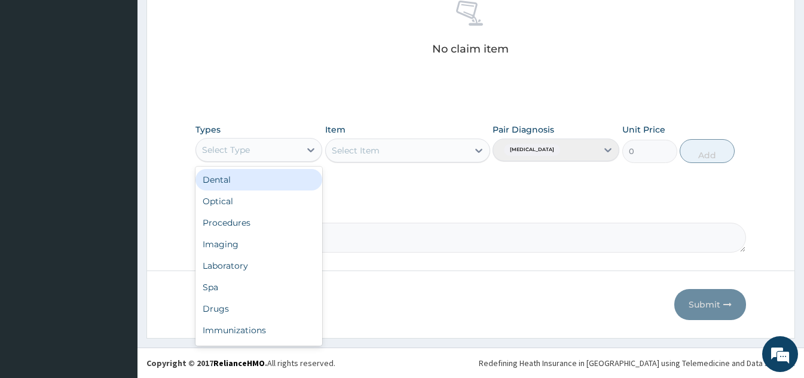
scroll to position [41, 0]
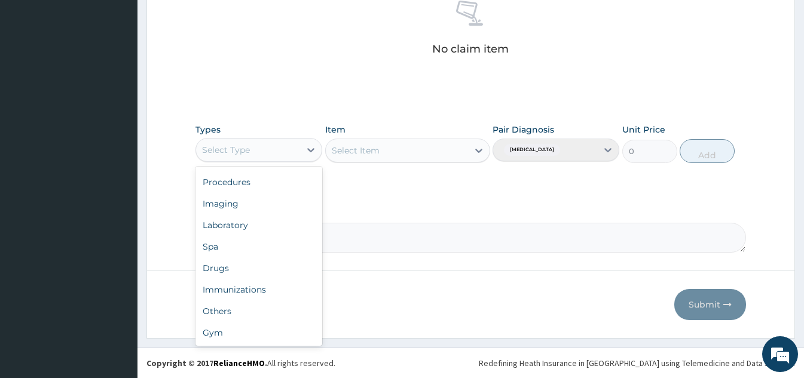
click at [234, 335] on div "Gym" at bounding box center [258, 333] width 127 height 22
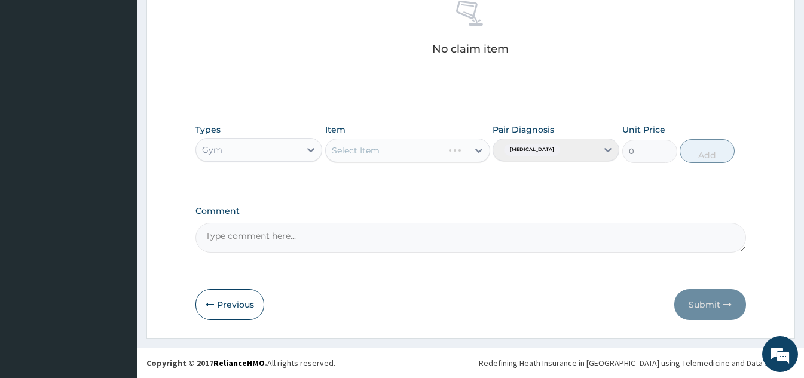
click at [459, 143] on div "Select Item" at bounding box center [407, 151] width 165 height 24
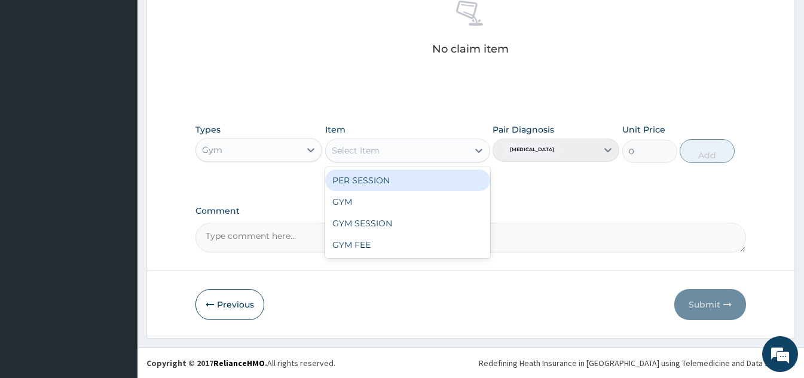
click at [381, 203] on div "GYM" at bounding box center [407, 202] width 165 height 22
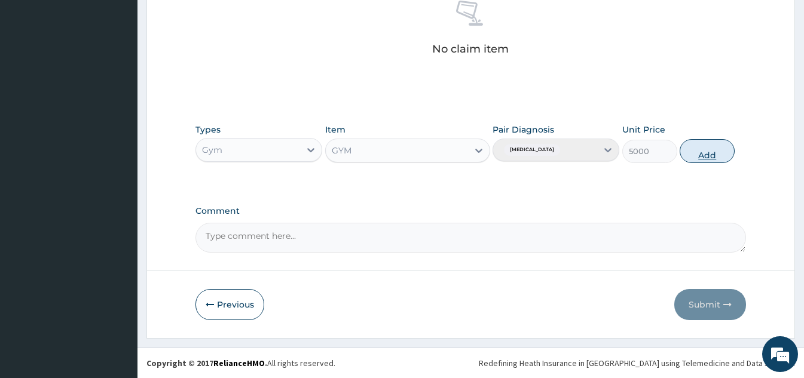
click at [695, 155] on button "Add" at bounding box center [707, 151] width 55 height 24
type input "0"
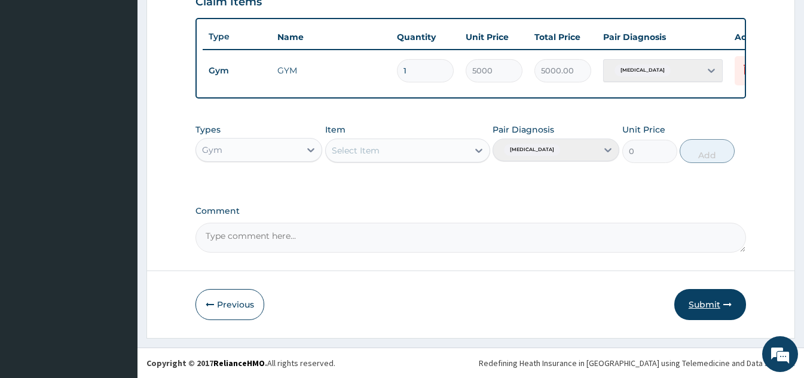
click at [706, 307] on button "Submit" at bounding box center [710, 304] width 72 height 31
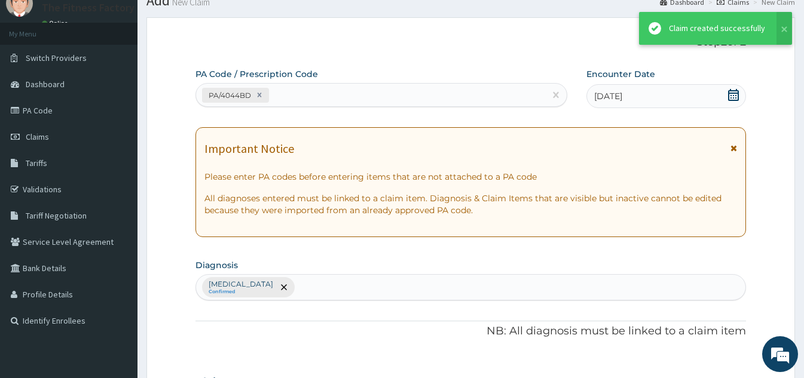
scroll to position [436, 0]
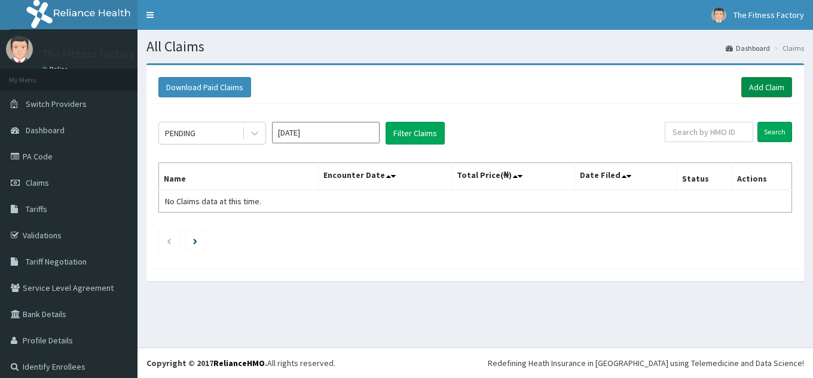
click at [754, 91] on link "Add Claim" at bounding box center [766, 87] width 51 height 20
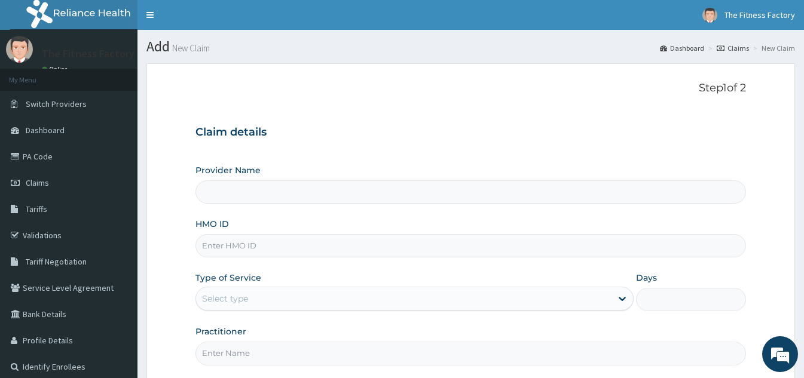
type input "Fitness Factory Ltd"
type input "1"
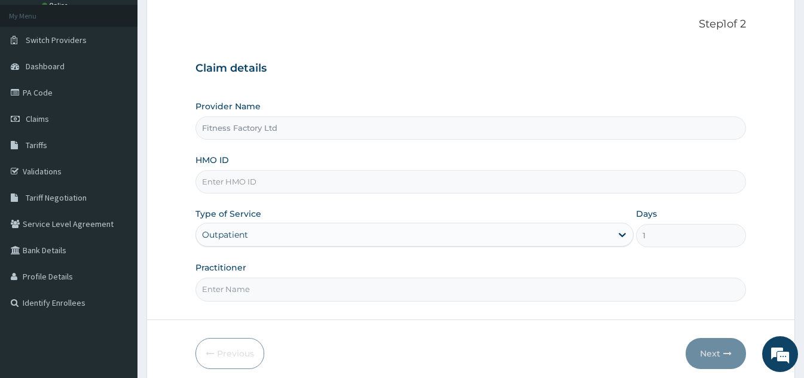
scroll to position [66, 0]
click at [351, 183] on input "HMO ID" at bounding box center [470, 180] width 550 height 23
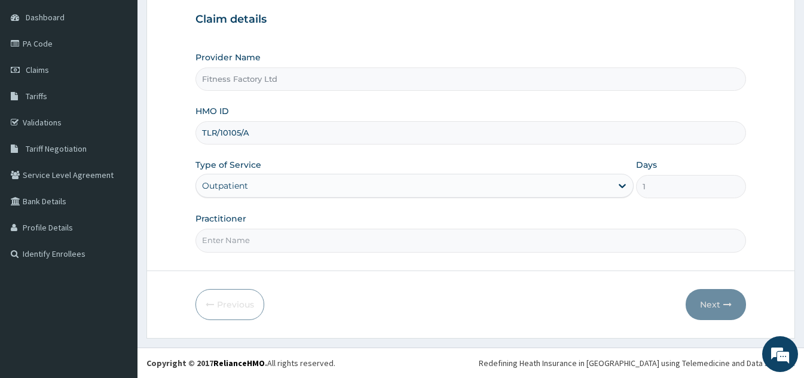
type input "TLR/10105/A"
click at [394, 237] on input "Practitioner" at bounding box center [470, 240] width 550 height 23
type input "K"
type input "AKASH"
click at [717, 304] on button "Next" at bounding box center [715, 304] width 60 height 31
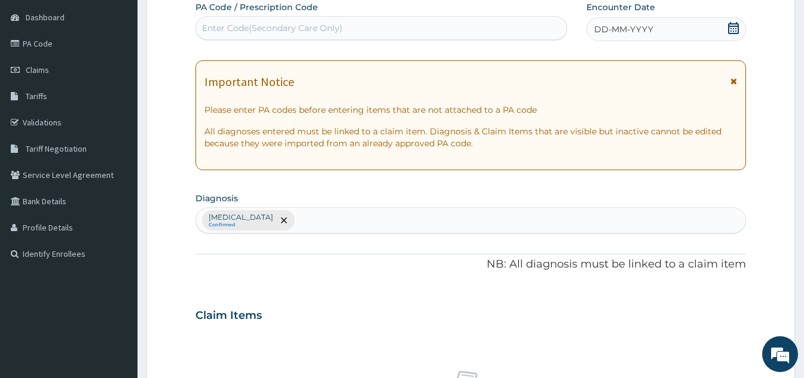
click at [667, 32] on div "DD-MM-YYYY" at bounding box center [666, 29] width 160 height 24
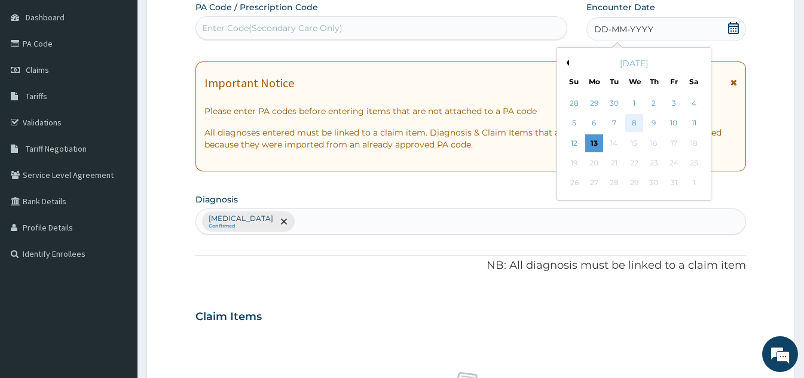
click at [632, 130] on div "8" at bounding box center [634, 124] width 18 height 18
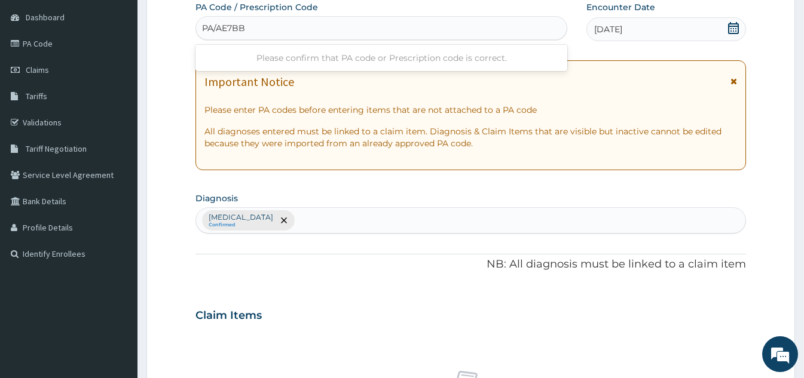
type input "PA/AE7BB9"
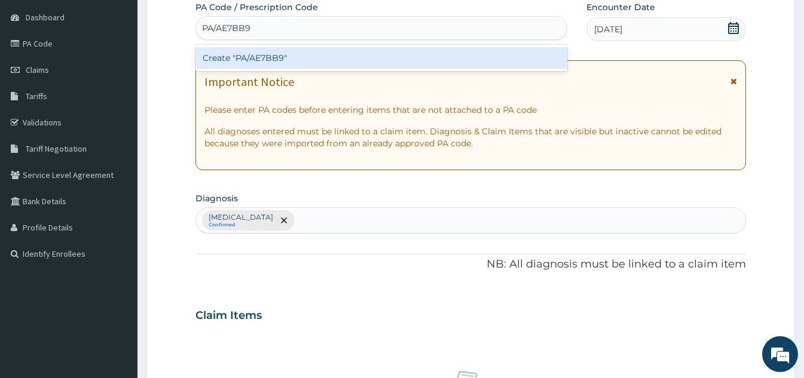
click at [365, 66] on div "Create "PA/AE7BB9"" at bounding box center [381, 58] width 372 height 22
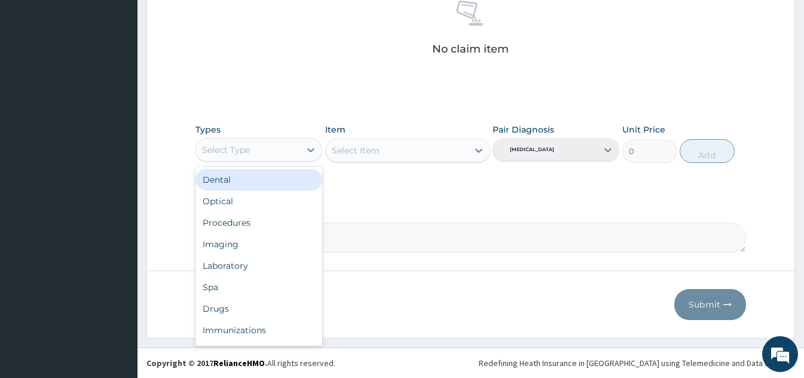
scroll to position [41, 0]
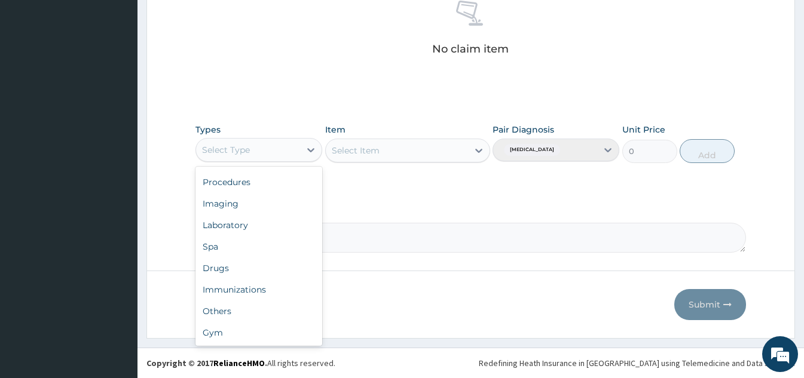
click at [225, 341] on div "Gym" at bounding box center [258, 333] width 127 height 22
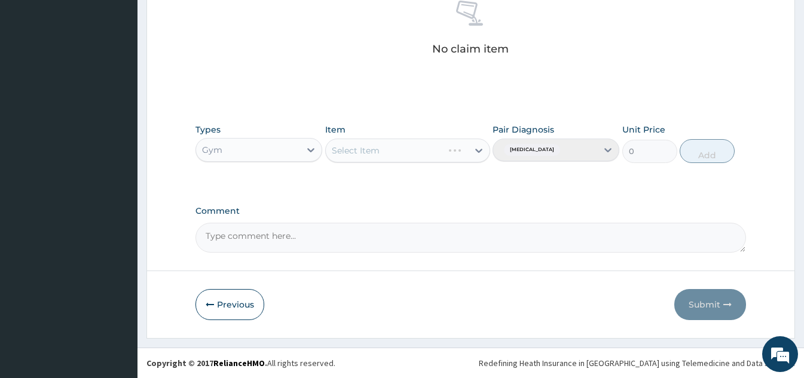
click at [445, 155] on div "Select Item" at bounding box center [407, 151] width 165 height 24
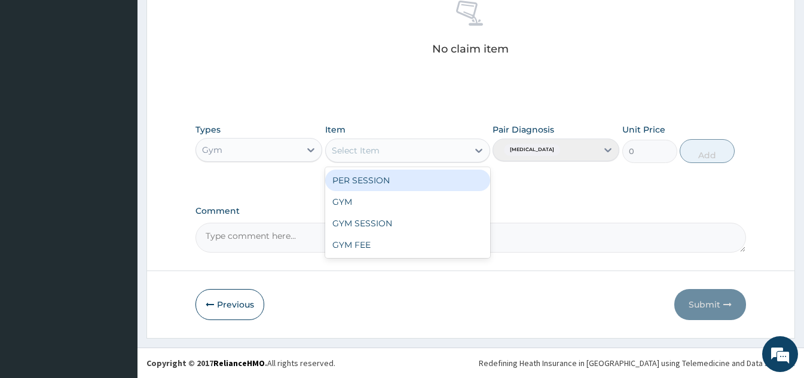
click at [383, 207] on div "GYM" at bounding box center [407, 202] width 165 height 22
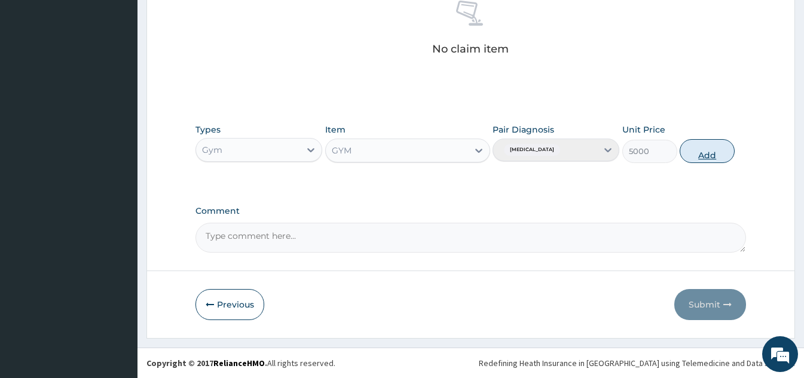
click at [703, 160] on button "Add" at bounding box center [707, 151] width 55 height 24
type input "0"
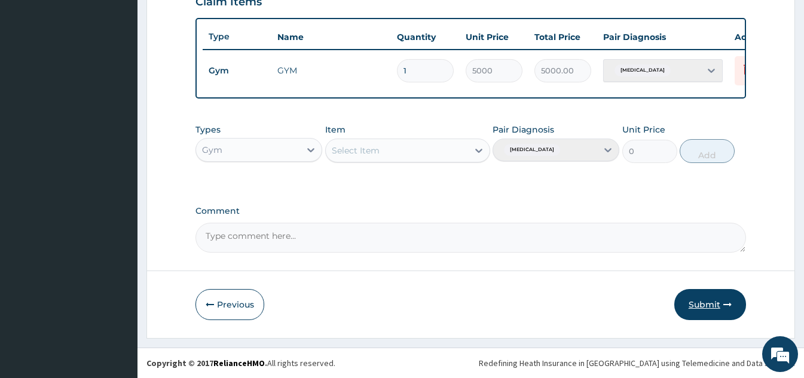
click at [713, 310] on button "Submit" at bounding box center [710, 304] width 72 height 31
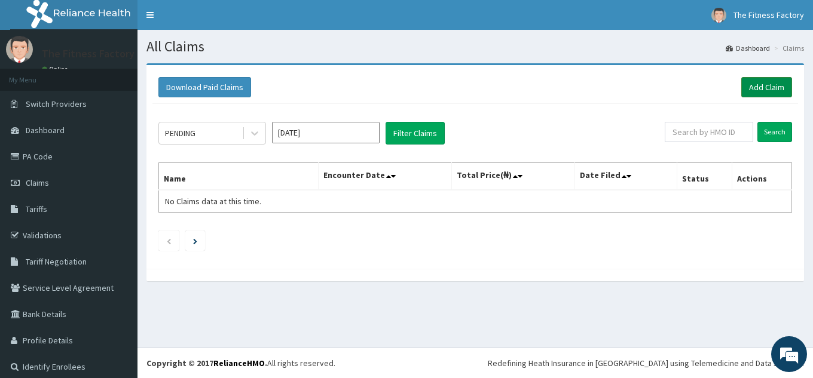
click at [753, 91] on link "Add Claim" at bounding box center [766, 87] width 51 height 20
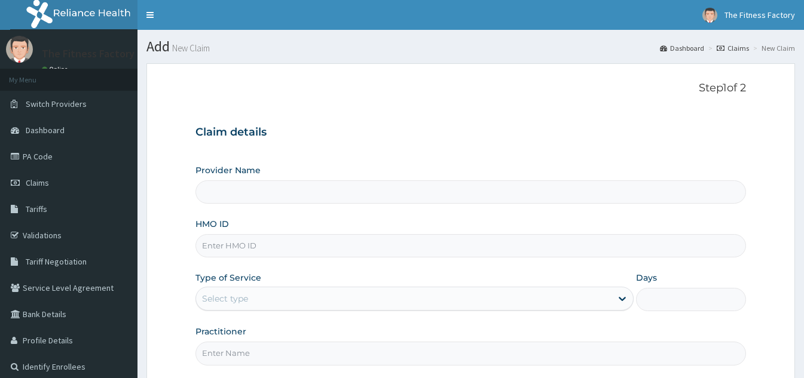
click at [476, 244] on input "HMO ID" at bounding box center [470, 245] width 550 height 23
type input "Fitness Factory Ltd"
type input "1"
type input "TLR/10229/A"
click at [400, 345] on input "Practitioner" at bounding box center [470, 353] width 550 height 23
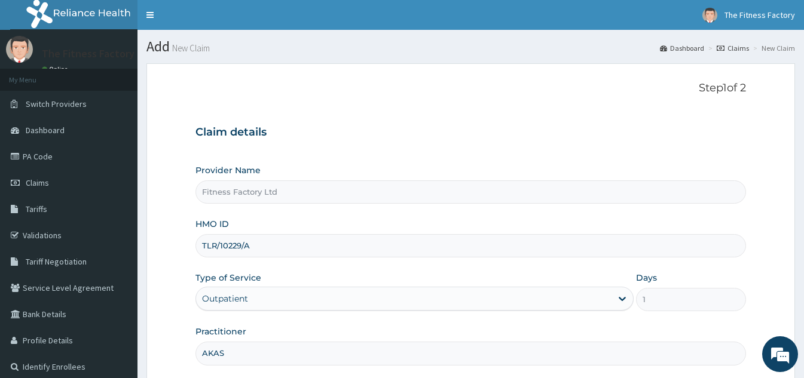
type input "AKASH"
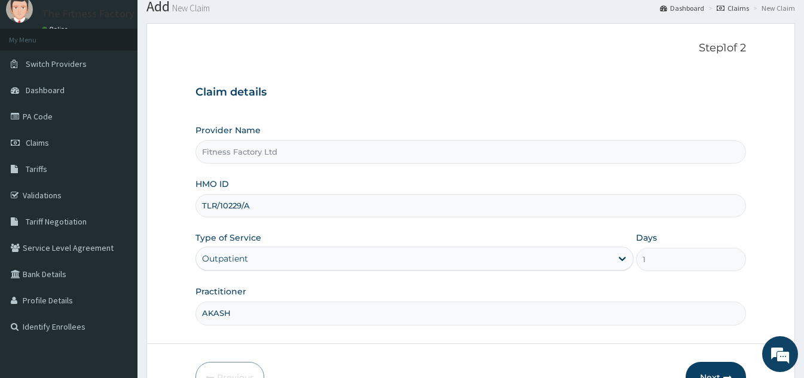
scroll to position [113, 0]
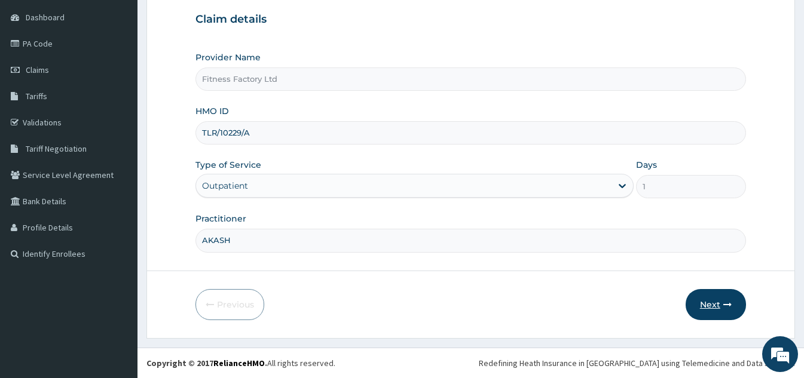
click at [712, 309] on button "Next" at bounding box center [715, 304] width 60 height 31
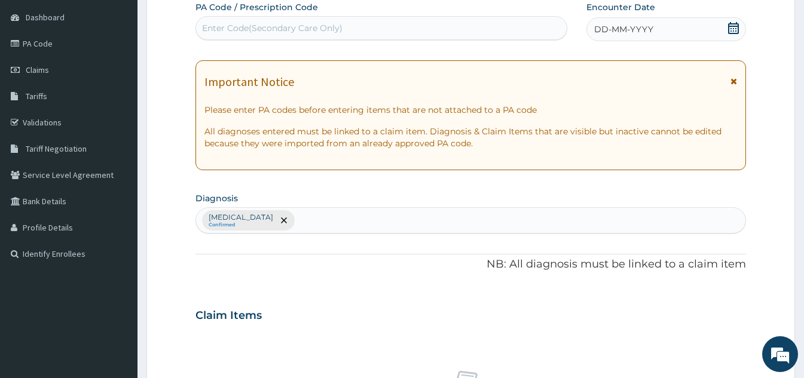
click at [684, 33] on div "DD-MM-YYYY" at bounding box center [666, 29] width 160 height 24
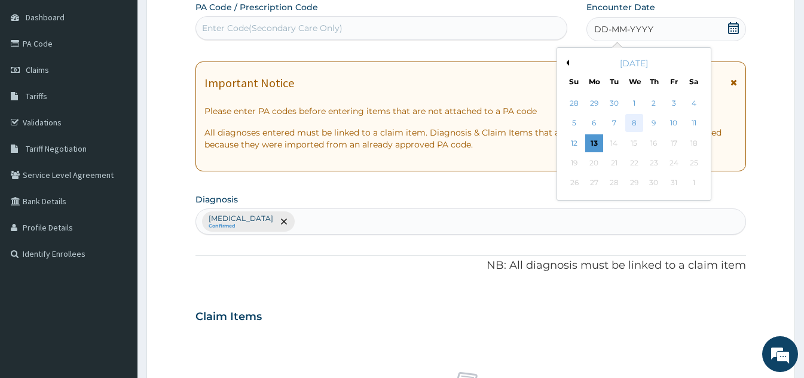
click at [633, 127] on div "8" at bounding box center [634, 124] width 18 height 18
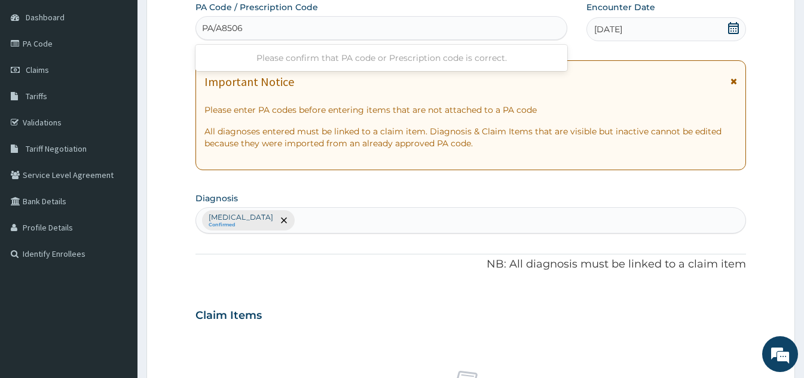
type input "PA/A85061"
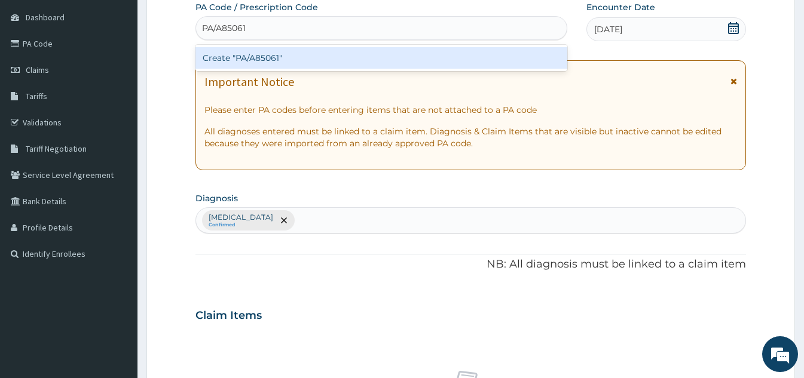
click at [353, 68] on div "Create "PA/A85061"" at bounding box center [381, 58] width 372 height 22
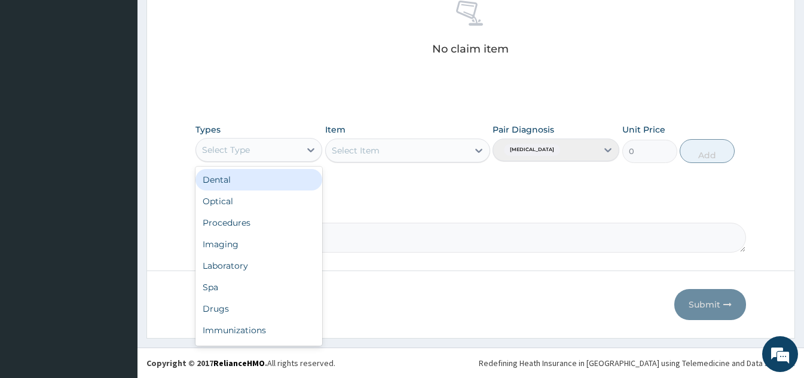
scroll to position [41, 0]
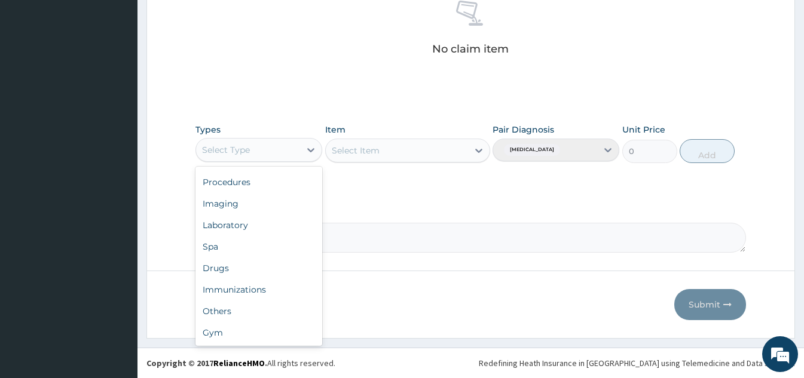
click at [228, 336] on div "Gym" at bounding box center [258, 333] width 127 height 22
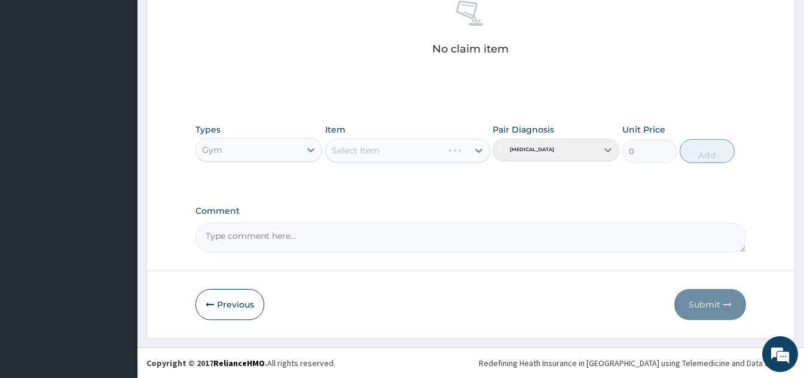
click at [429, 153] on div "Select Item" at bounding box center [407, 151] width 165 height 24
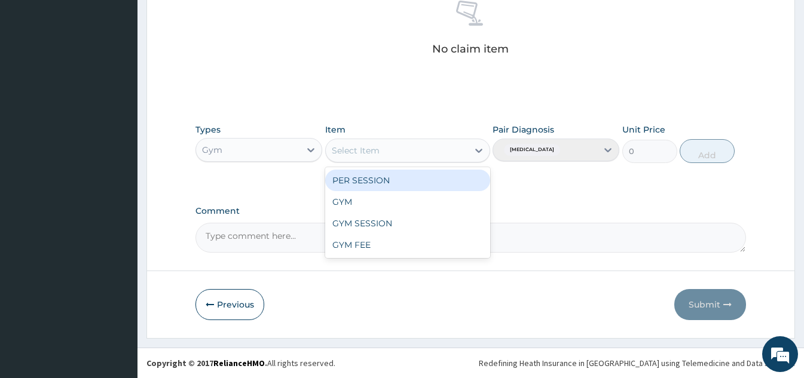
click at [369, 208] on div "GYM" at bounding box center [407, 202] width 165 height 22
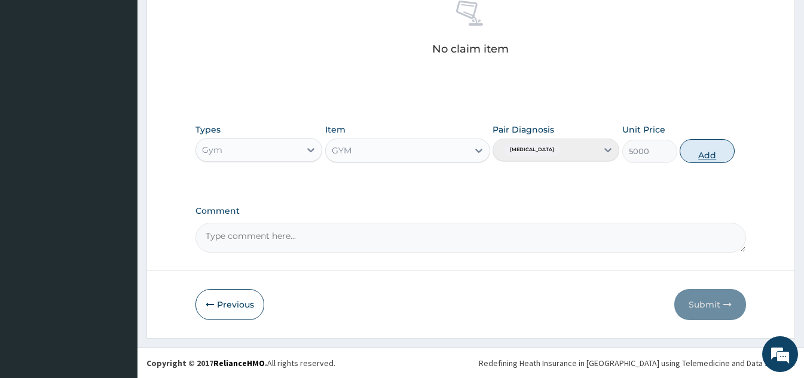
click at [713, 155] on button "Add" at bounding box center [707, 151] width 55 height 24
type input "0"
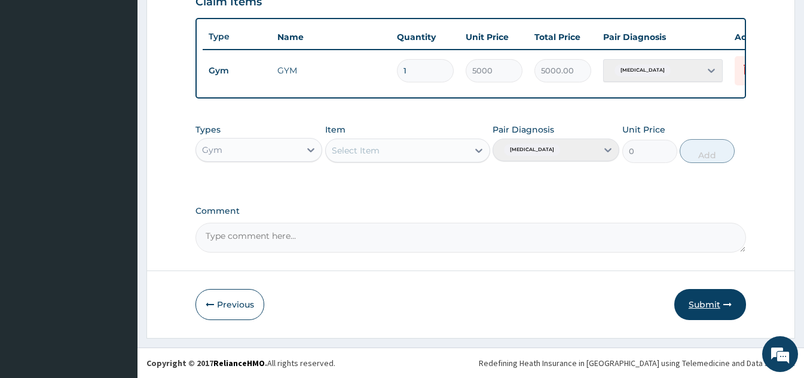
click at [715, 302] on button "Submit" at bounding box center [710, 304] width 72 height 31
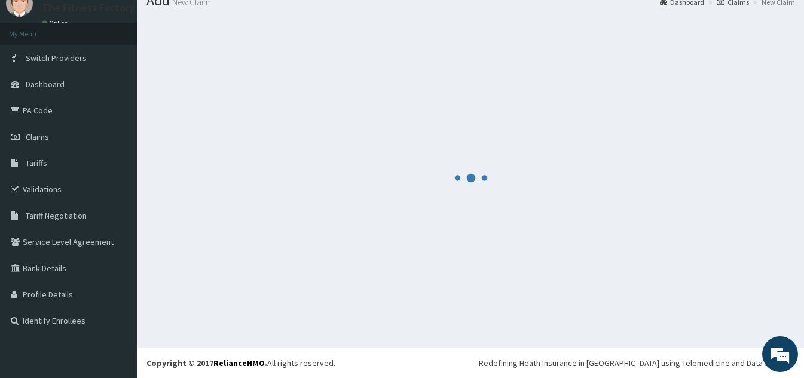
scroll to position [436, 0]
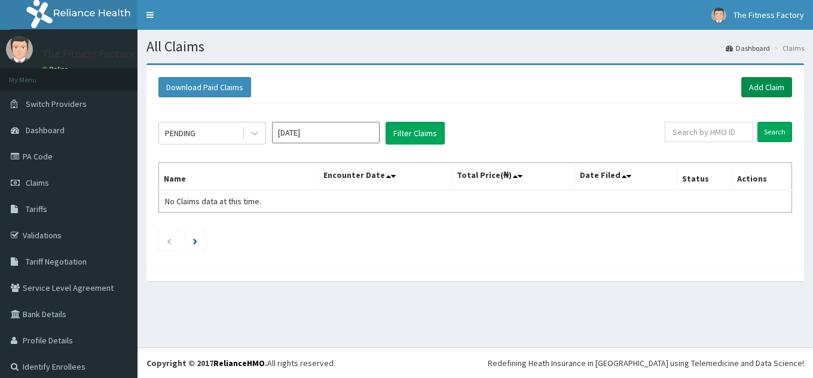
click at [748, 94] on link "Add Claim" at bounding box center [766, 87] width 51 height 20
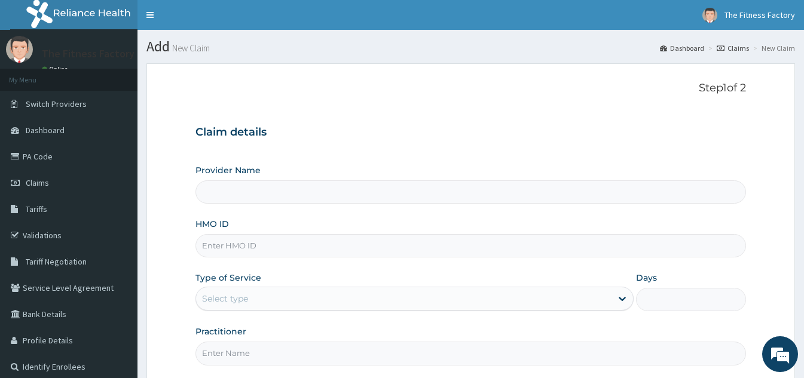
type input "Fitness Factory Ltd"
type input "1"
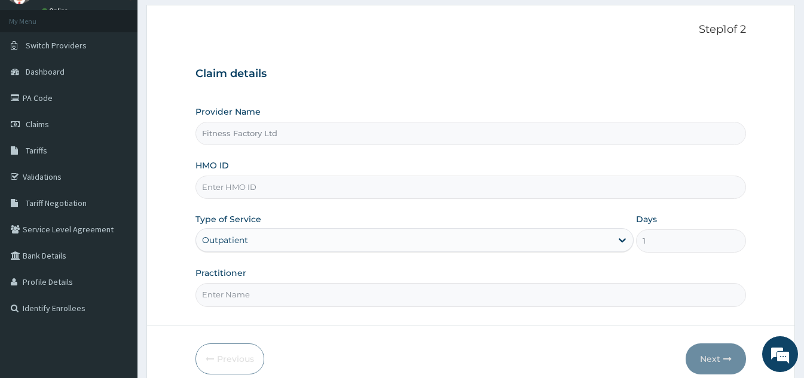
scroll to position [79, 0]
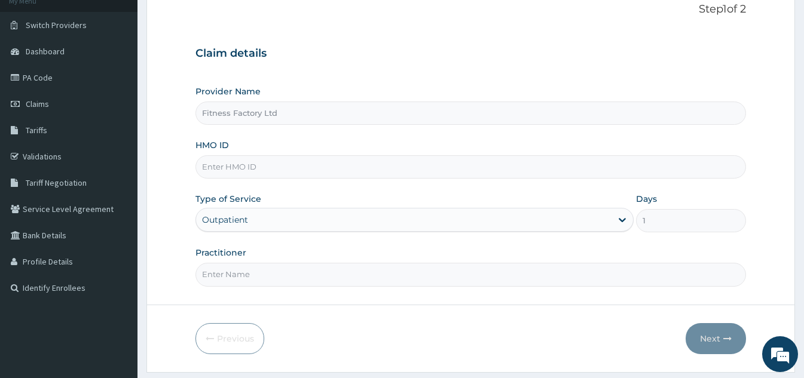
click at [475, 172] on input "HMO ID" at bounding box center [470, 166] width 550 height 23
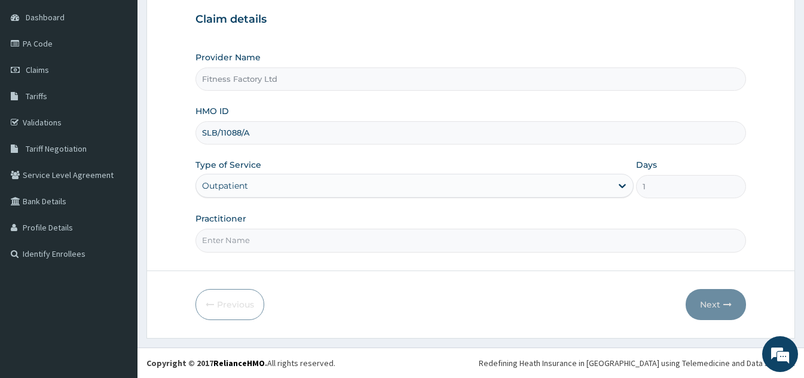
type input "SLB/11088/A"
click at [361, 245] on input "Practitioner" at bounding box center [470, 240] width 550 height 23
type input "AKASH"
click at [719, 314] on button "Next" at bounding box center [715, 304] width 60 height 31
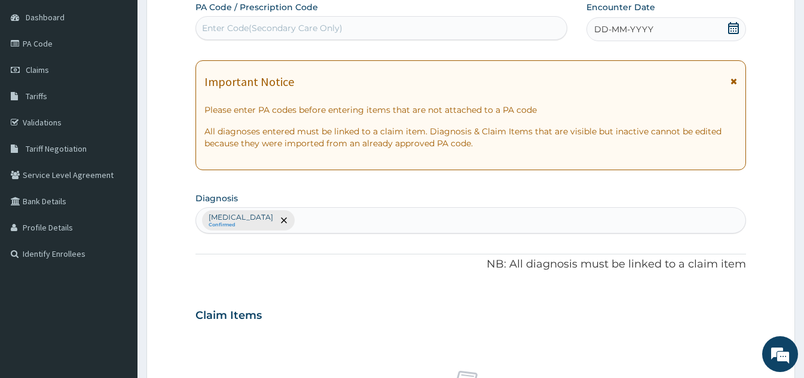
click at [664, 25] on div "DD-MM-YYYY" at bounding box center [666, 29] width 160 height 24
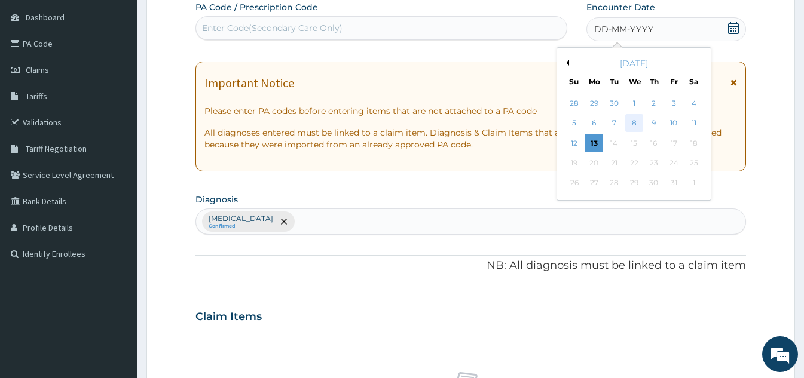
click at [632, 129] on div "8" at bounding box center [634, 124] width 18 height 18
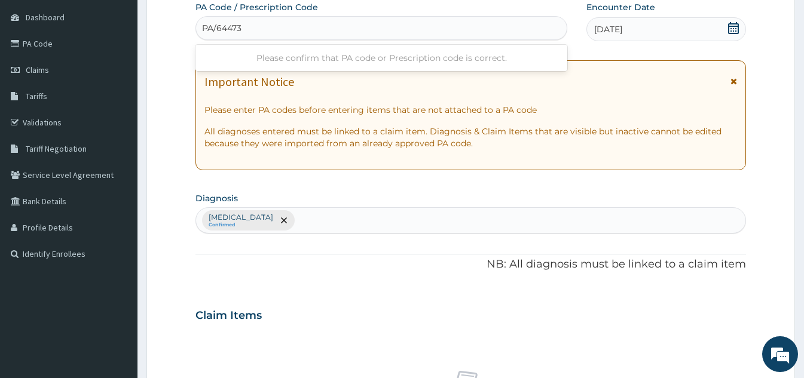
type input "PA/64473F"
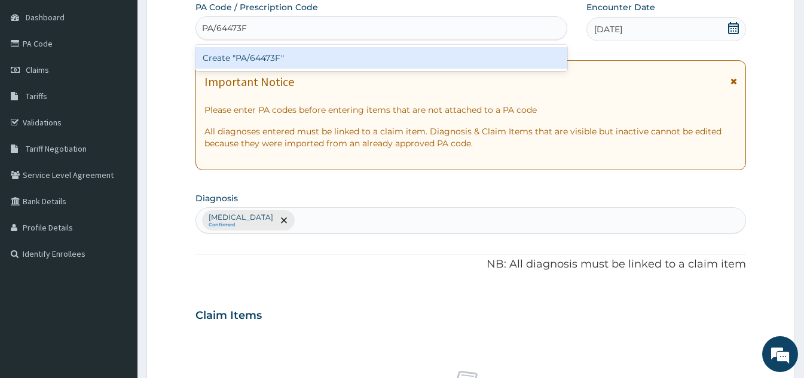
click at [381, 56] on div "Create "PA/64473F"" at bounding box center [381, 58] width 372 height 22
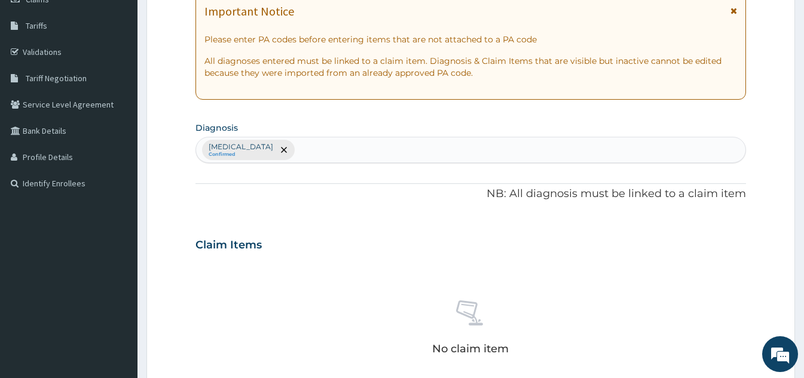
scroll to position [483, 0]
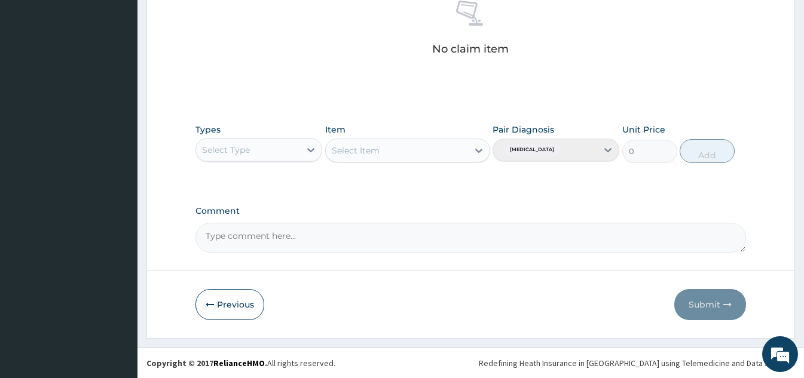
click at [325, 238] on textarea "Comment" at bounding box center [470, 238] width 550 height 30
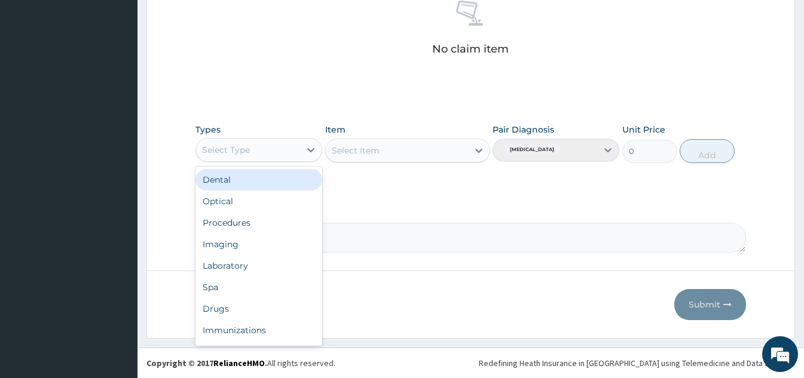
scroll to position [41, 0]
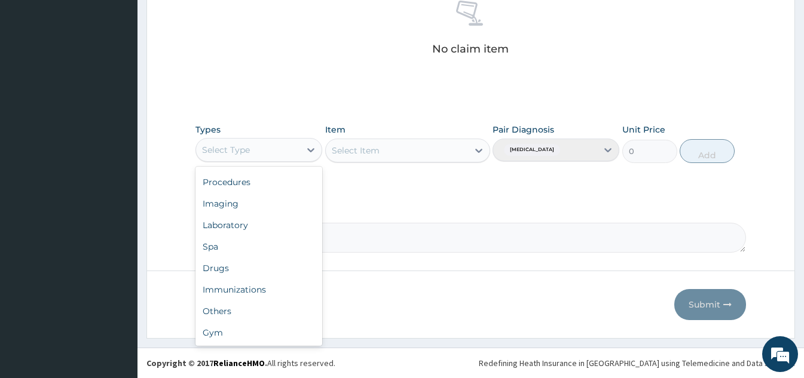
click at [227, 339] on div "Gym" at bounding box center [258, 333] width 127 height 22
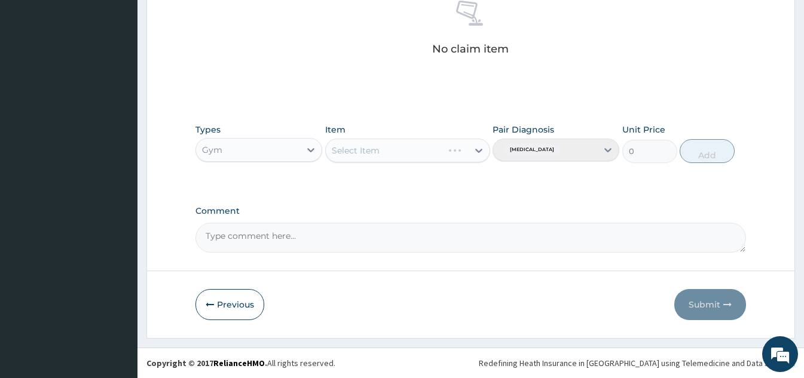
click at [428, 151] on div "Select Item" at bounding box center [384, 150] width 117 height 19
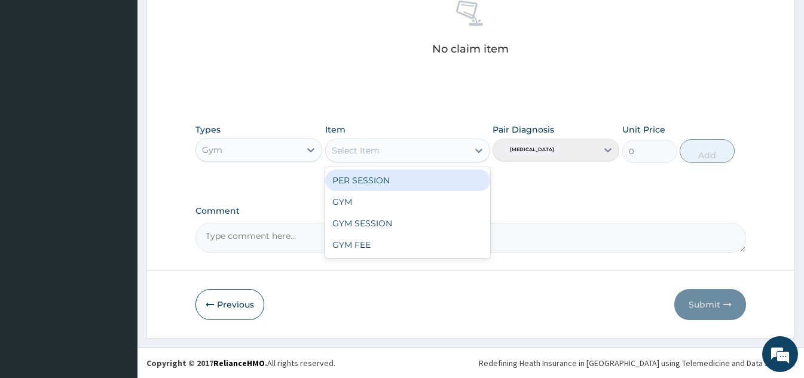
click at [362, 207] on div "GYM" at bounding box center [407, 202] width 165 height 22
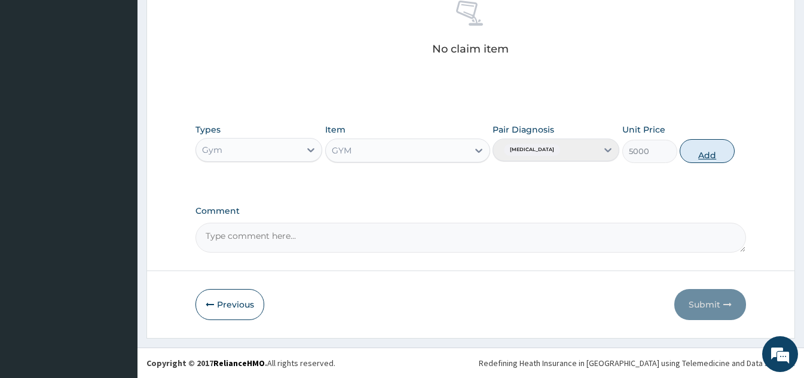
click at [712, 160] on button "Add" at bounding box center [707, 151] width 55 height 24
type input "0"
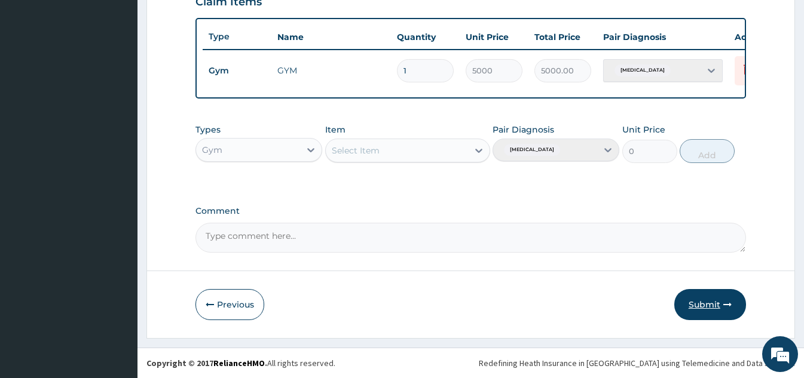
click at [707, 306] on button "Submit" at bounding box center [710, 304] width 72 height 31
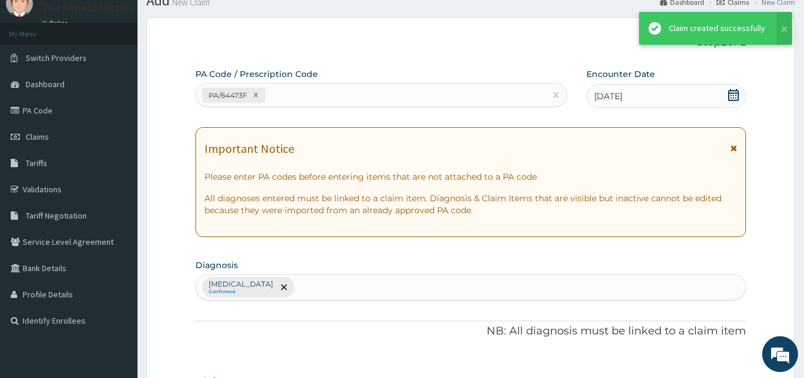
scroll to position [436, 0]
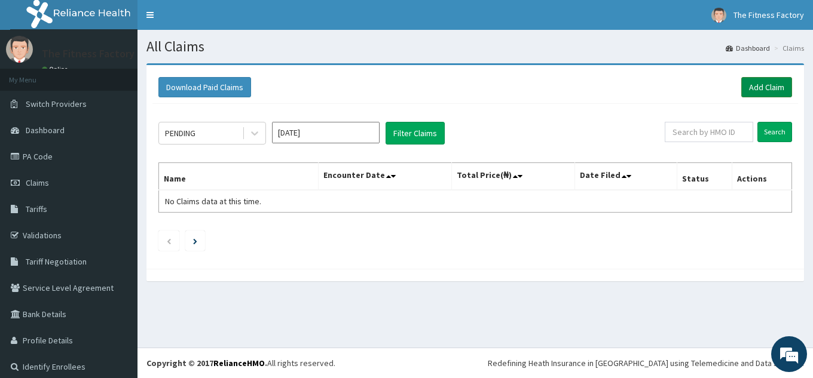
click at [742, 84] on link "Add Claim" at bounding box center [766, 87] width 51 height 20
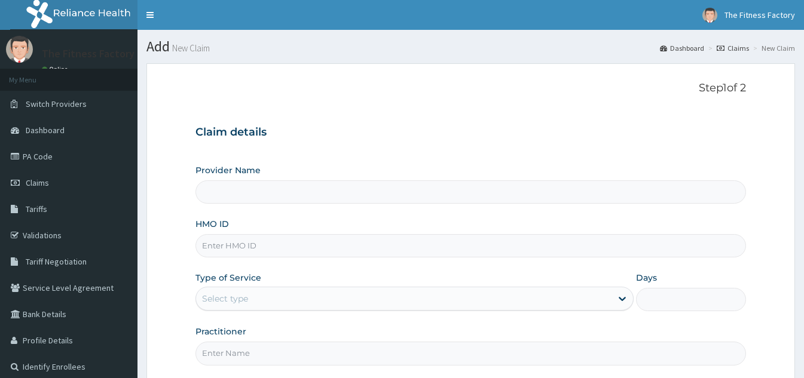
type input "Fitness Factory Ltd"
type input "1"
click at [482, 252] on input "HMO ID" at bounding box center [470, 245] width 550 height 23
type input "PAY/10105/A"
click at [381, 357] on input "Practitioner" at bounding box center [470, 353] width 550 height 23
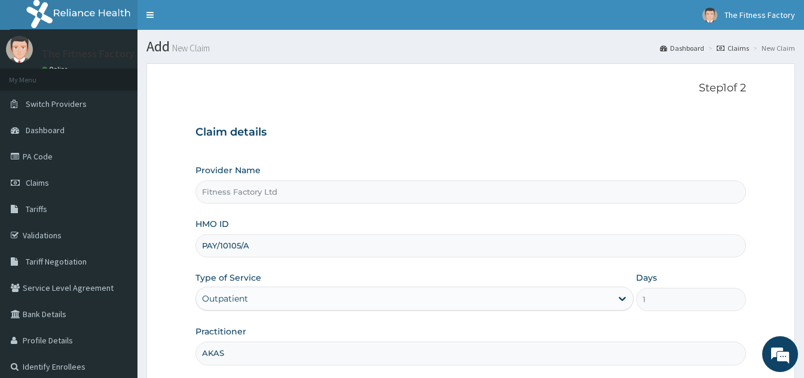
type input "AKASH"
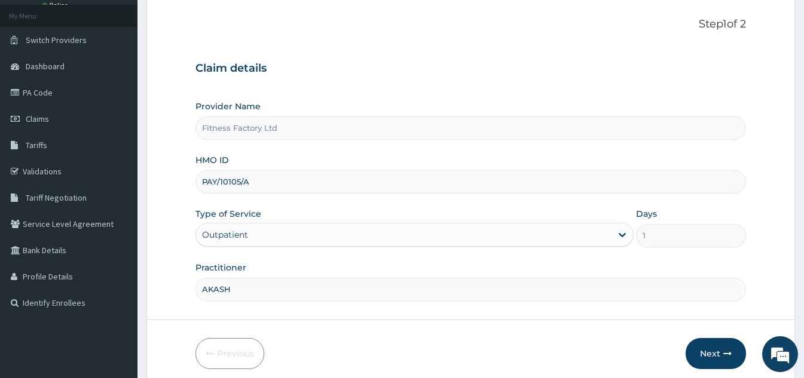
scroll to position [113, 0]
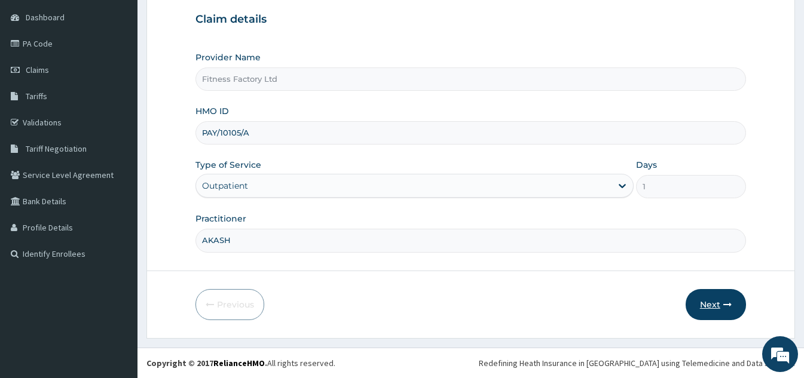
click at [720, 313] on button "Next" at bounding box center [715, 304] width 60 height 31
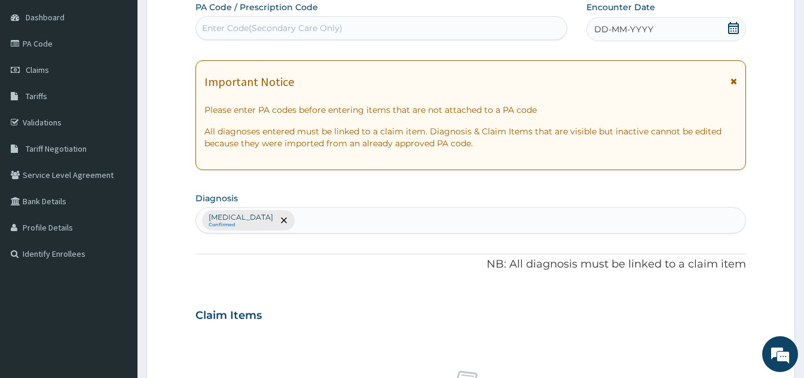
click at [700, 30] on div "DD-MM-YYYY" at bounding box center [666, 29] width 160 height 24
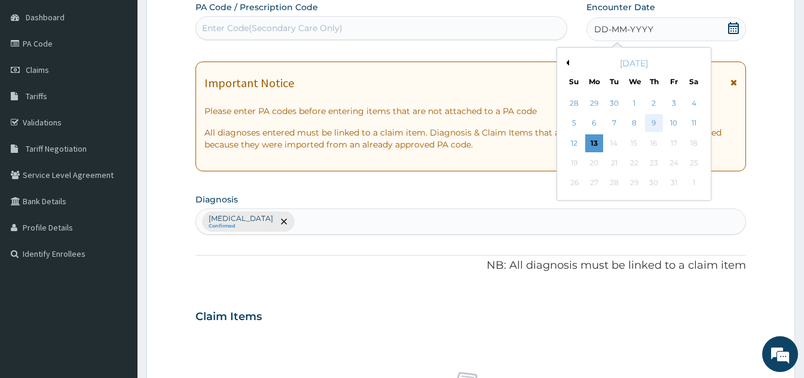
click at [659, 126] on div "9" at bounding box center [654, 124] width 18 height 18
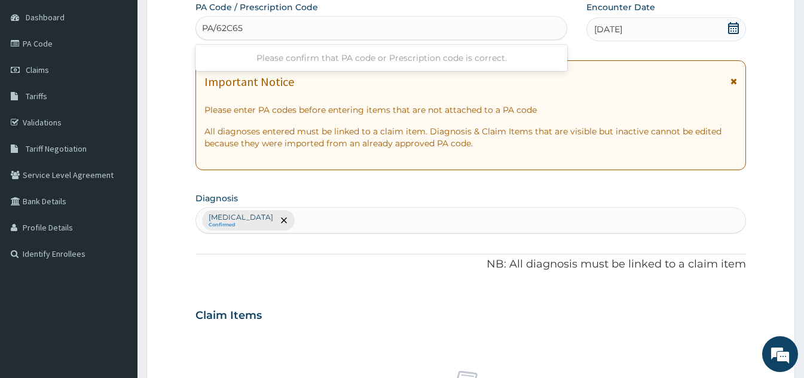
type input "PA/62C65C"
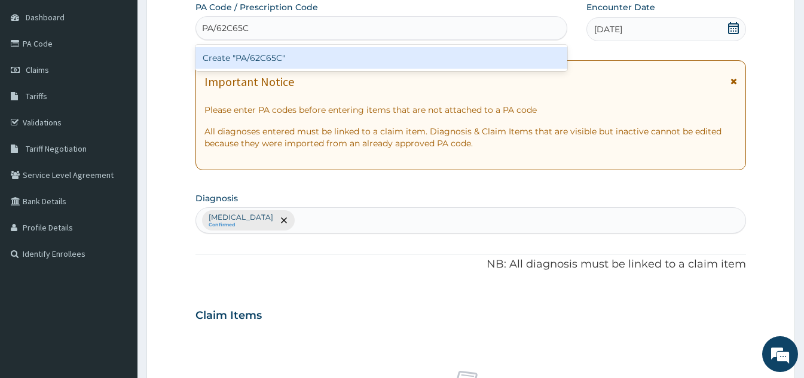
click at [391, 66] on div "Create "PA/62C65C"" at bounding box center [381, 58] width 372 height 22
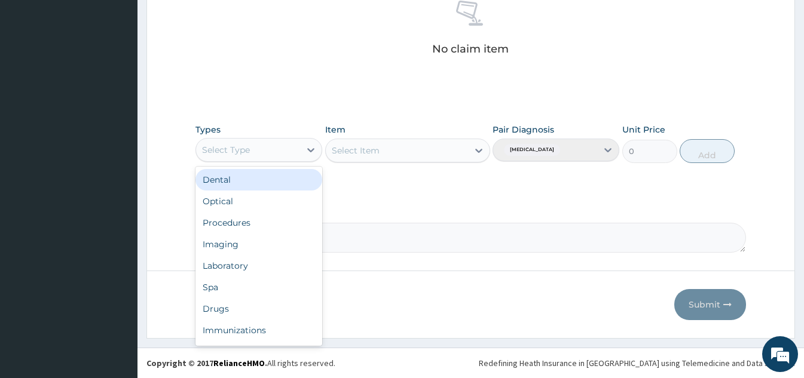
scroll to position [41, 0]
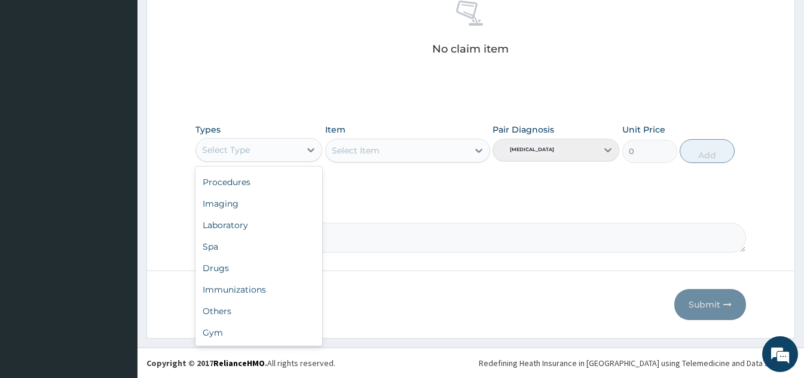
click at [237, 337] on div "Gym" at bounding box center [258, 333] width 127 height 22
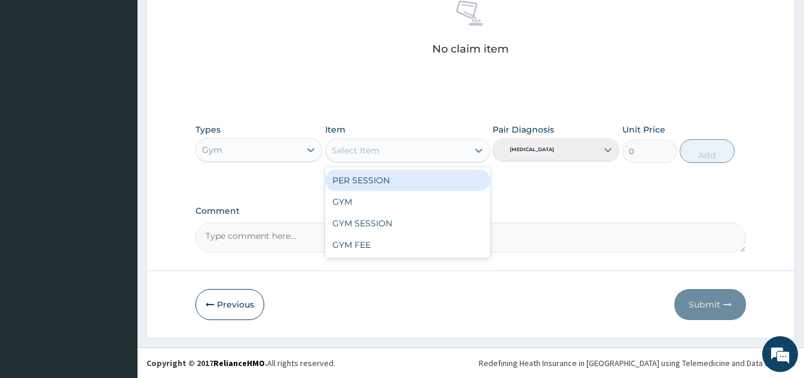
click at [378, 207] on div "GYM" at bounding box center [407, 202] width 165 height 22
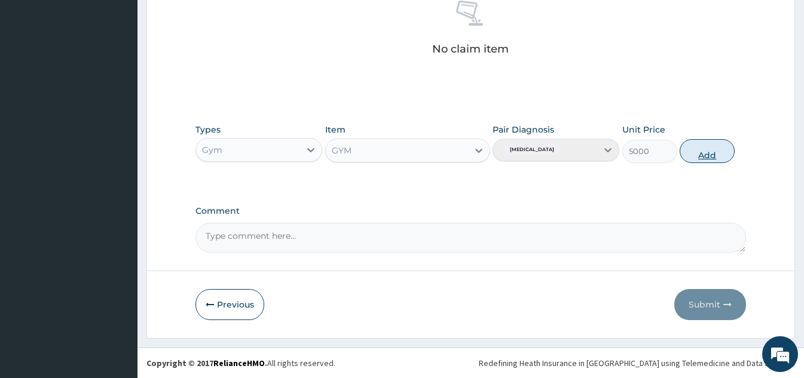
click at [706, 161] on button "Add" at bounding box center [707, 151] width 55 height 24
type input "0"
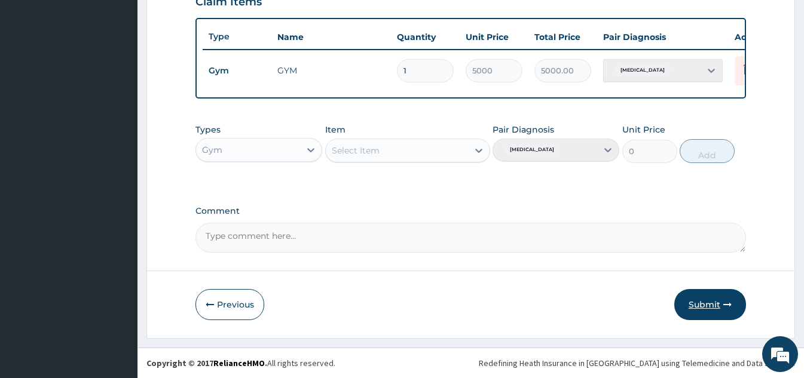
click at [702, 308] on button "Submit" at bounding box center [710, 304] width 72 height 31
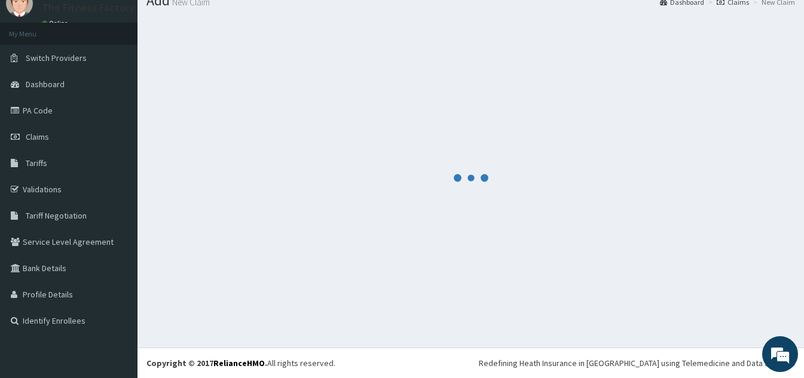
scroll to position [436, 0]
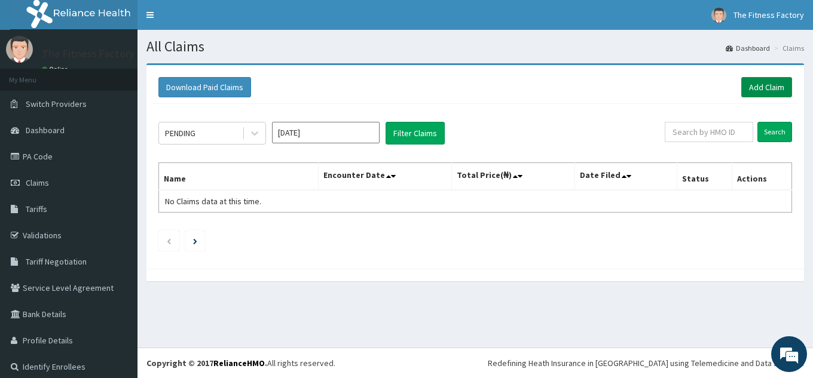
click at [757, 96] on link "Add Claim" at bounding box center [766, 87] width 51 height 20
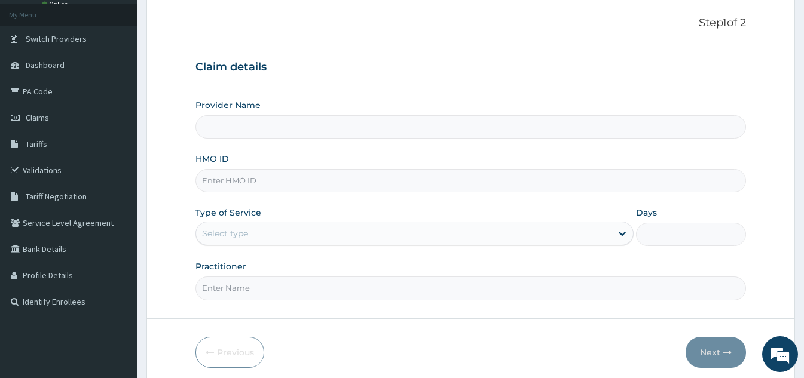
scroll to position [66, 0]
click at [382, 185] on input "HMO ID" at bounding box center [470, 180] width 550 height 23
type input "Fitness Factory Ltd"
type input "1"
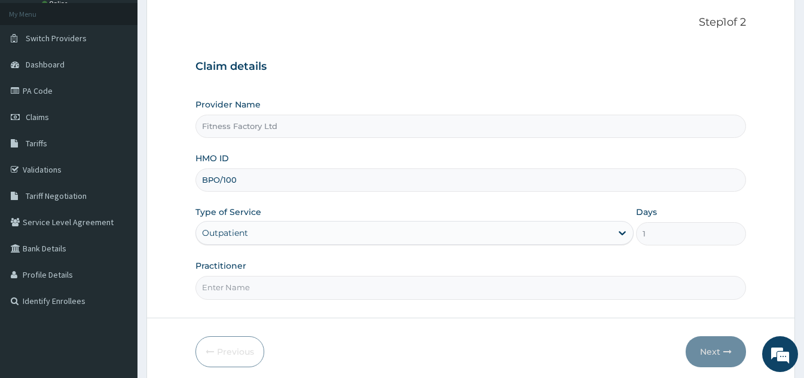
type input "BPO/10017/A"
click at [256, 284] on input "Practitioner" at bounding box center [470, 287] width 550 height 23
type input "AKASH"
click at [727, 360] on button "Next" at bounding box center [715, 351] width 60 height 31
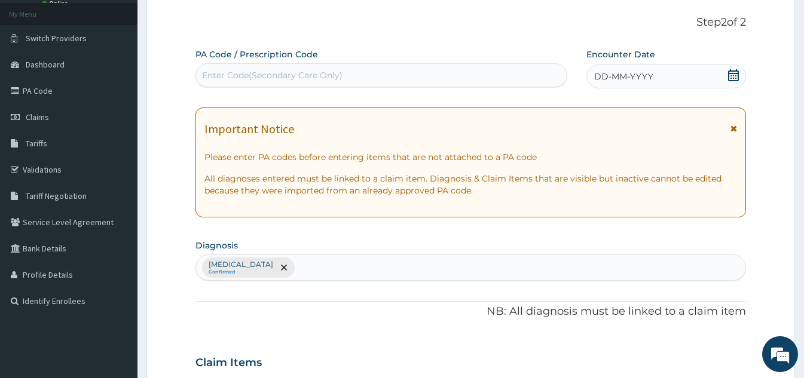
click at [661, 71] on div "DD-MM-YYYY" at bounding box center [666, 77] width 160 height 24
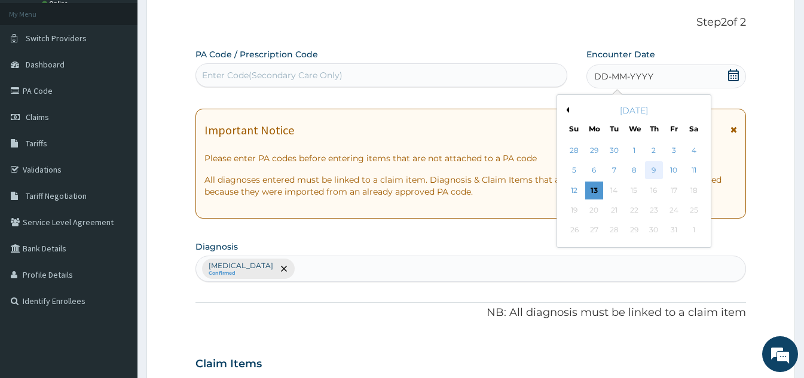
click at [650, 168] on div "9" at bounding box center [654, 171] width 18 height 18
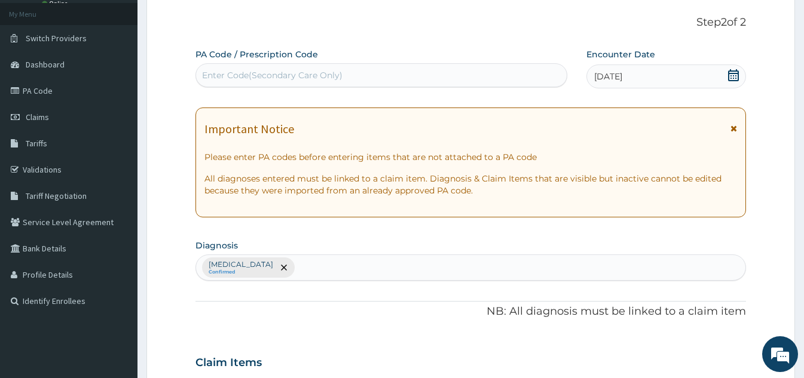
click at [385, 75] on div "Enter Code(Secondary Care Only)" at bounding box center [381, 75] width 371 height 19
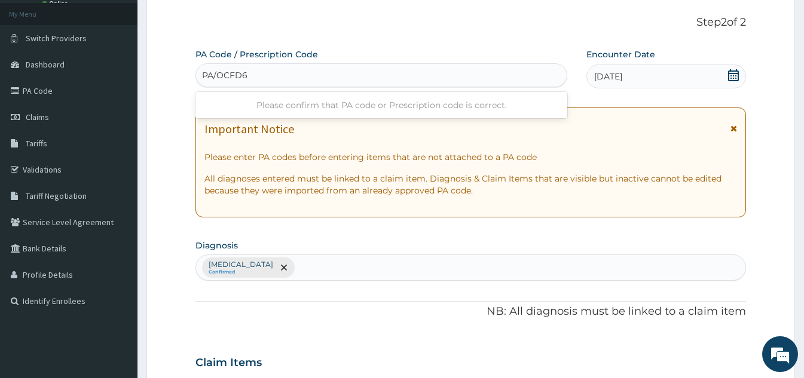
type input "PA/OCFD60"
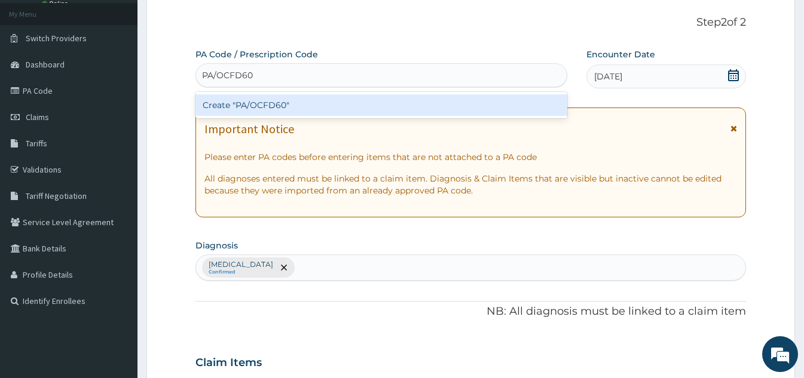
click at [352, 109] on div "Create "PA/OCFD60"" at bounding box center [381, 105] width 372 height 22
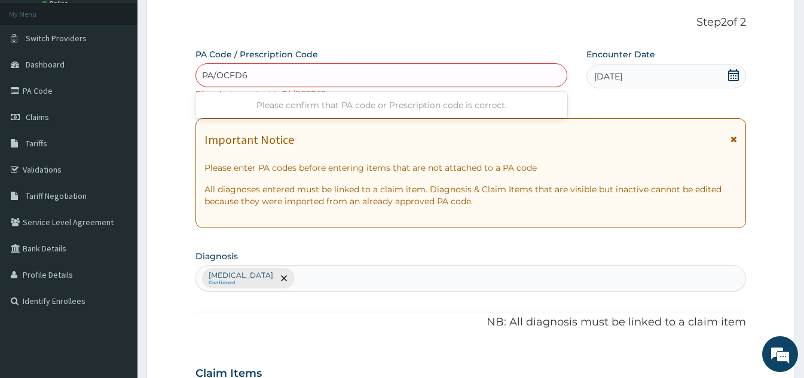
type input "PA/OCFD6O"
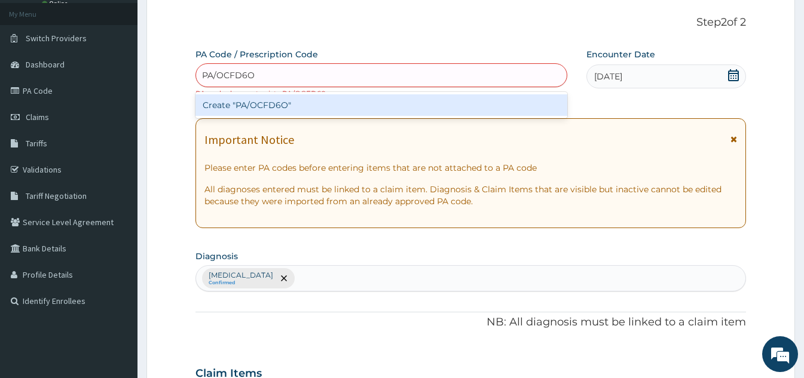
click at [351, 109] on div "Create "PA/OCFD6O"" at bounding box center [381, 105] width 372 height 22
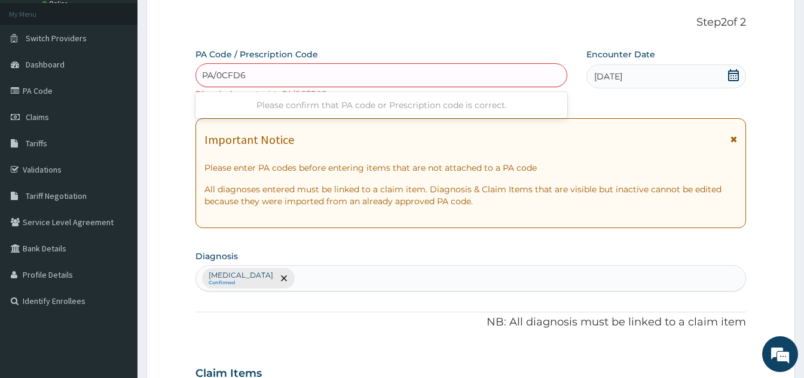
type input "PA/0CFD60"
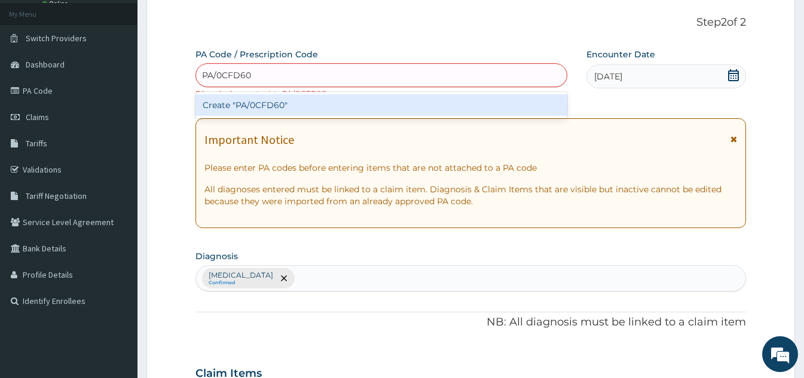
click at [346, 103] on div "Create "PA/0CFD60"" at bounding box center [381, 105] width 372 height 22
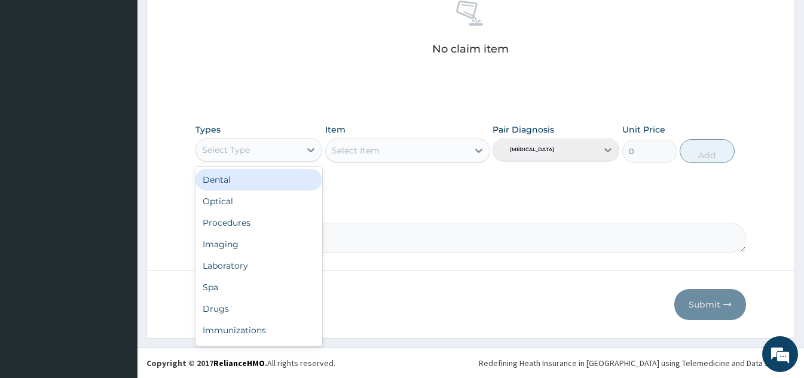
scroll to position [41, 0]
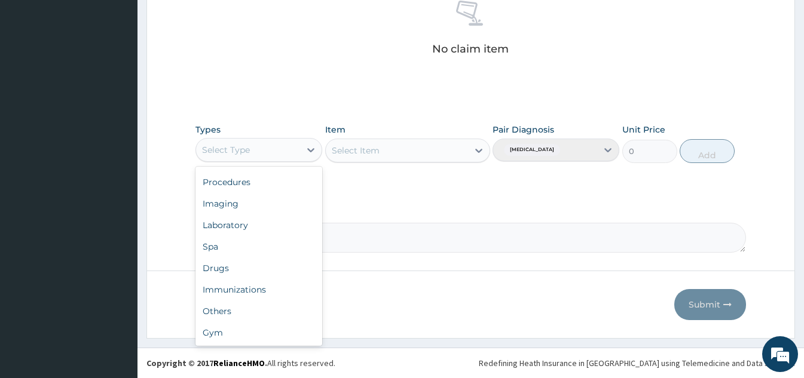
click at [262, 340] on div "Gym" at bounding box center [258, 333] width 127 height 22
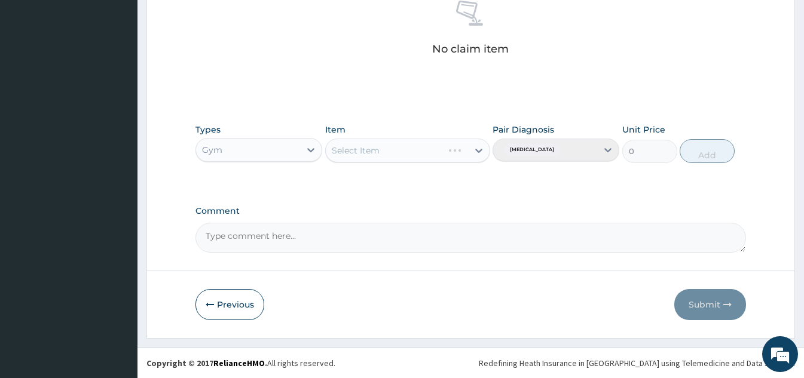
click at [467, 164] on div "Types option Gym, selected. Select is focused ,type to refine list, press Down …" at bounding box center [470, 143] width 550 height 51
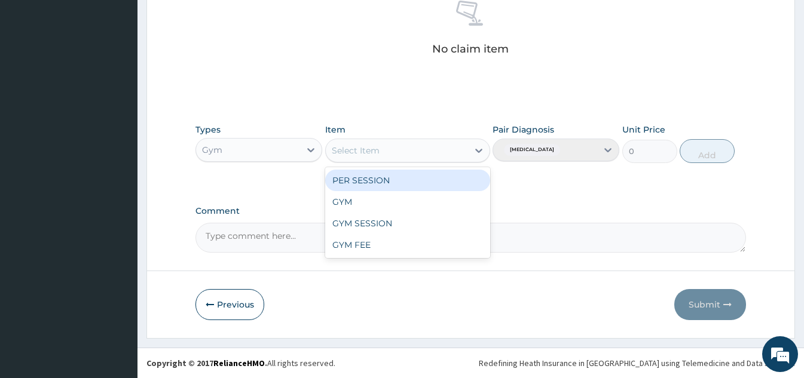
click at [402, 207] on div "GYM" at bounding box center [407, 202] width 165 height 22
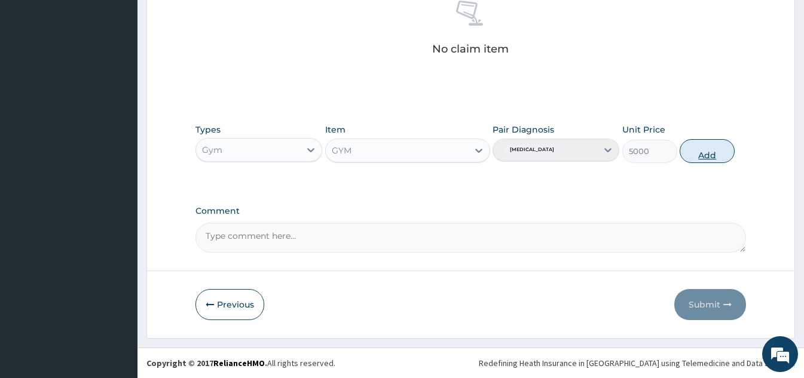
click at [700, 152] on button "Add" at bounding box center [707, 151] width 55 height 24
type input "0"
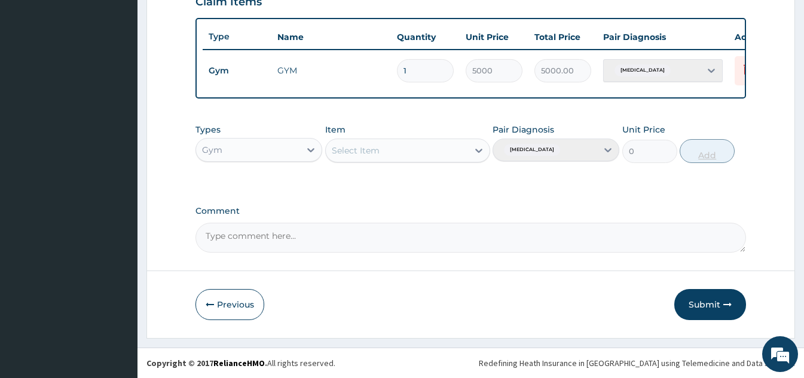
scroll to position [436, 0]
click at [716, 308] on button "Submit" at bounding box center [710, 304] width 72 height 31
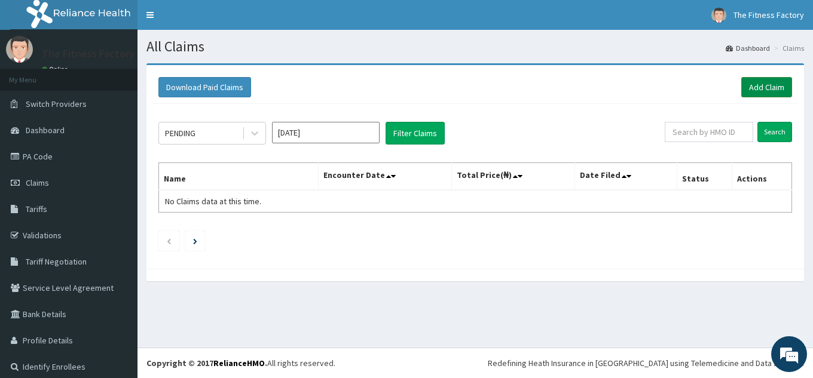
click at [748, 88] on link "Add Claim" at bounding box center [766, 87] width 51 height 20
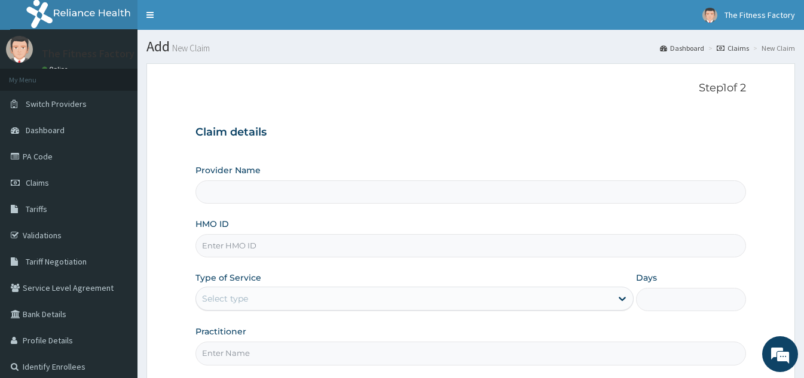
type input "Fitness Factory Ltd"
type input "1"
click at [398, 247] on input "HMO ID" at bounding box center [470, 245] width 550 height 23
type input "PAY/10043/A"
click at [344, 365] on input "Practitioner" at bounding box center [470, 353] width 550 height 23
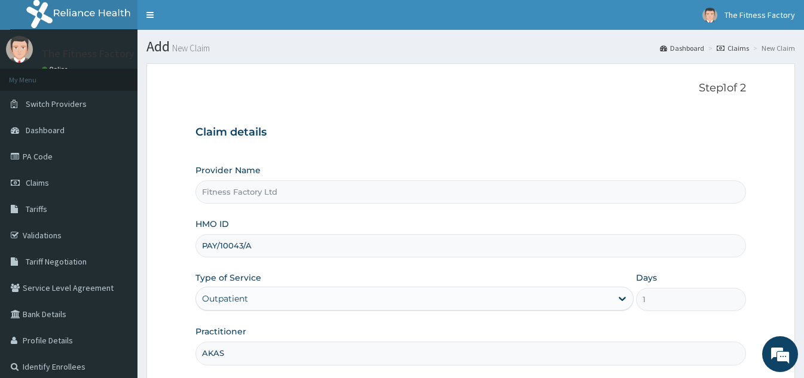
type input "AKASH"
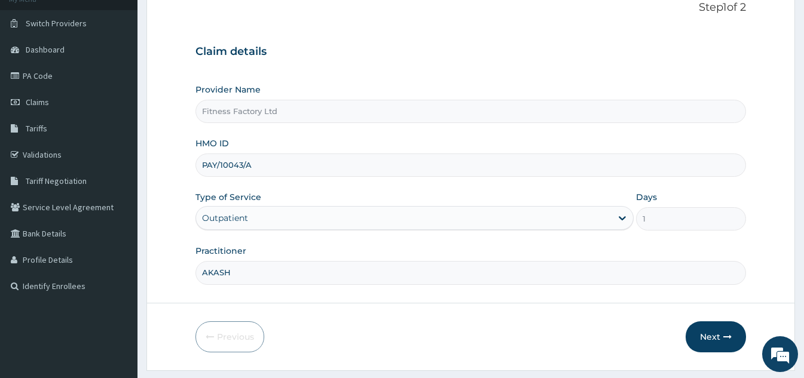
scroll to position [113, 0]
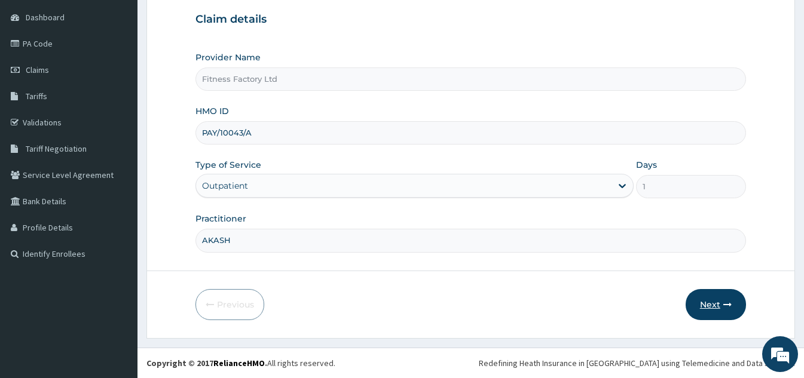
click at [714, 299] on button "Next" at bounding box center [715, 304] width 60 height 31
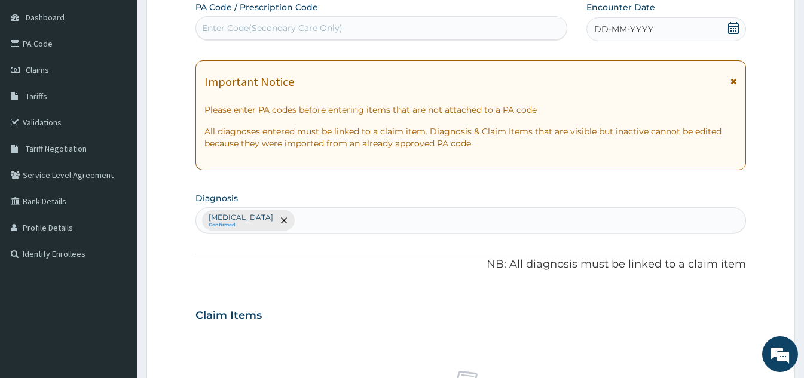
click at [687, 17] on div "Encounter Date DD-MM-YYYY" at bounding box center [666, 21] width 160 height 40
click at [687, 23] on div "DD-MM-YYYY" at bounding box center [666, 29] width 160 height 24
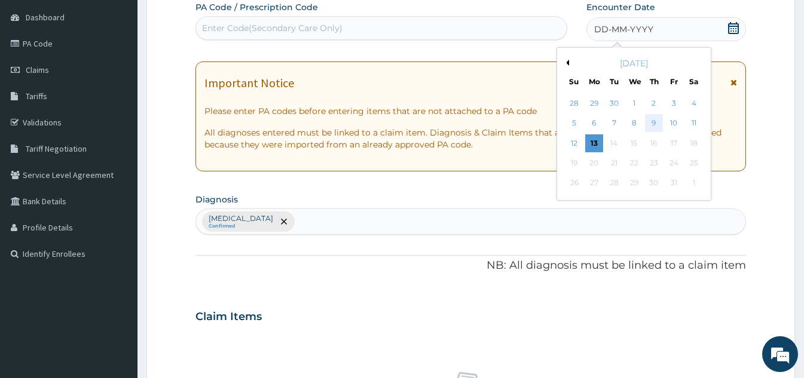
click at [652, 121] on div "9" at bounding box center [654, 124] width 18 height 18
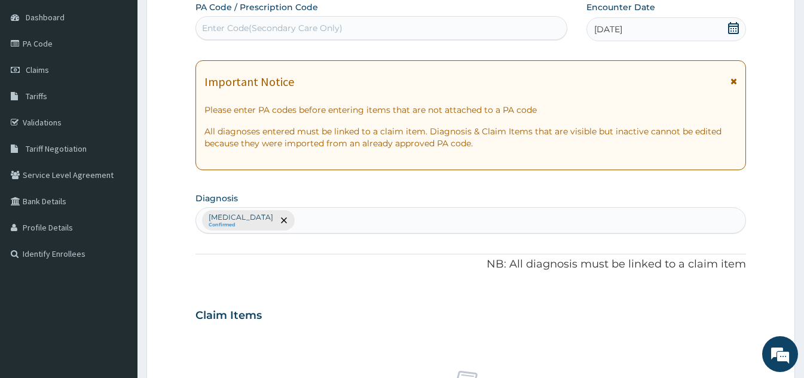
click at [502, 31] on div "Enter Code(Secondary Care Only)" at bounding box center [381, 28] width 371 height 19
type input "PA/5C5BDO"
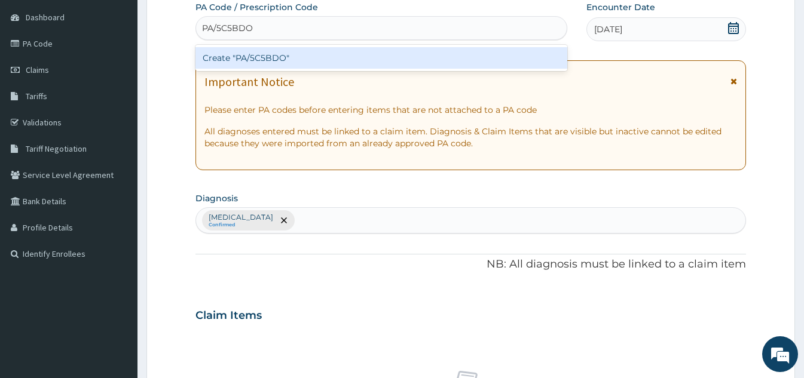
click at [448, 57] on div "Create "PA/5C5BDO"" at bounding box center [381, 58] width 372 height 22
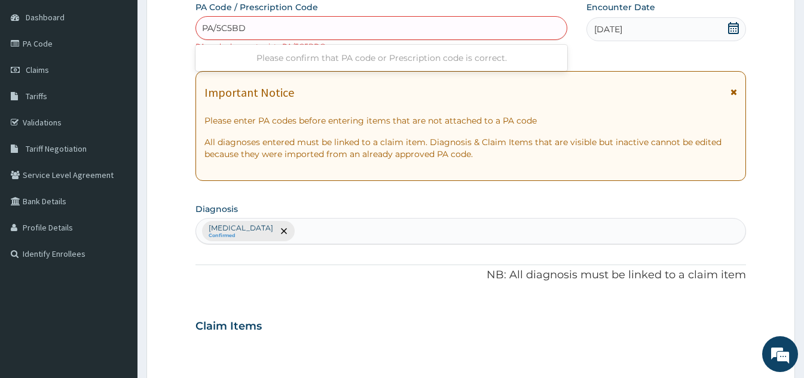
type input "PA/5C5BD0"
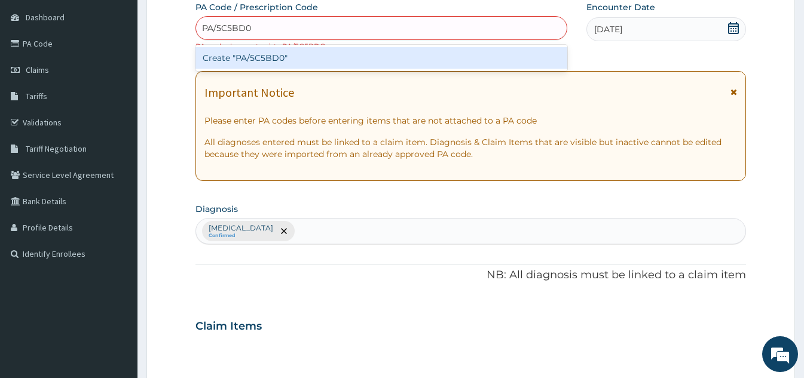
click at [400, 51] on div "Create "PA/5C5BD0"" at bounding box center [381, 58] width 372 height 22
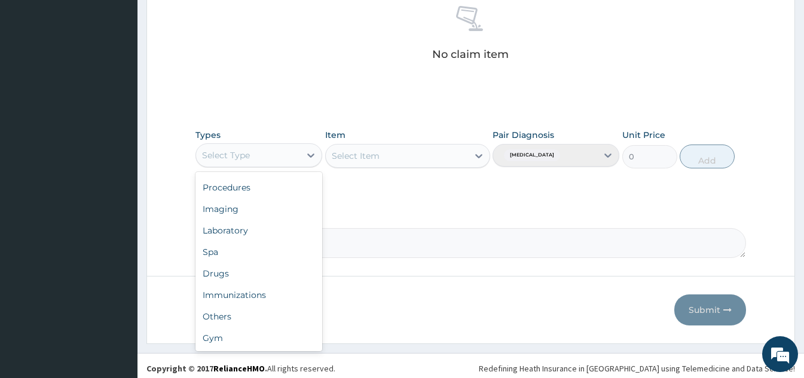
scroll to position [483, 0]
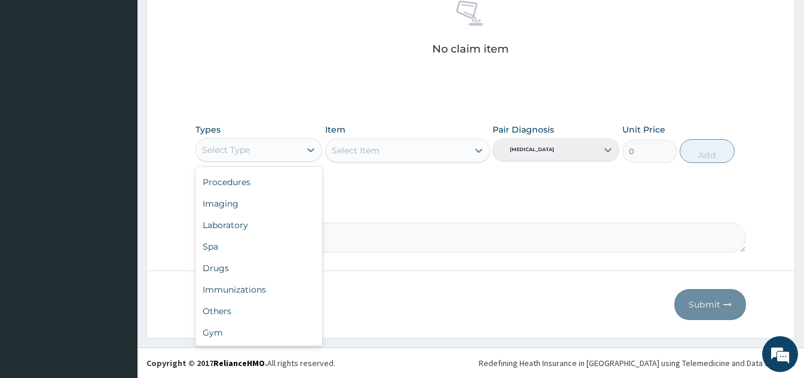
click at [267, 342] on div "Gym" at bounding box center [258, 333] width 127 height 22
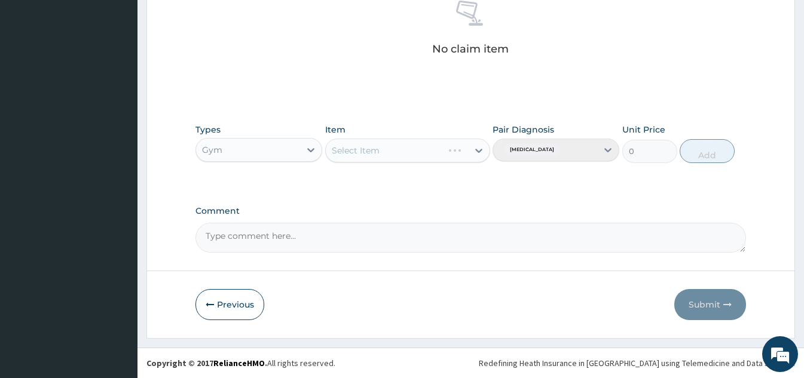
click at [463, 164] on div "Types option Gym, selected. Select is focused ,type to refine list, press Down …" at bounding box center [470, 143] width 550 height 51
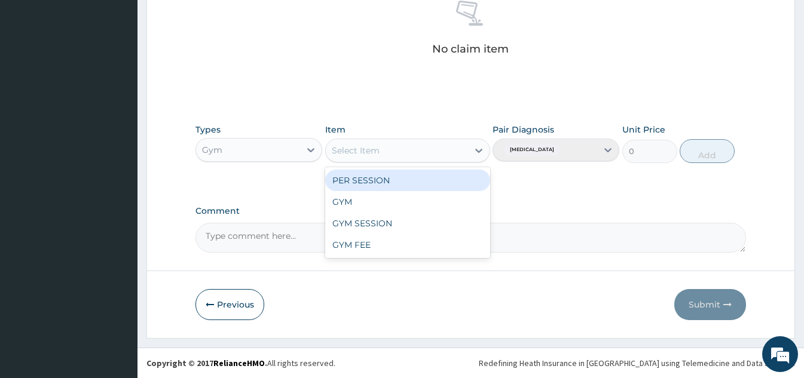
click at [409, 206] on div "GYM" at bounding box center [407, 202] width 165 height 22
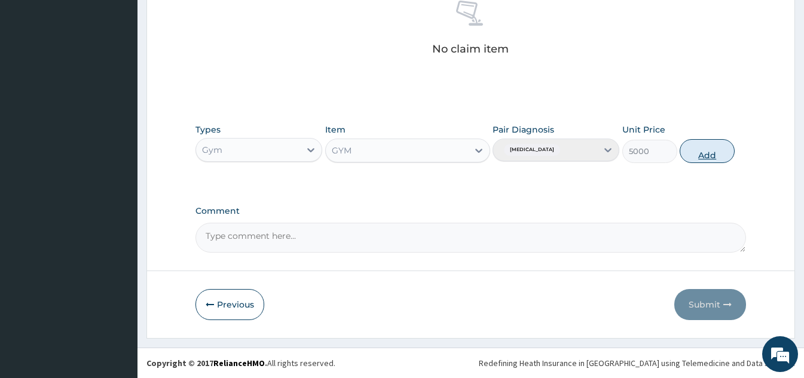
click at [711, 157] on button "Add" at bounding box center [707, 151] width 55 height 24
type input "0"
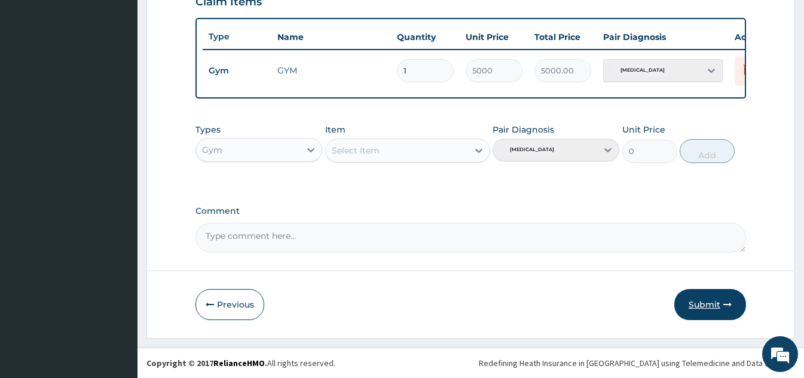
click at [714, 303] on button "Submit" at bounding box center [710, 304] width 72 height 31
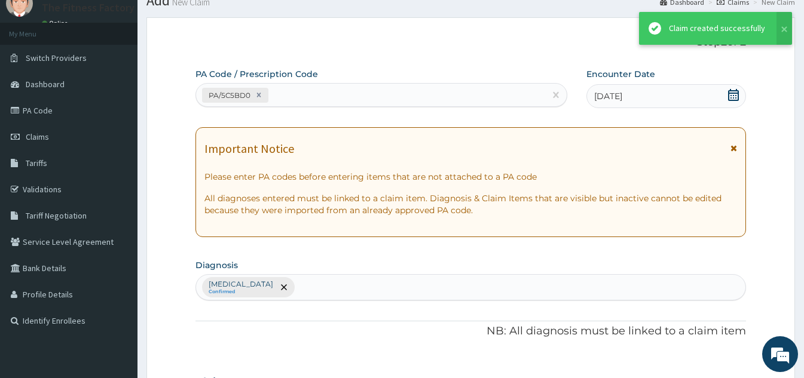
scroll to position [436, 0]
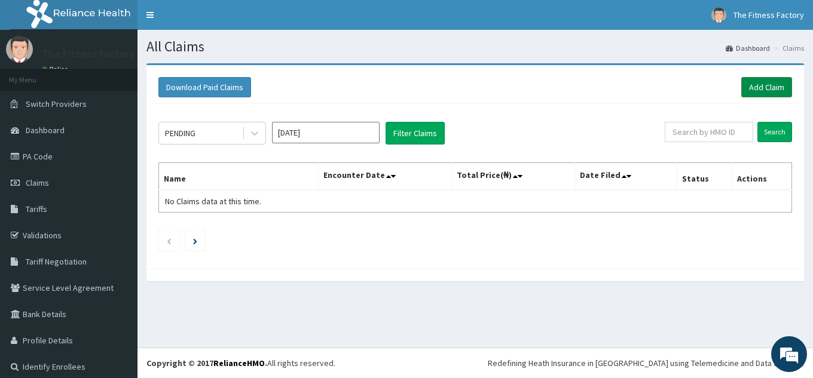
click at [755, 84] on link "Add Claim" at bounding box center [766, 87] width 51 height 20
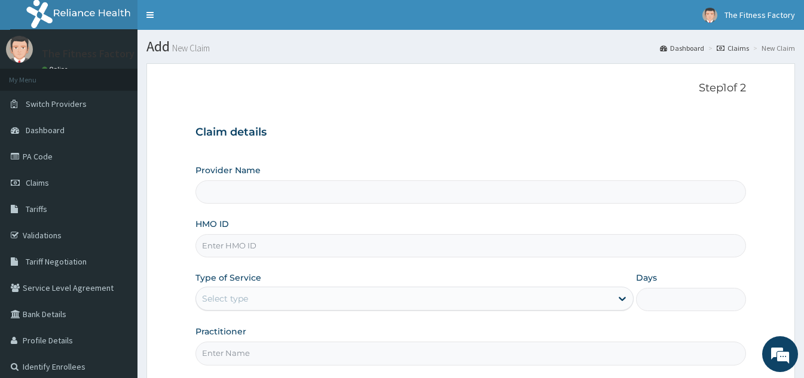
type input "Fitness Factory Ltd"
type input "1"
click at [620, 257] on input "HMO ID" at bounding box center [470, 245] width 550 height 23
type input "OPN/10011/A"
click at [262, 358] on input "Practitioner" at bounding box center [470, 353] width 550 height 23
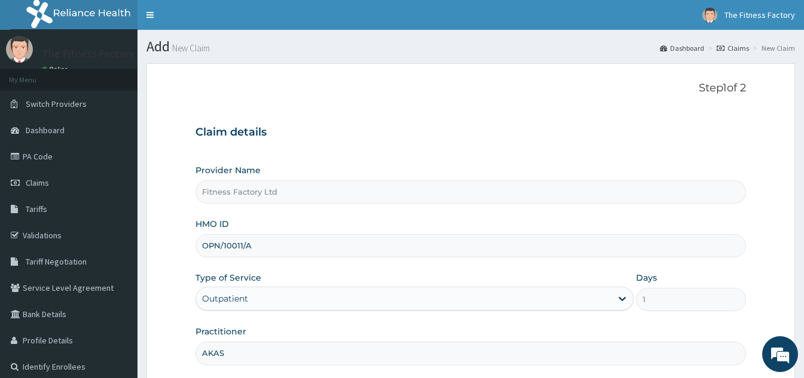
type input "AKASH"
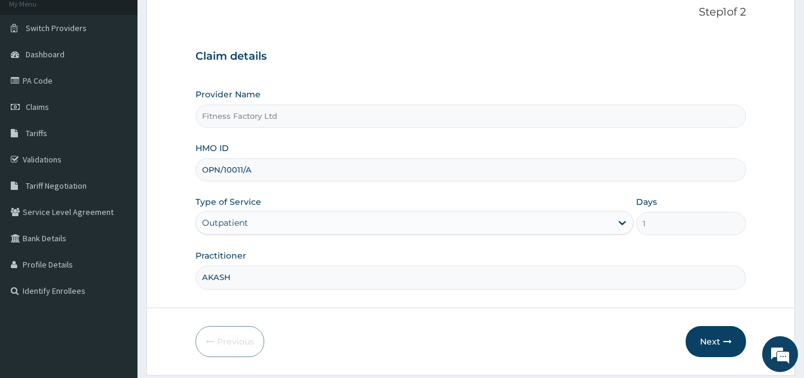
scroll to position [113, 0]
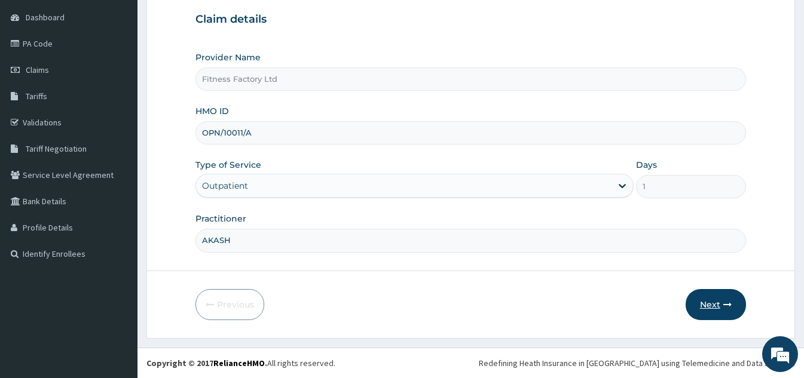
click at [723, 299] on button "Next" at bounding box center [715, 304] width 60 height 31
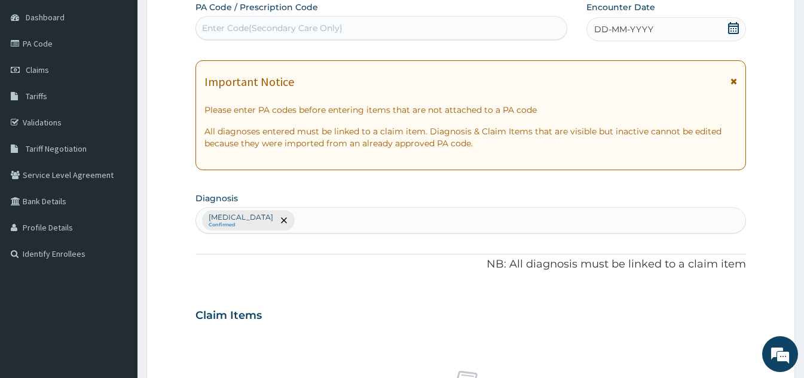
click at [726, 32] on div "DD-MM-YYYY" at bounding box center [666, 29] width 160 height 24
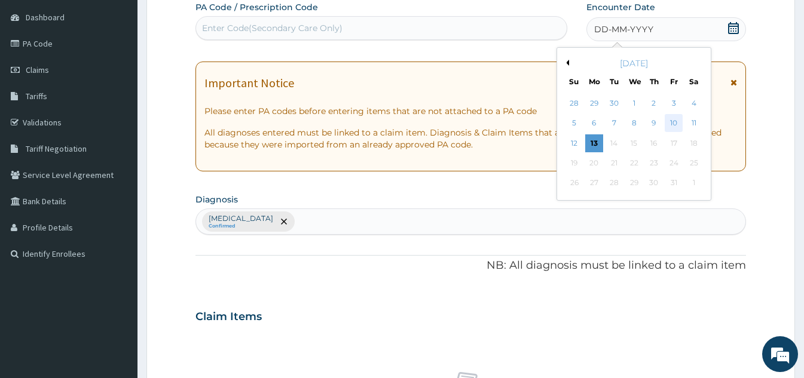
click at [675, 126] on div "10" at bounding box center [674, 124] width 18 height 18
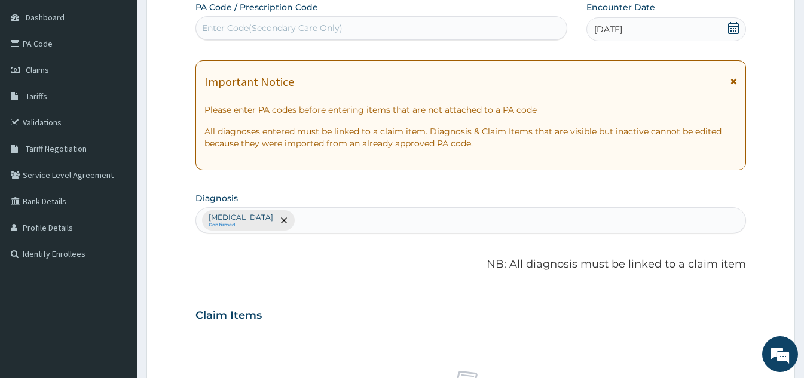
click at [736, 31] on icon at bounding box center [733, 28] width 11 height 12
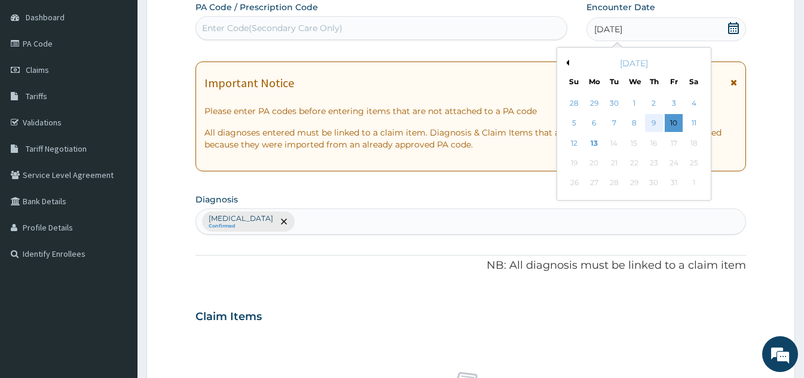
click at [657, 123] on div "9" at bounding box center [654, 124] width 18 height 18
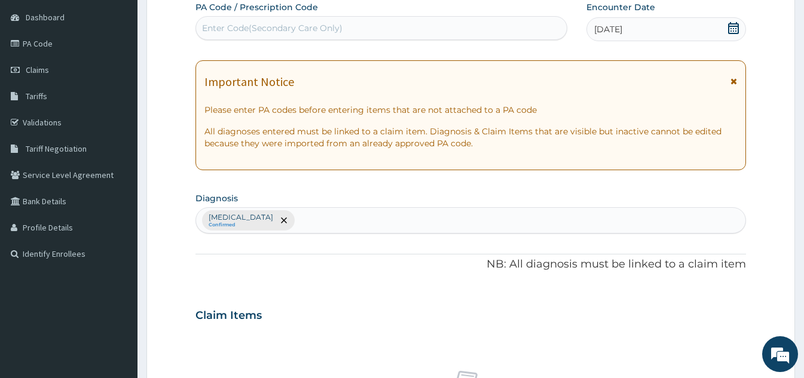
click at [477, 38] on div "Enter Code(Secondary Care Only)" at bounding box center [381, 28] width 371 height 19
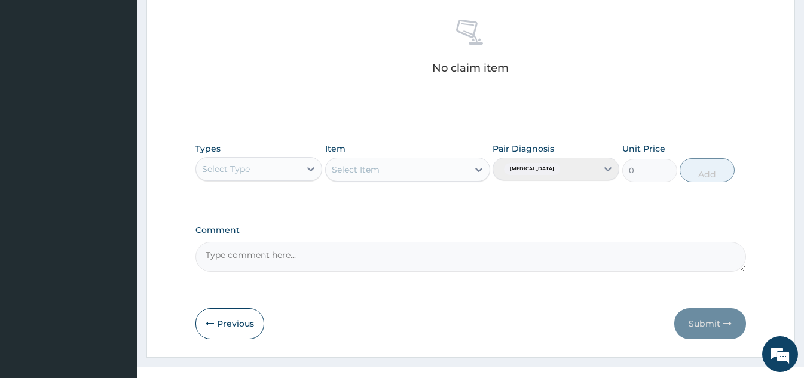
scroll to position [483, 0]
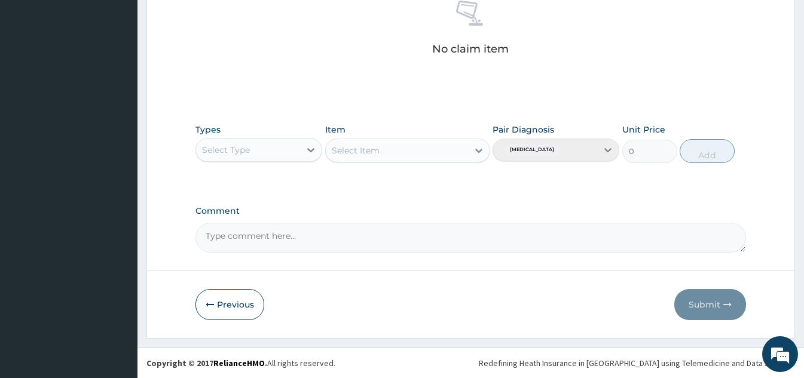
type input "PA/53A8E8"
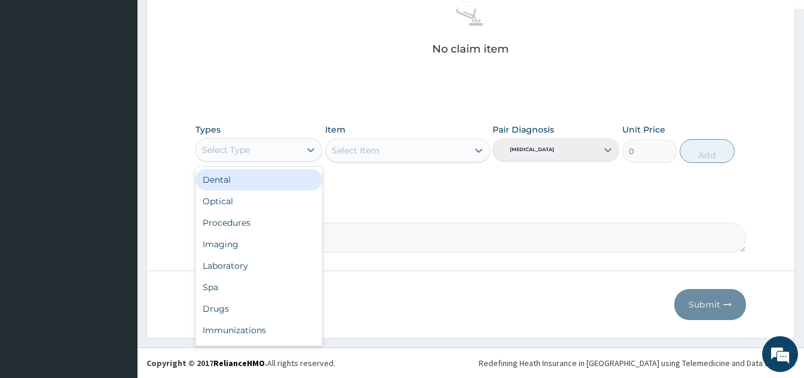
scroll to position [41, 0]
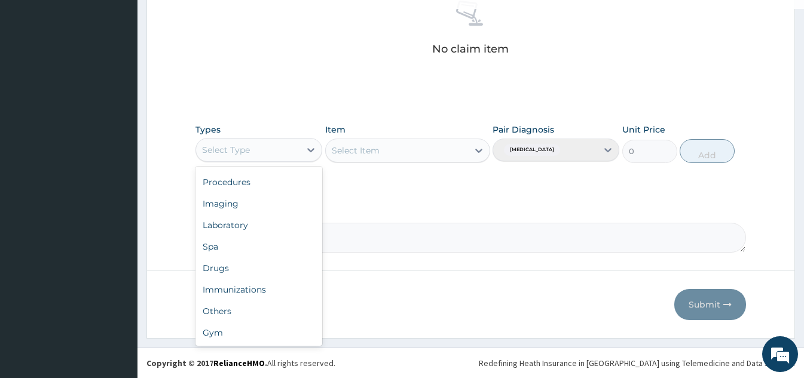
click at [246, 343] on div "Gym" at bounding box center [258, 333] width 127 height 22
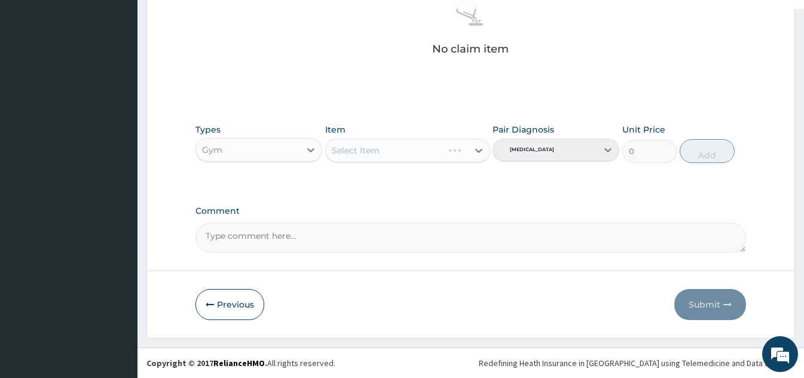
click at [488, 154] on div "Select Item" at bounding box center [407, 151] width 165 height 24
click at [469, 157] on div "Select Item" at bounding box center [407, 151] width 165 height 24
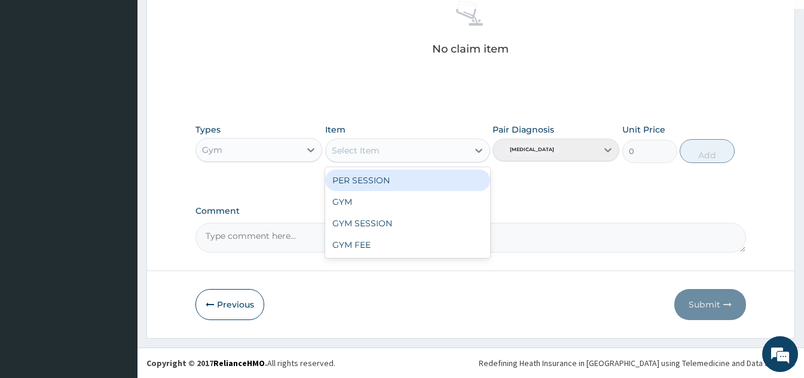
click at [402, 213] on div "GYM SESSION" at bounding box center [407, 224] width 165 height 22
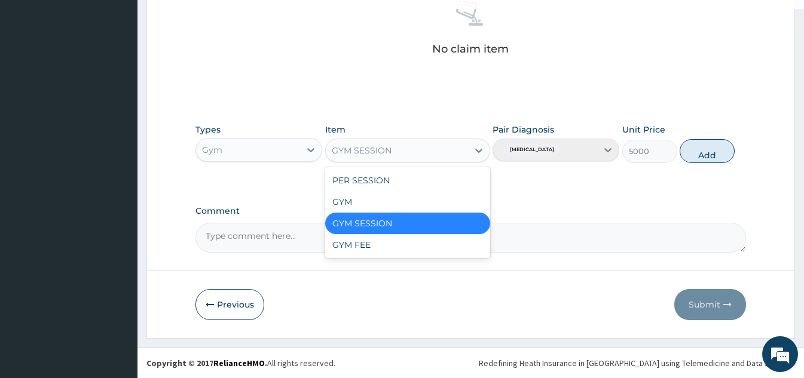
click at [372, 204] on div "GYM" at bounding box center [407, 202] width 165 height 22
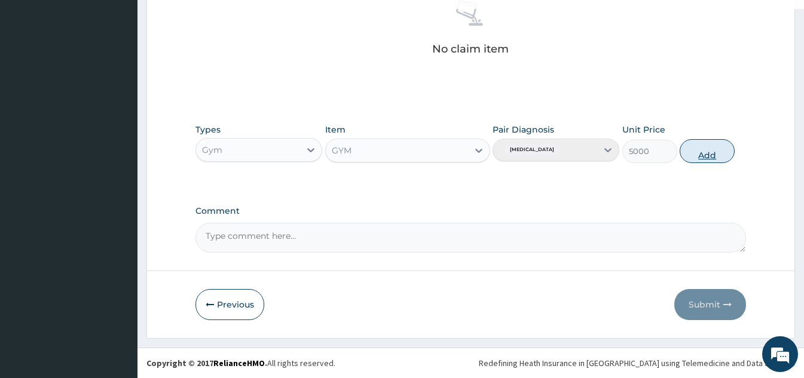
click at [705, 151] on button "Add" at bounding box center [707, 151] width 55 height 24
type input "0"
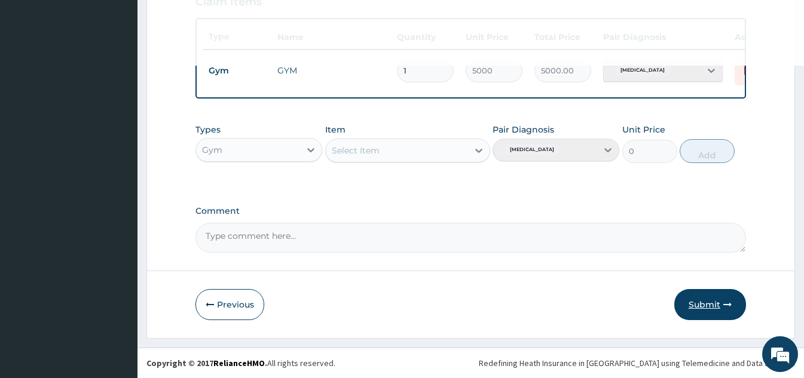
click at [710, 308] on button "Submit" at bounding box center [710, 304] width 72 height 31
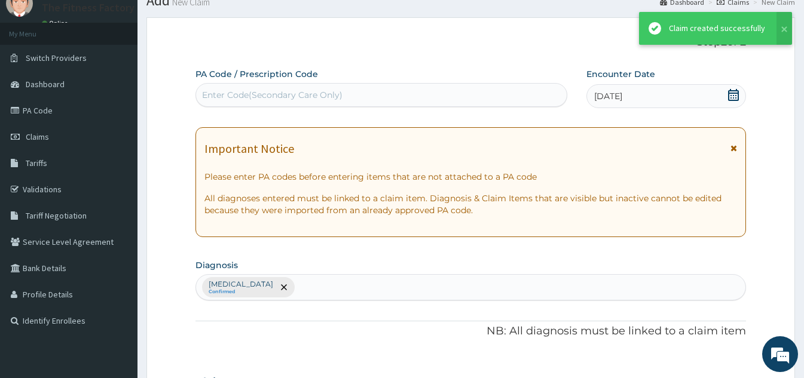
scroll to position [436, 0]
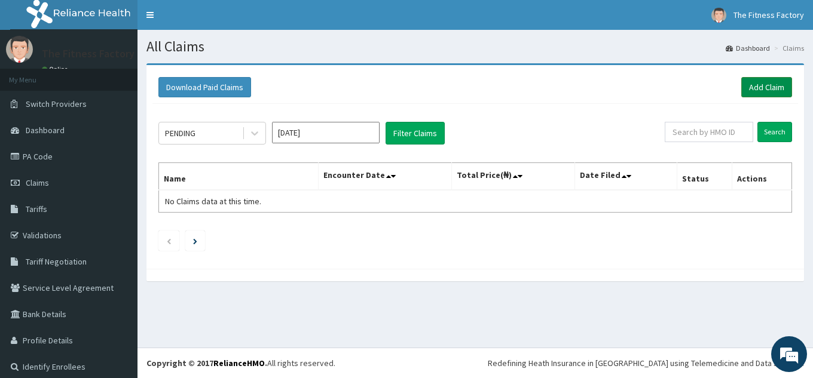
click at [758, 85] on link "Add Claim" at bounding box center [766, 87] width 51 height 20
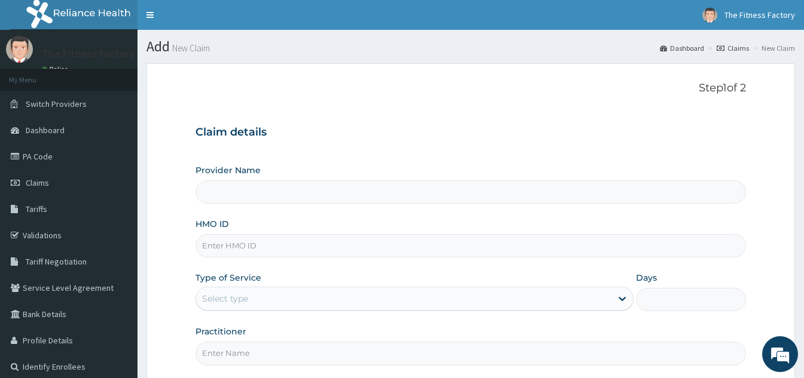
type input "Fitness Factory Ltd"
type input "1"
click at [391, 249] on input "HMO ID" at bounding box center [470, 245] width 550 height 23
type input "TLR/10191/A"
click at [293, 344] on input "Practitioner" at bounding box center [470, 353] width 550 height 23
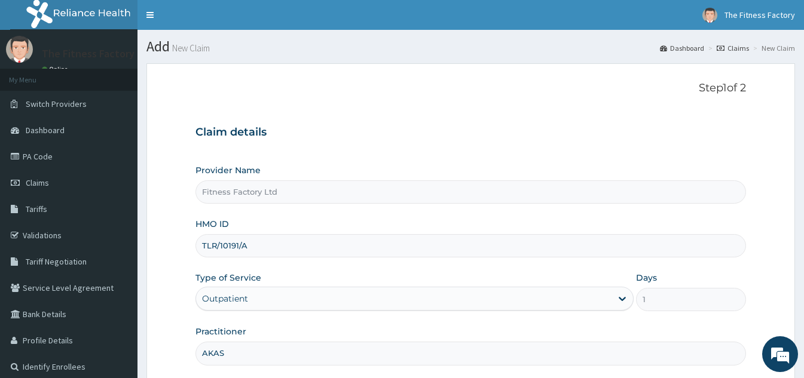
type input "AKASH"
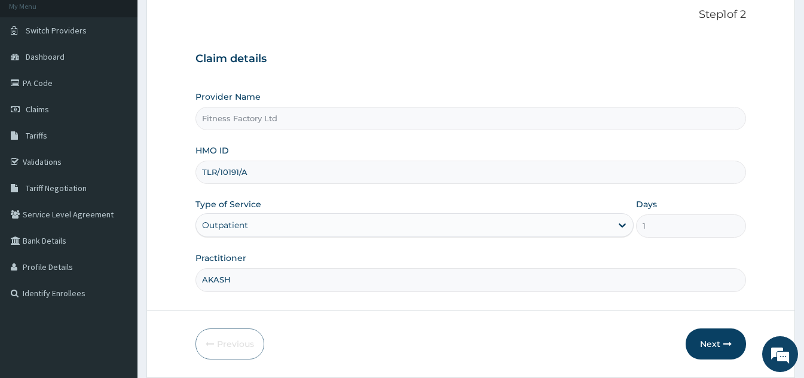
scroll to position [70, 0]
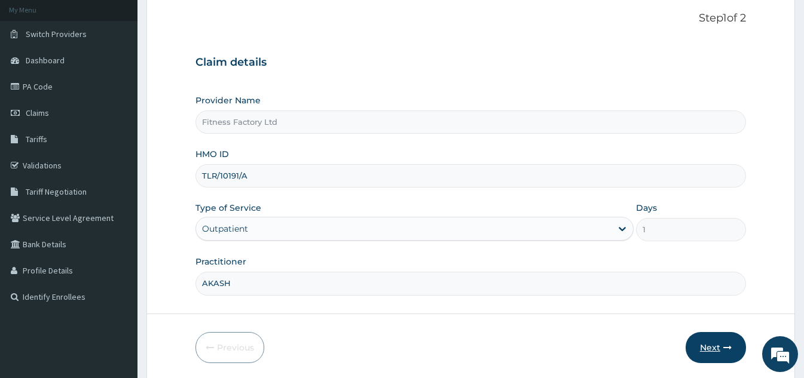
click at [713, 348] on button "Next" at bounding box center [715, 347] width 60 height 31
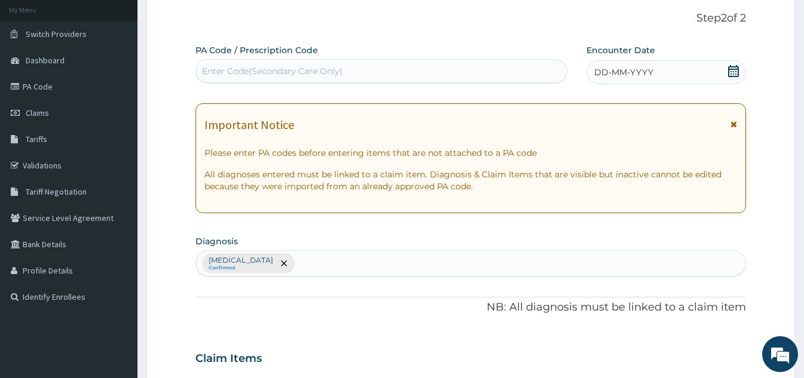
click at [712, 74] on div "DD-MM-YYYY" at bounding box center [666, 72] width 160 height 24
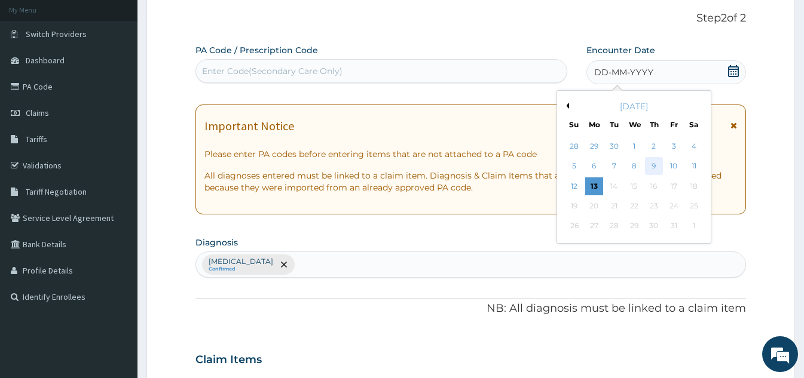
click at [654, 172] on div "9" at bounding box center [654, 167] width 18 height 18
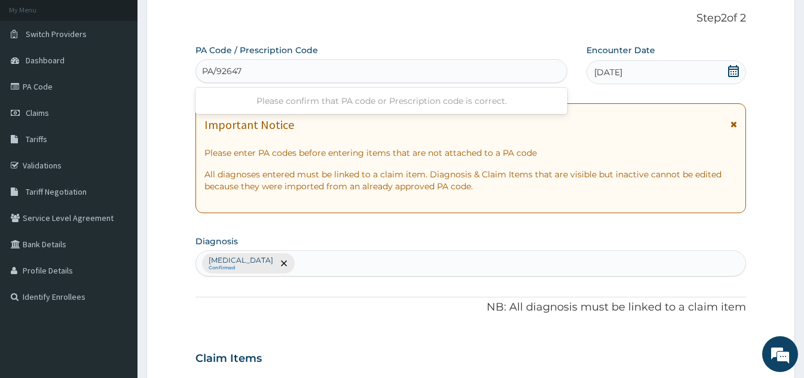
type input "PA/92647F"
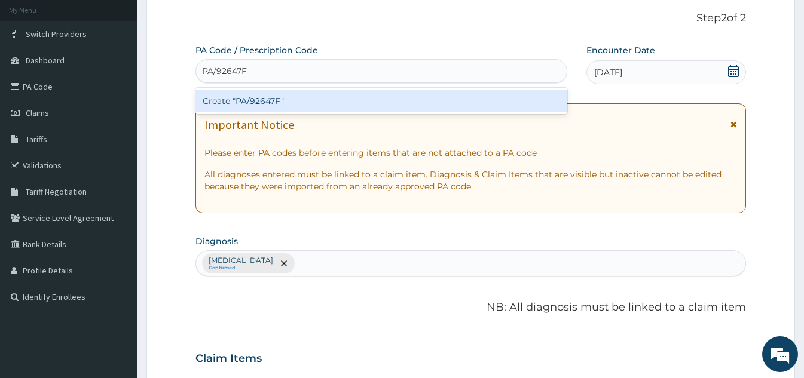
click at [342, 103] on div "Create "PA/92647F"" at bounding box center [381, 101] width 372 height 22
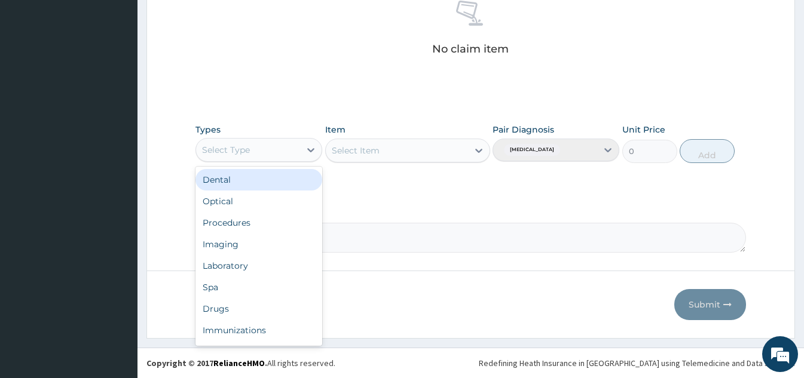
scroll to position [41, 0]
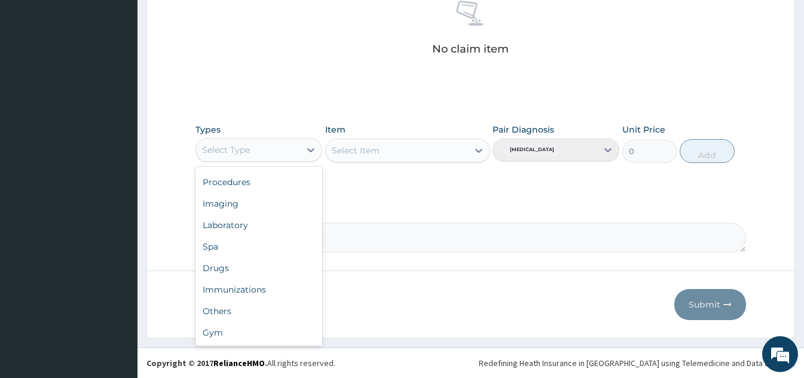
click at [248, 341] on div "Gym" at bounding box center [258, 333] width 127 height 22
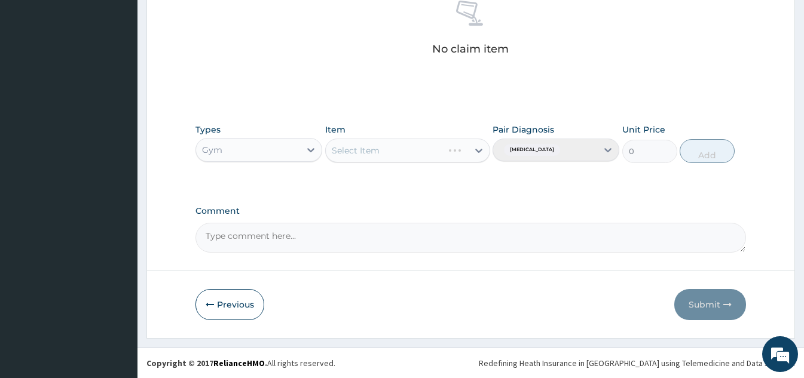
click at [457, 155] on div "Select Item" at bounding box center [407, 151] width 165 height 24
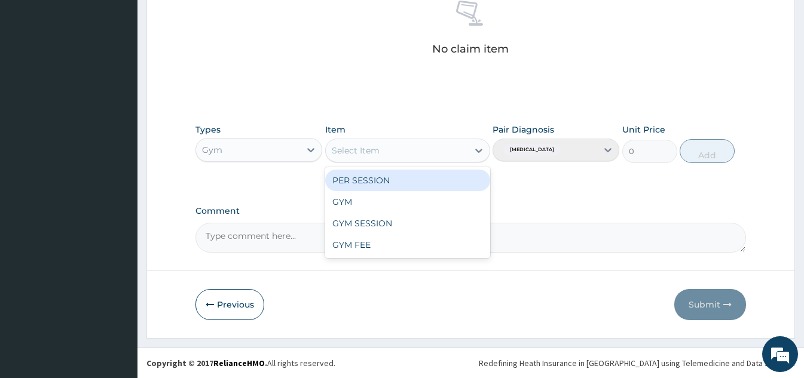
click at [390, 203] on div "GYM" at bounding box center [407, 202] width 165 height 22
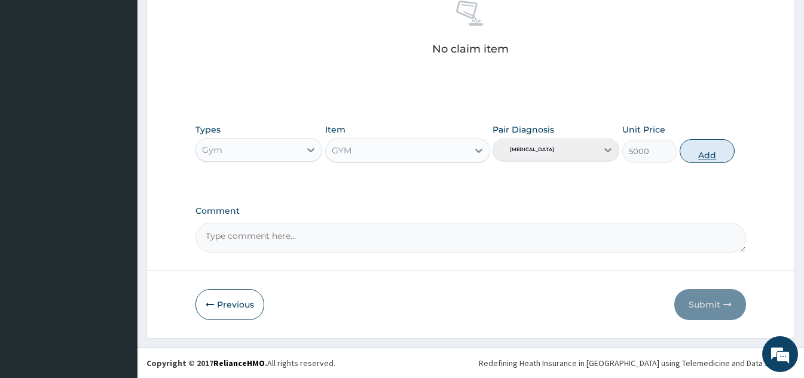
click at [714, 159] on button "Add" at bounding box center [707, 151] width 55 height 24
type input "0"
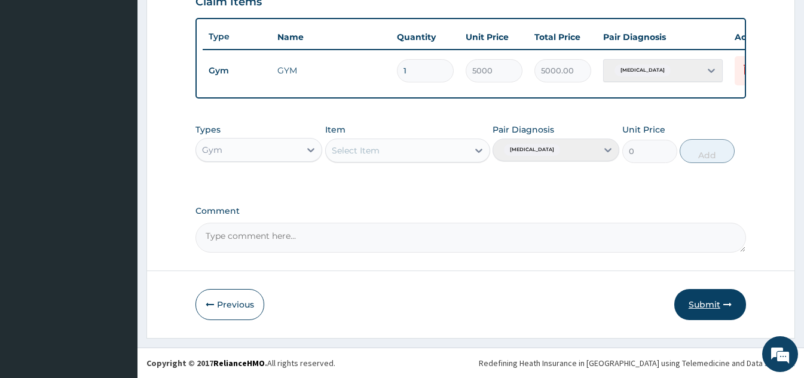
click at [704, 304] on button "Submit" at bounding box center [710, 304] width 72 height 31
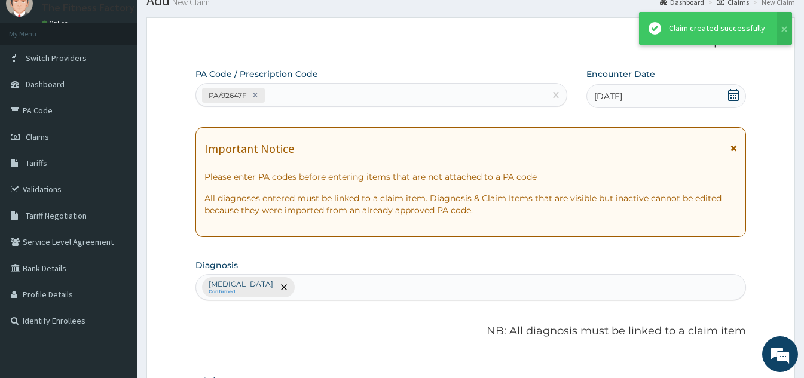
scroll to position [436, 0]
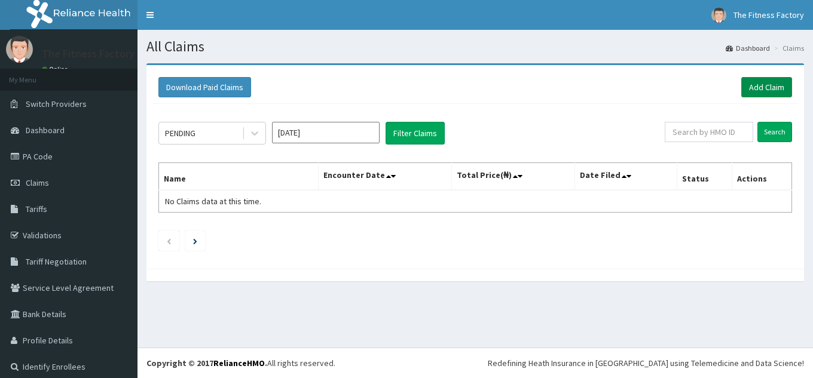
click at [767, 87] on link "Add Claim" at bounding box center [766, 87] width 51 height 20
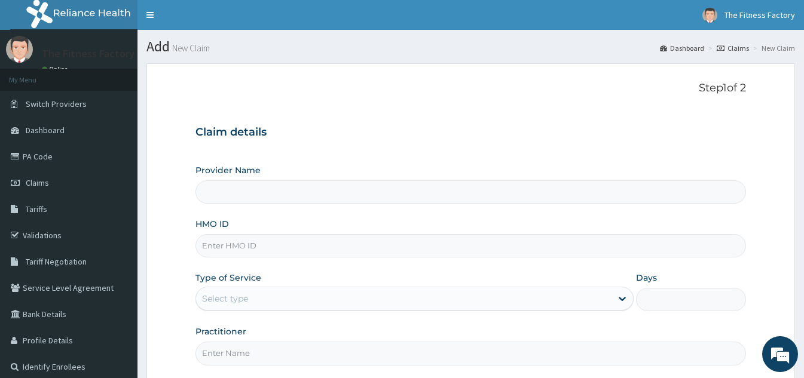
click at [474, 253] on input "HMO ID" at bounding box center [470, 245] width 550 height 23
type input "Fitness Factory Ltd"
type input "1"
type input "TLR/10247/A"
click at [224, 348] on input "Practitioner" at bounding box center [470, 353] width 550 height 23
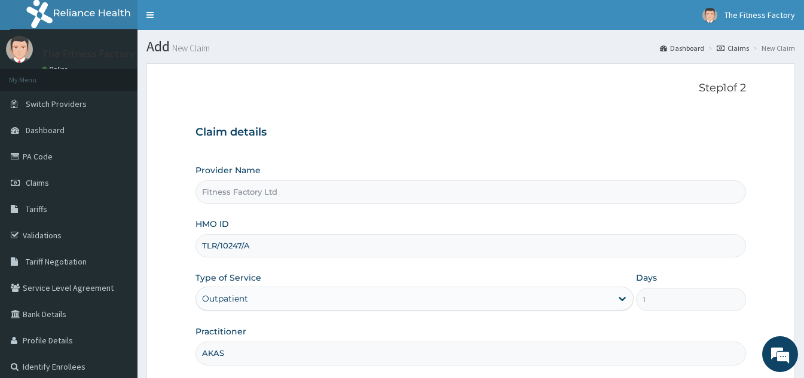
type input "AKASH"
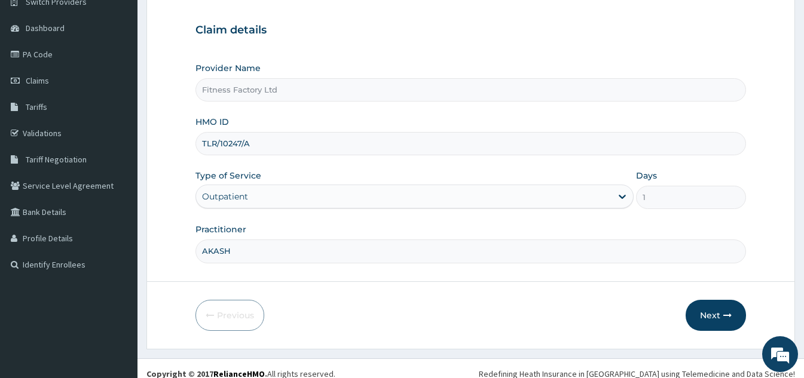
scroll to position [113, 0]
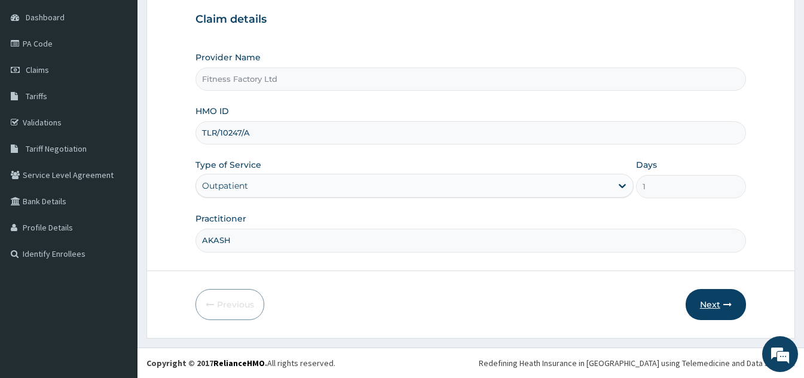
click at [714, 305] on button "Next" at bounding box center [715, 304] width 60 height 31
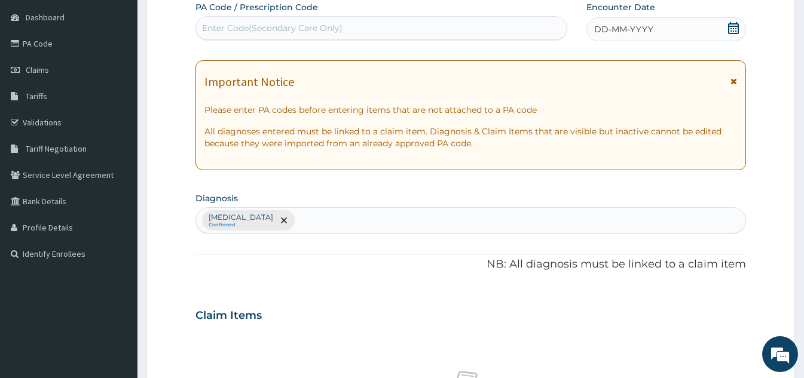
click at [657, 32] on div "DD-MM-YYYY" at bounding box center [666, 29] width 160 height 24
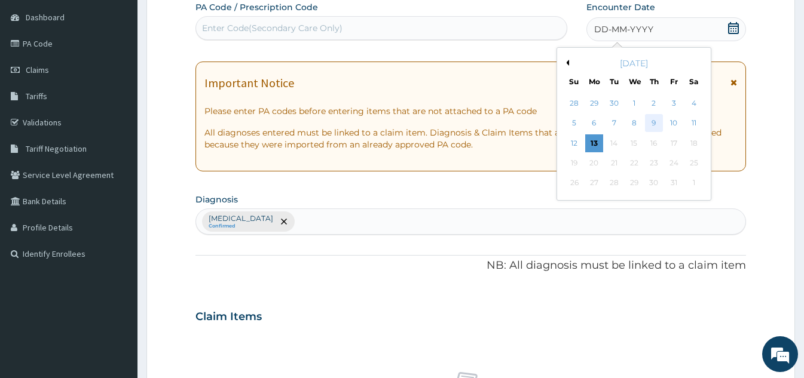
click at [657, 123] on div "9" at bounding box center [654, 124] width 18 height 18
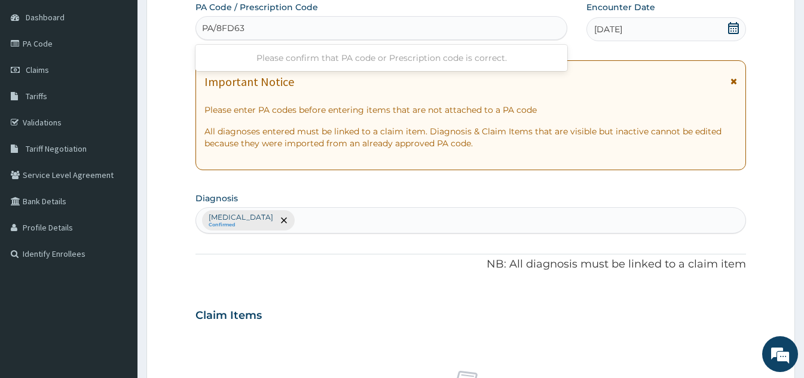
type input "PA/8FD634"
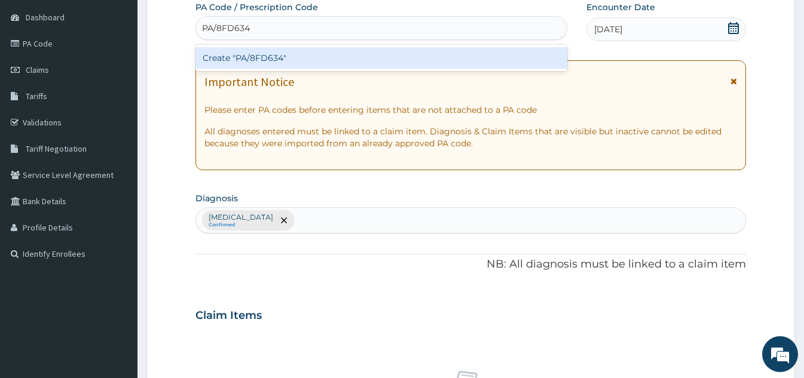
click at [369, 65] on div "Create "PA/8FD634"" at bounding box center [381, 58] width 372 height 22
